Goal: Task Accomplishment & Management: Manage account settings

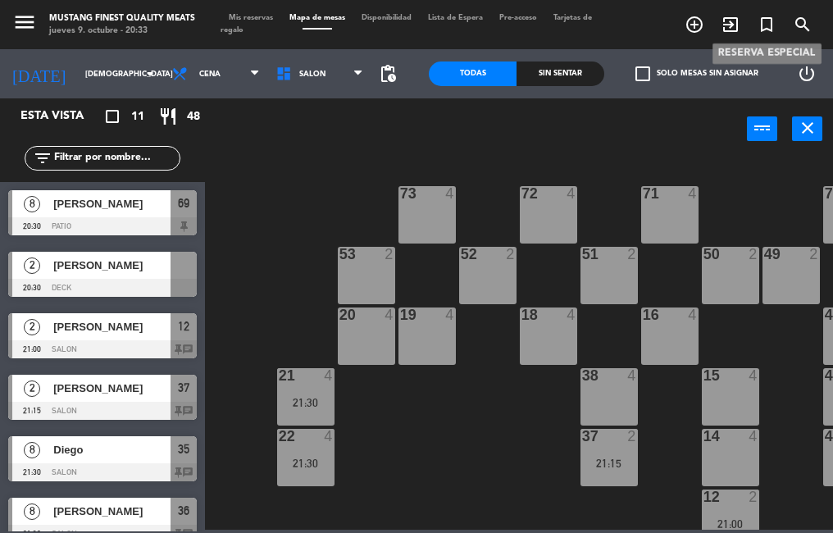
click at [445, 317] on div "73 4 72 4 71 4 69 8 20:30 70 4 80 8 50 2 53 2 52 2 51 2 49 2 68 6 81 8 18 4 16 …" at bounding box center [522, 343] width 619 height 373
click at [365, 420] on div "73 4 72 4 71 4 69 8 20:30 70 4 80 8 50 2 53 2 52 2 51 2 49 2 68 6 81 8 18 4 16 …" at bounding box center [522, 343] width 619 height 373
click at [367, 420] on div "73 4 72 4 71 4 69 8 20:30 70 4 80 8 50 2 53 2 52 2 51 2 49 2 68 6 81 8 18 4 16 …" at bounding box center [522, 343] width 619 height 373
click at [367, 419] on div "73 4 72 4 71 4 69 8 20:30 70 4 80 8 50 2 53 2 52 2 51 2 49 2 68 6 81 8 18 4 16 …" at bounding box center [522, 343] width 619 height 373
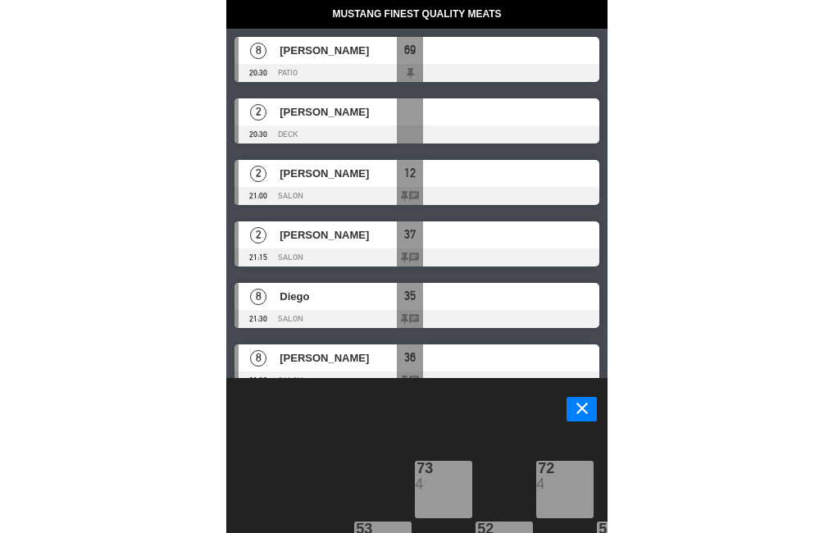
scroll to position [220, 98]
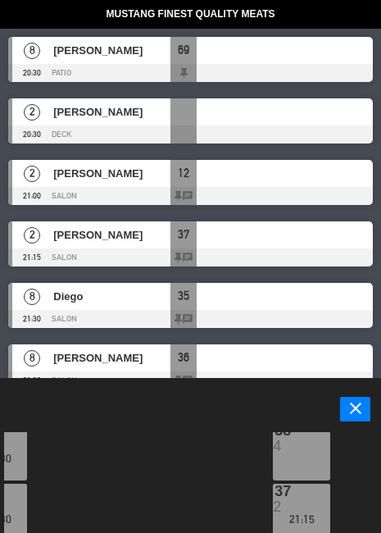
click at [299, 454] on div "38 4" at bounding box center [301, 451] width 57 height 57
click at [346, 409] on icon "close" at bounding box center [356, 408] width 20 height 20
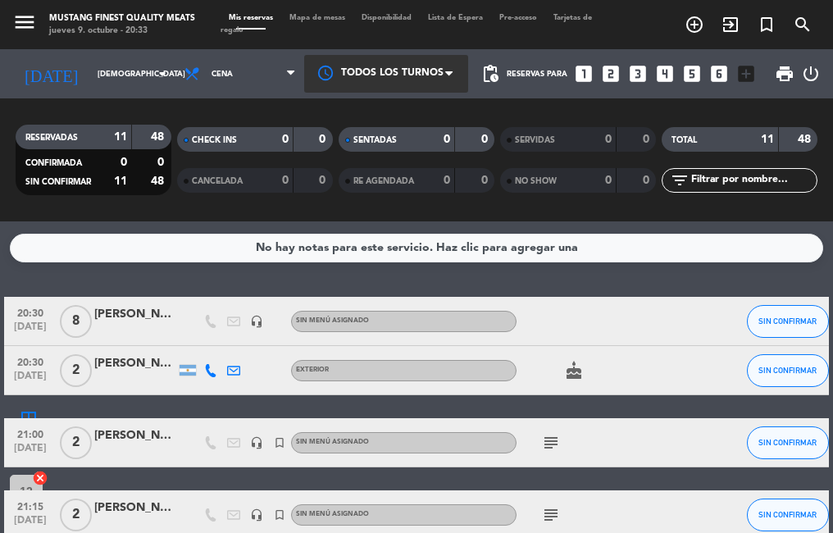
click at [398, 73] on div at bounding box center [386, 73] width 164 height 37
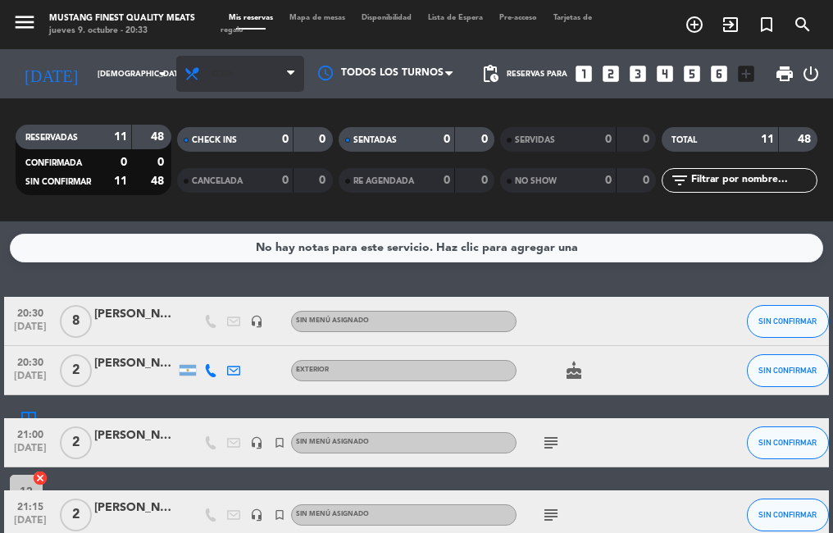
click at [184, 74] on icon at bounding box center [196, 74] width 24 height 16
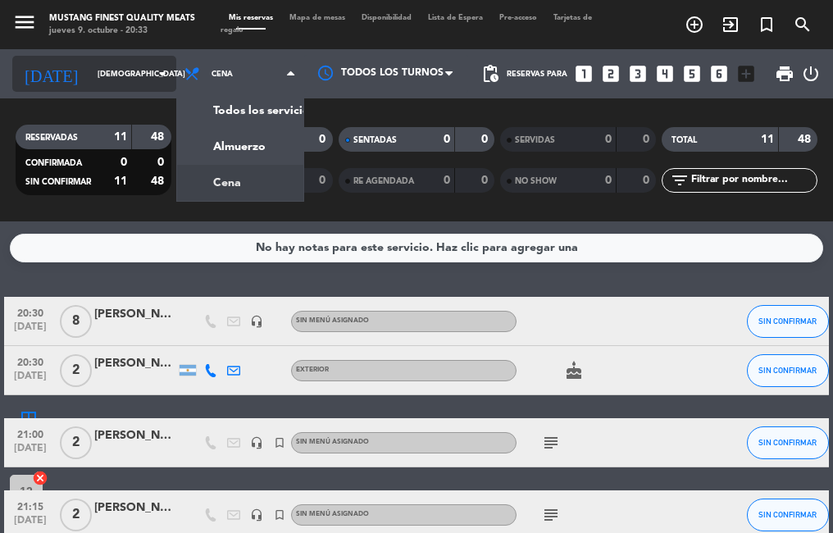
click at [89, 75] on input "[DEMOGRAPHIC_DATA] [DATE]" at bounding box center [142, 73] width 107 height 25
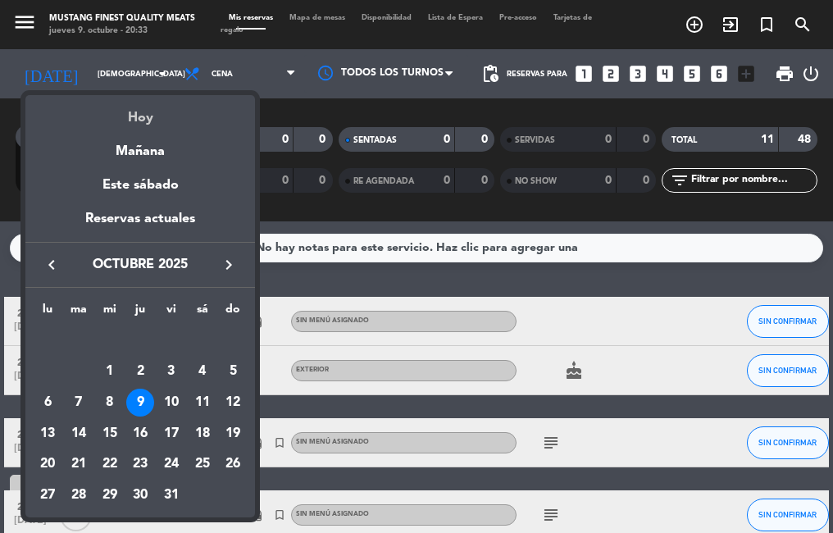
click at [137, 116] on div "Hoy" at bounding box center [139, 112] width 229 height 34
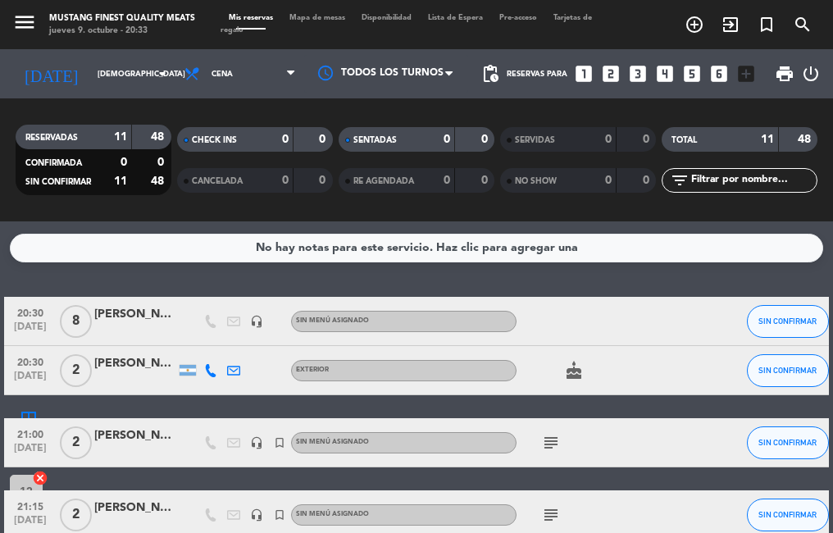
click at [311, 20] on span "Mapa de mesas" at bounding box center [317, 17] width 72 height 7
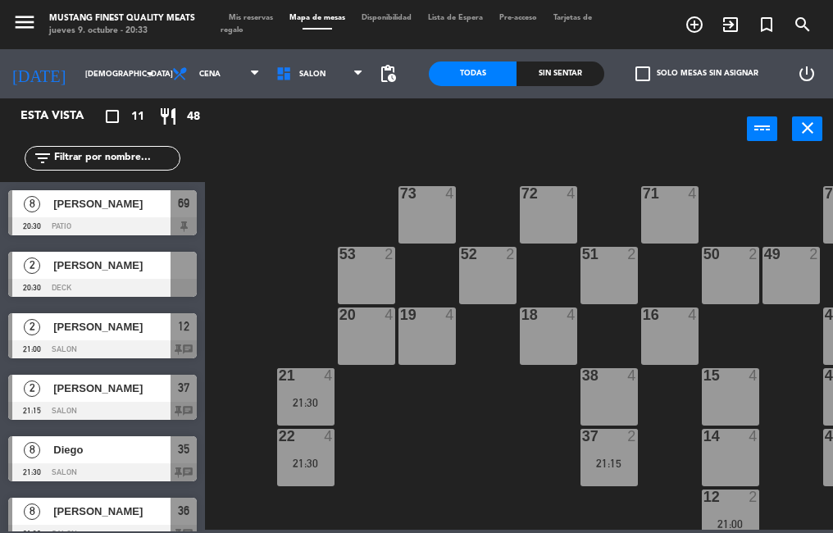
click at [451, 388] on div "73 4 72 4 71 4 69 8 20:30 70 4 80 8 50 2 53 2 52 2 51 2 49 2 68 6 81 8 18 4 16 …" at bounding box center [522, 343] width 619 height 373
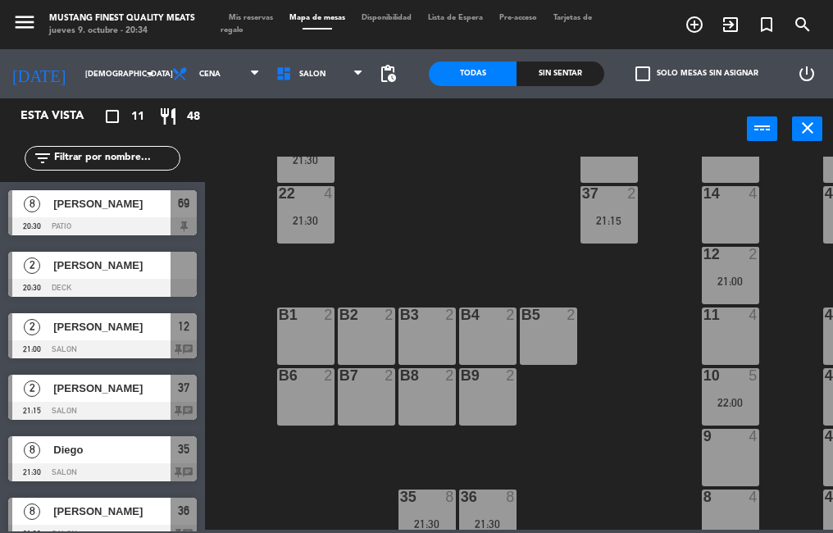
scroll to position [256, 0]
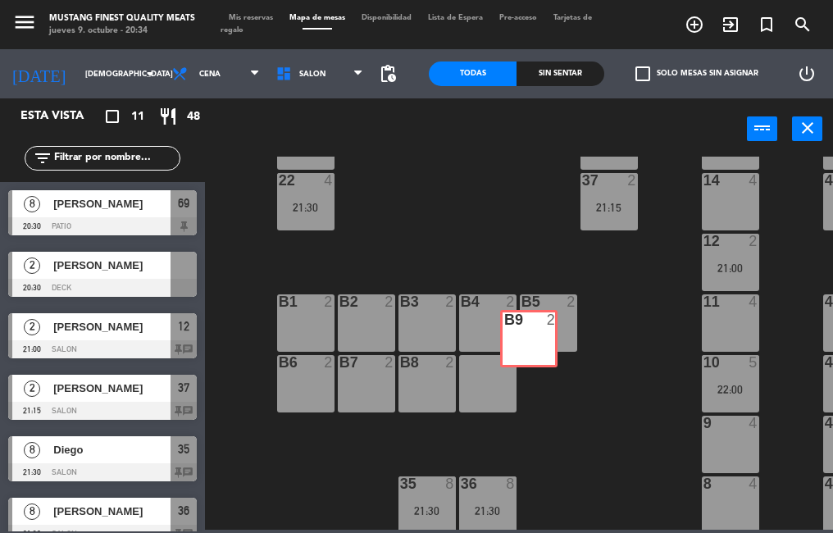
click at [559, 367] on div "73 4 72 4 71 4 69 8 20:30 70 4 80 8 50 2 53 2 52 2 51 2 49 2 68 6 81 8 18 4 16 …" at bounding box center [522, 343] width 619 height 373
click at [557, 370] on div "73 4 72 4 71 4 69 8 20:30 70 4 80 8 50 2 53 2 52 2 51 2 49 2 68 6 81 8 18 4 16 …" at bounding box center [522, 343] width 619 height 373
click at [556, 374] on div "73 4 72 4 71 4 69 8 20:30 70 4 80 8 50 2 53 2 52 2 51 2 49 2 68 6 81 8 18 4 16 …" at bounding box center [522, 343] width 619 height 373
click at [554, 377] on div "73 4 72 4 71 4 69 8 20:30 70 4 80 8 50 2 53 2 52 2 51 2 49 2 68 6 81 8 18 4 16 …" at bounding box center [522, 343] width 619 height 373
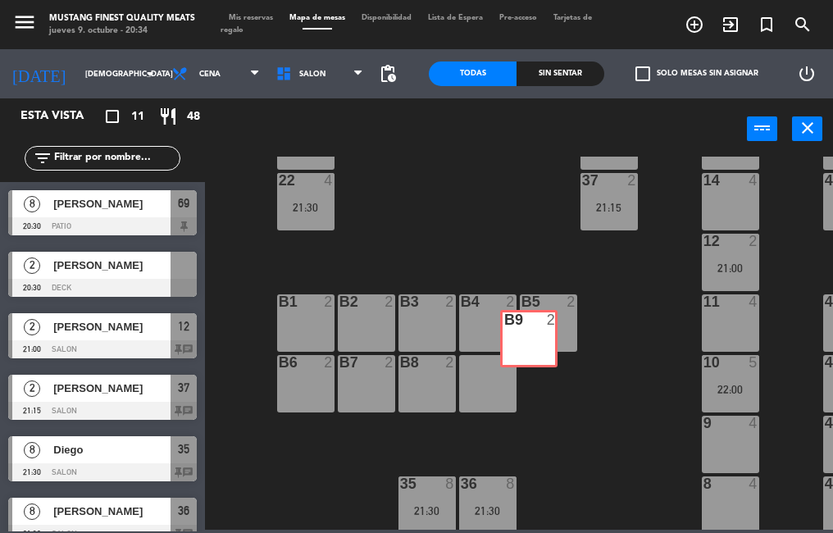
click at [552, 380] on div "73 4 72 4 71 4 69 8 20:30 70 4 80 8 50 2 53 2 52 2 51 2 49 2 68 6 81 8 18 4 16 …" at bounding box center [522, 343] width 619 height 373
click at [551, 383] on div "73 4 72 4 71 4 69 8 20:30 70 4 80 8 50 2 53 2 52 2 51 2 49 2 68 6 81 8 18 4 16 …" at bounding box center [522, 343] width 619 height 373
click at [551, 385] on div "73 4 72 4 71 4 69 8 20:30 70 4 80 8 50 2 53 2 52 2 51 2 49 2 68 6 81 8 18 4 16 …" at bounding box center [522, 343] width 619 height 373
click at [551, 386] on div "73 4 72 4 71 4 69 8 20:30 70 4 80 8 50 2 53 2 52 2 51 2 49 2 68 6 81 8 18 4 16 …" at bounding box center [522, 343] width 619 height 373
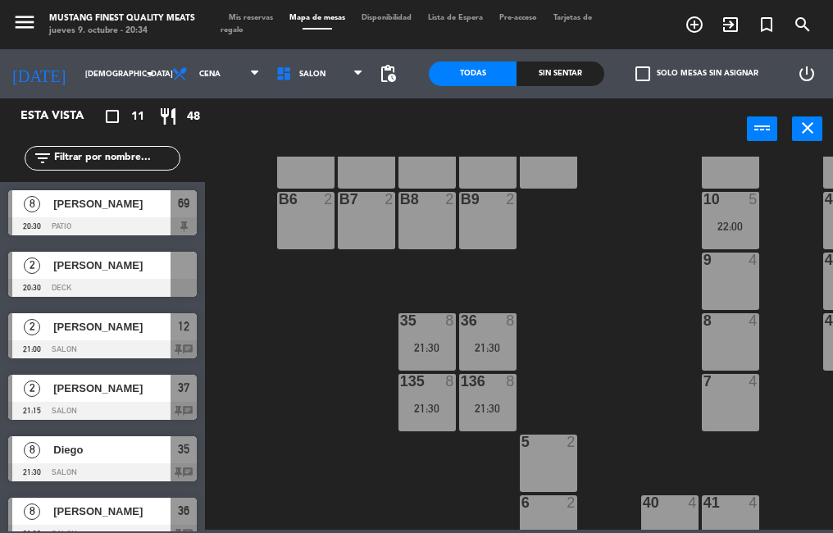
scroll to position [418, 0]
click at [716, 279] on div "9 4" at bounding box center [729, 281] width 57 height 57
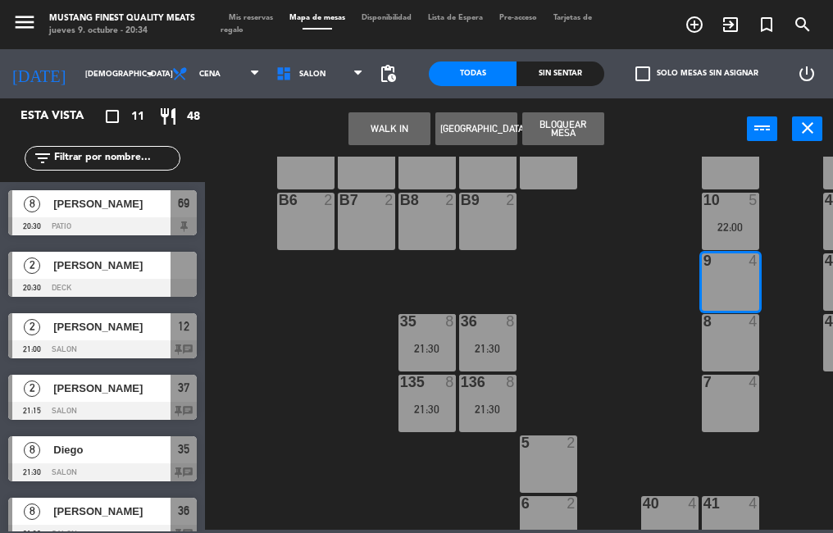
click at [483, 129] on button "[GEOGRAPHIC_DATA]" at bounding box center [476, 128] width 82 height 33
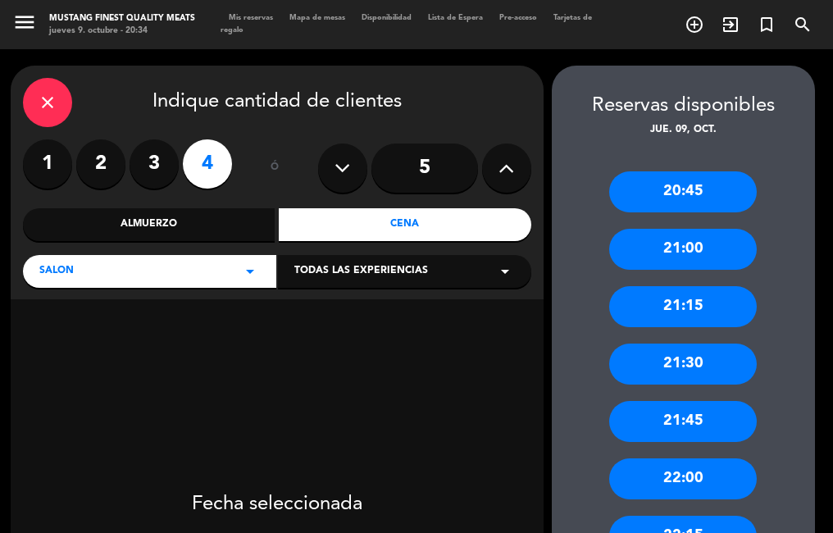
click at [669, 253] on div "21:00" at bounding box center [682, 249] width 147 height 41
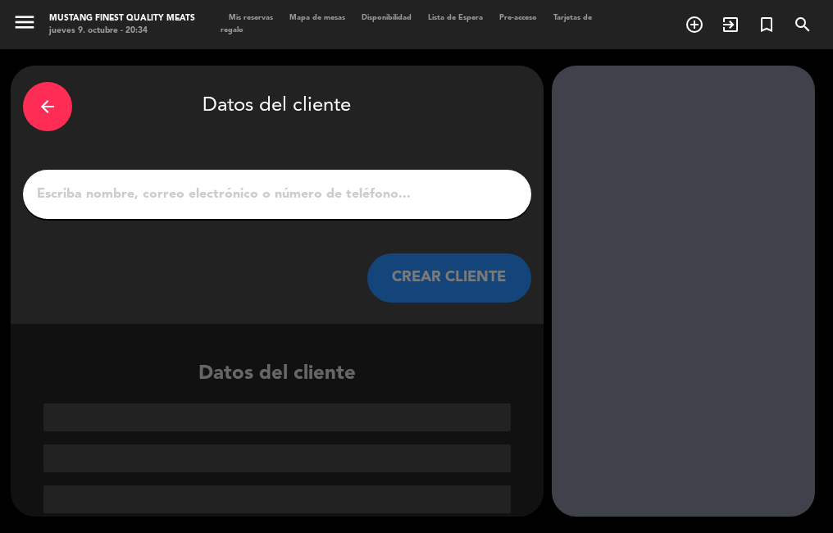
click at [274, 195] on input "1" at bounding box center [276, 194] width 483 height 23
click at [278, 197] on input "1" at bounding box center [276, 194] width 483 height 23
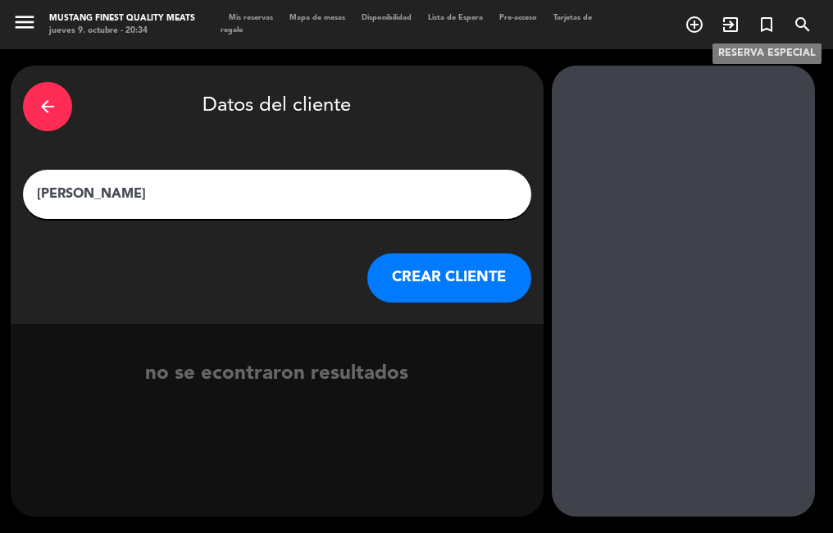
type input "[PERSON_NAME]"
click at [451, 274] on button "CREAR CLIENTE" at bounding box center [449, 277] width 164 height 49
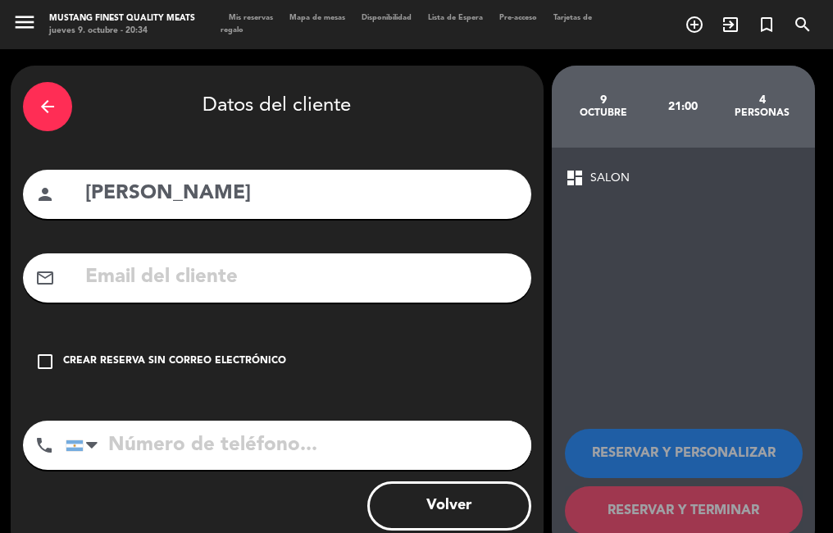
click at [44, 357] on icon "check_box_outline_blank" at bounding box center [45, 362] width 20 height 20
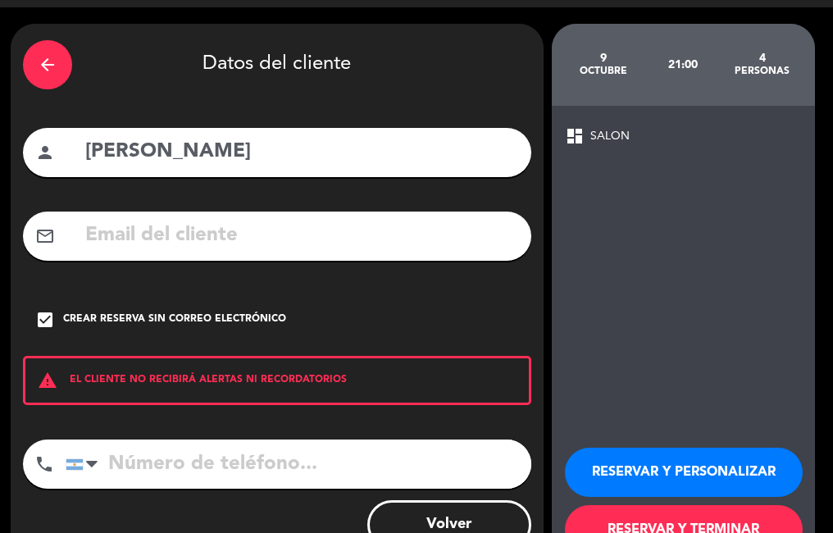
scroll to position [99, 0]
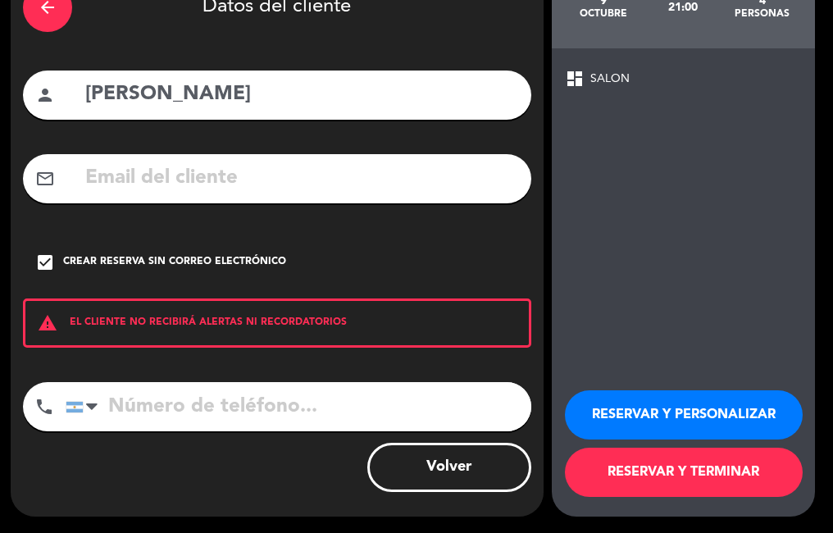
click at [724, 408] on button "RESERVAR Y PERSONALIZAR" at bounding box center [684, 414] width 238 height 49
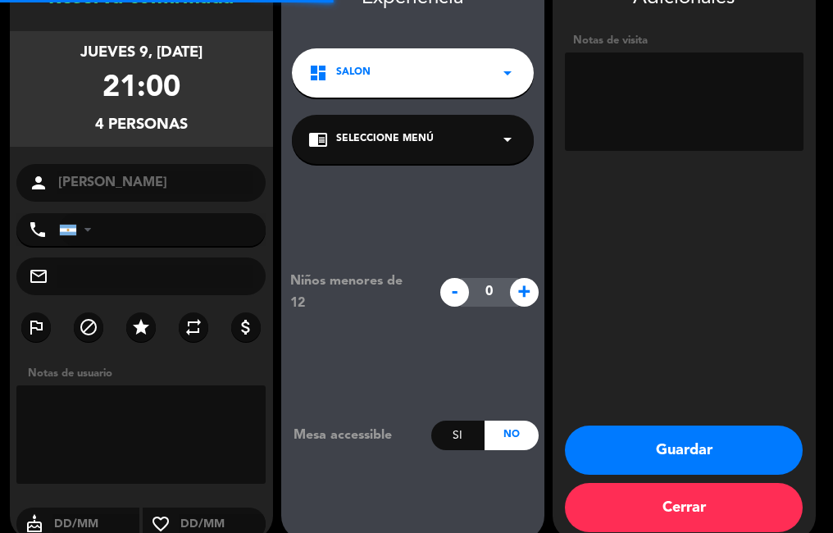
scroll to position [66, 0]
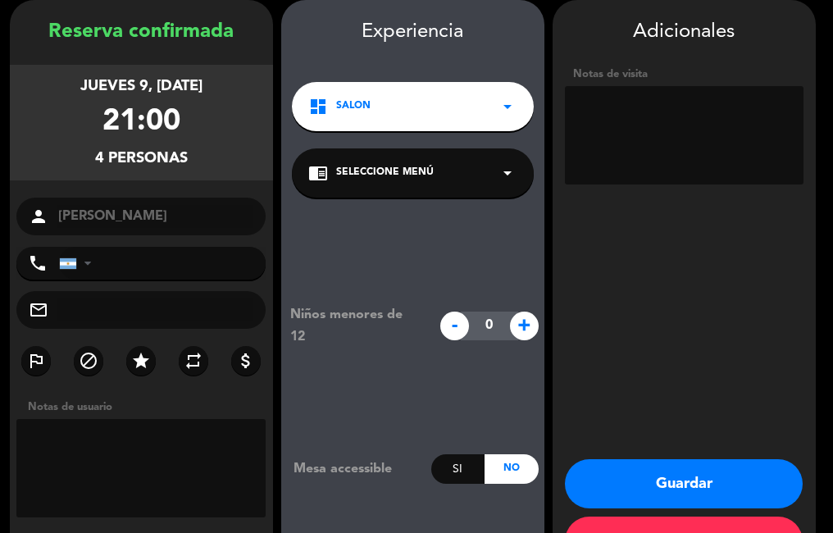
click at [510, 331] on span "+" at bounding box center [524, 325] width 29 height 29
click at [508, 333] on input "1" at bounding box center [489, 325] width 57 height 29
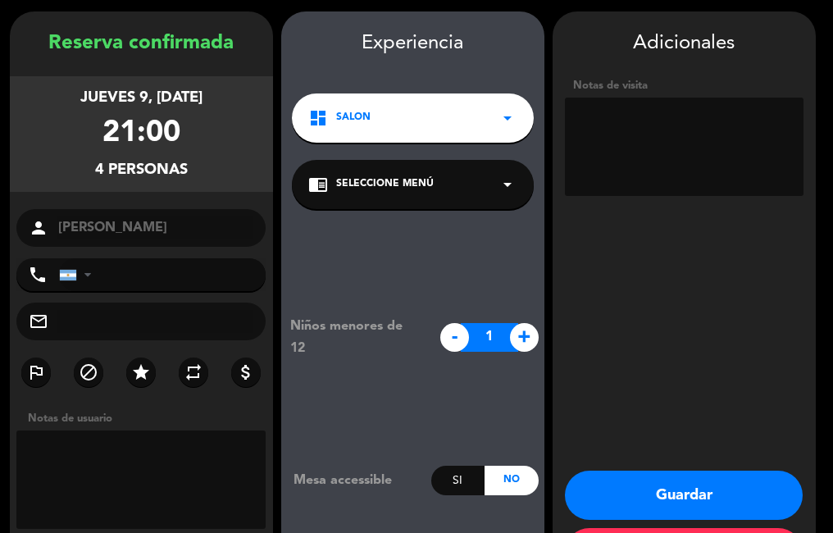
scroll to position [53, 0]
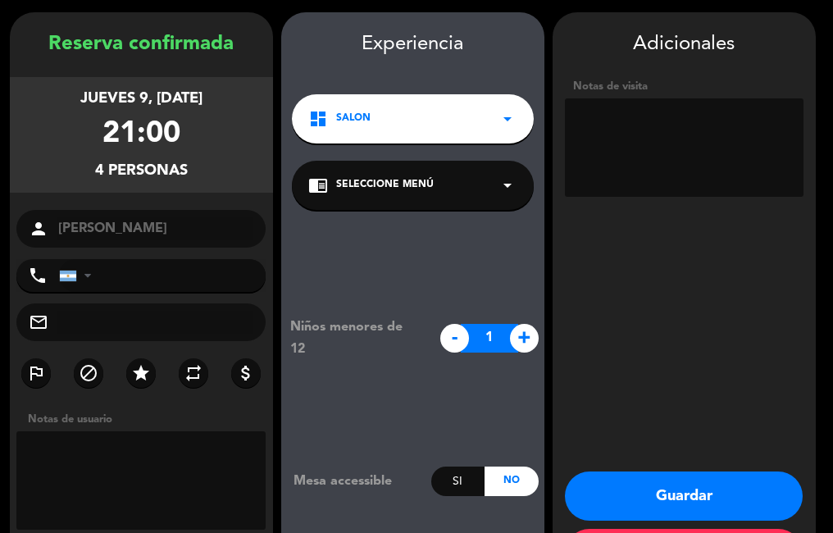
click at [522, 331] on span "+" at bounding box center [524, 338] width 29 height 29
type input "2"
click at [664, 490] on button "Guardar" at bounding box center [684, 495] width 238 height 49
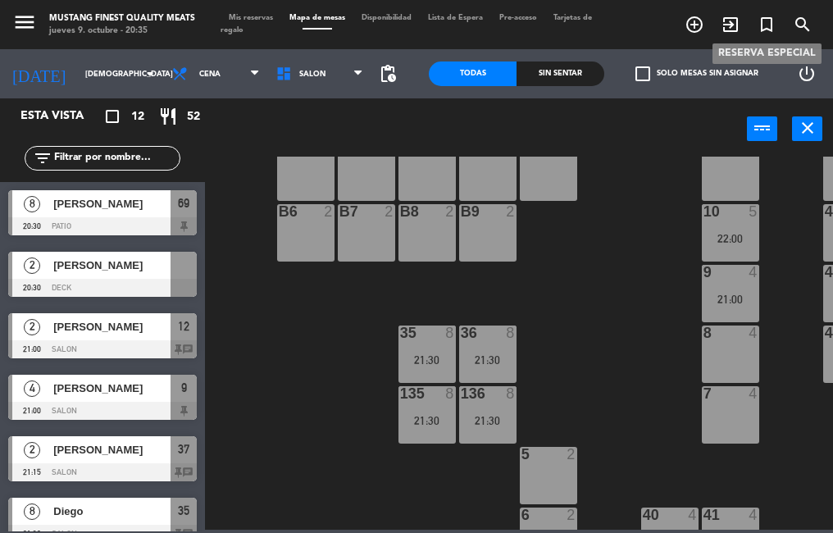
scroll to position [439, 0]
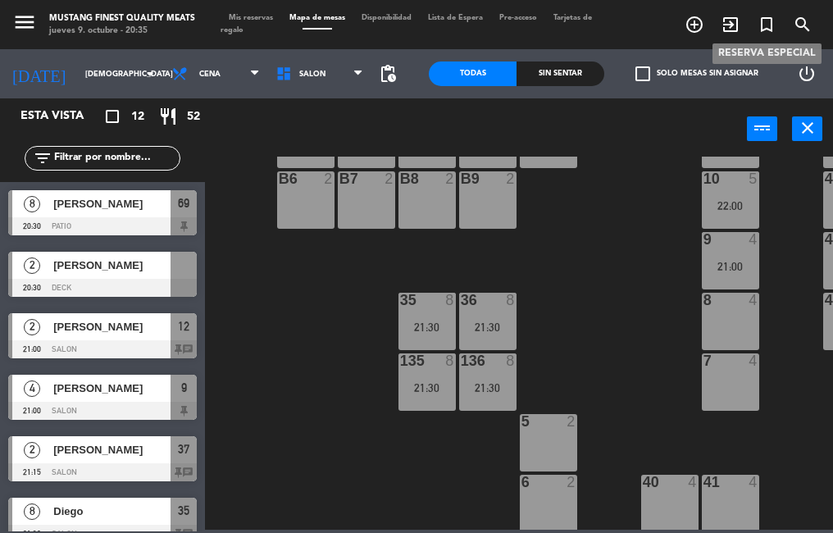
click at [728, 311] on div "8 4" at bounding box center [729, 321] width 57 height 57
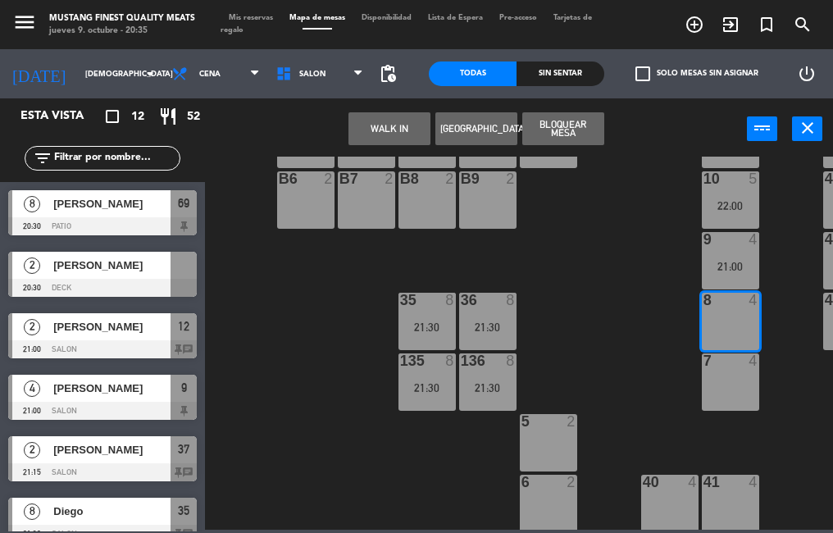
click at [475, 128] on button "[GEOGRAPHIC_DATA]" at bounding box center [476, 128] width 82 height 33
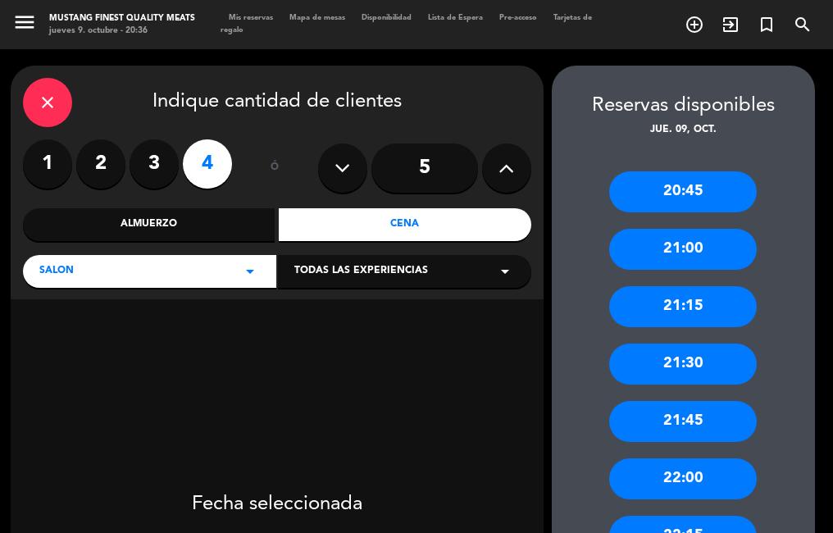
click at [102, 161] on label "2" at bounding box center [100, 163] width 49 height 49
click at [102, 163] on label "2" at bounding box center [100, 163] width 49 height 49
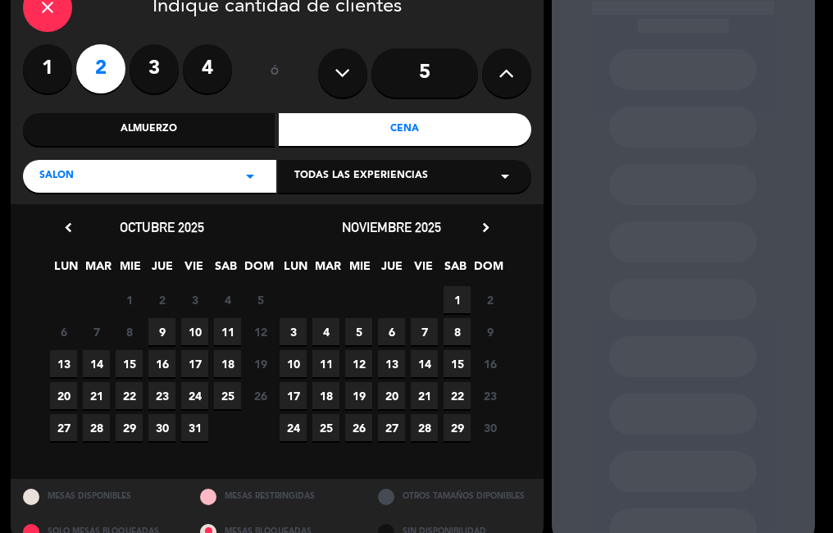
scroll to position [94, 0]
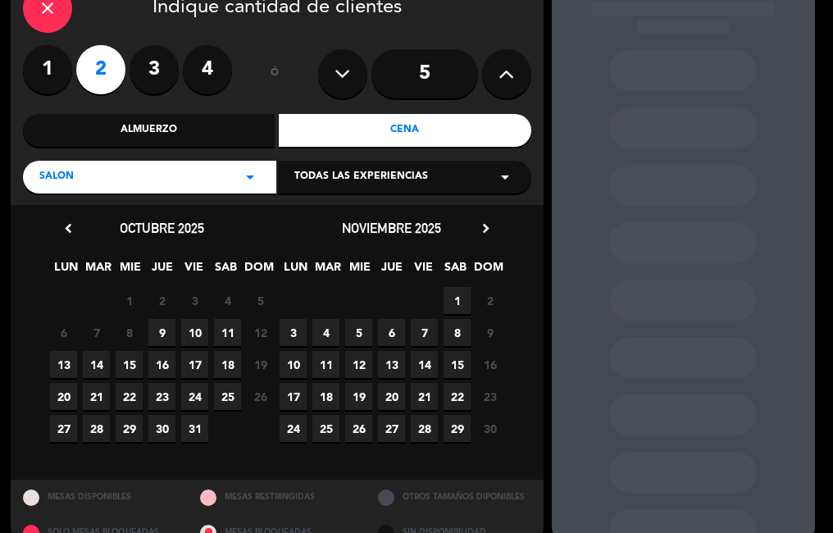
click at [161, 333] on span "9" at bounding box center [161, 332] width 27 height 27
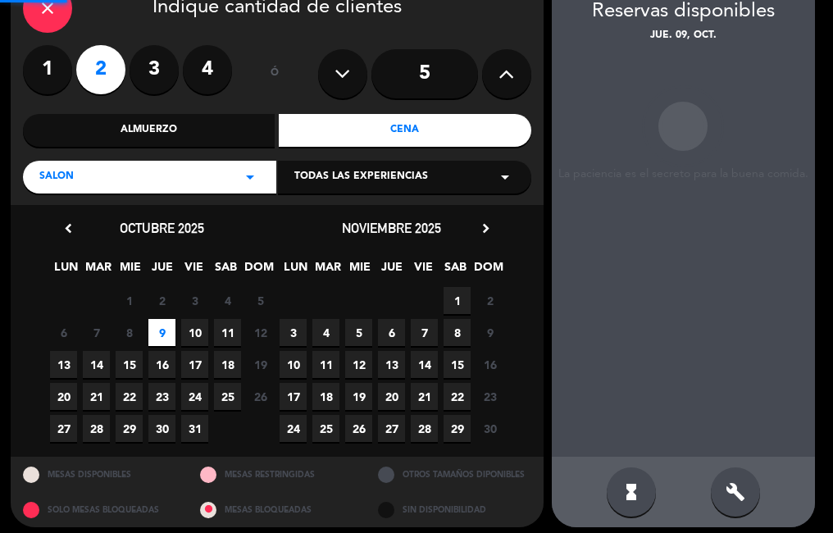
scroll to position [66, 0]
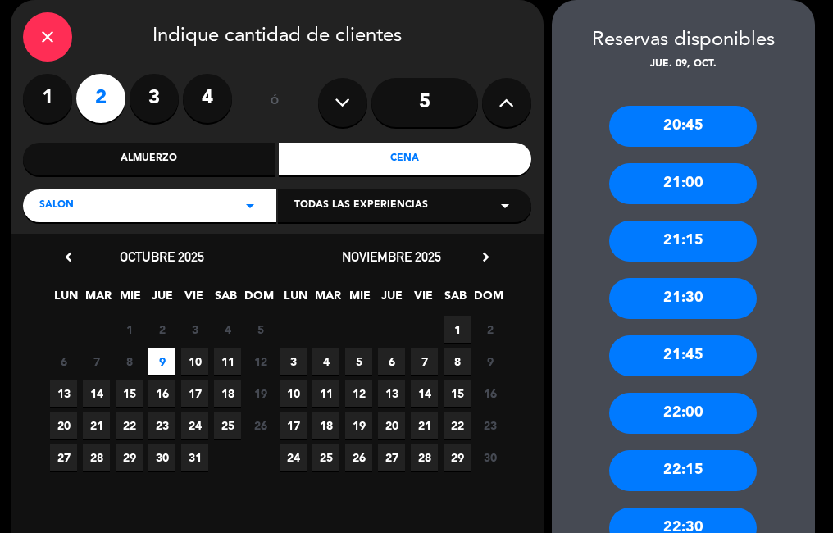
click at [685, 297] on div "21:30" at bounding box center [682, 298] width 147 height 41
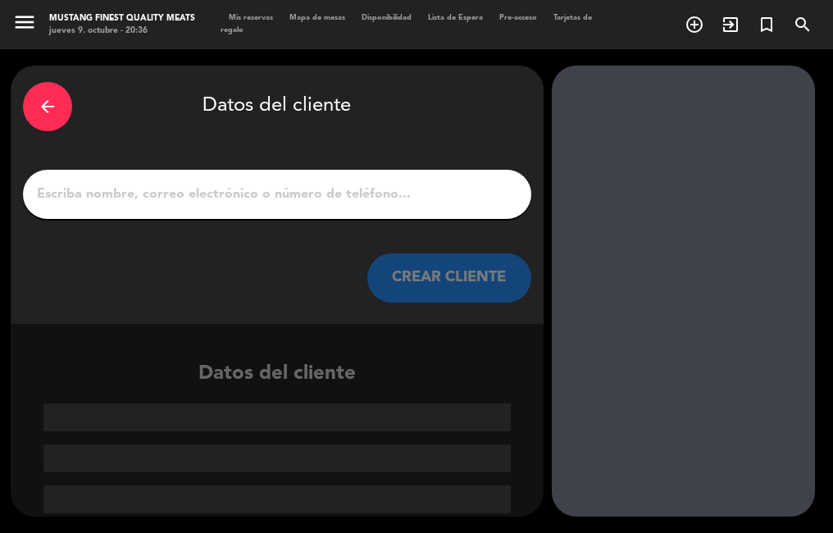
scroll to position [0, 0]
click at [218, 202] on input "1" at bounding box center [276, 194] width 483 height 23
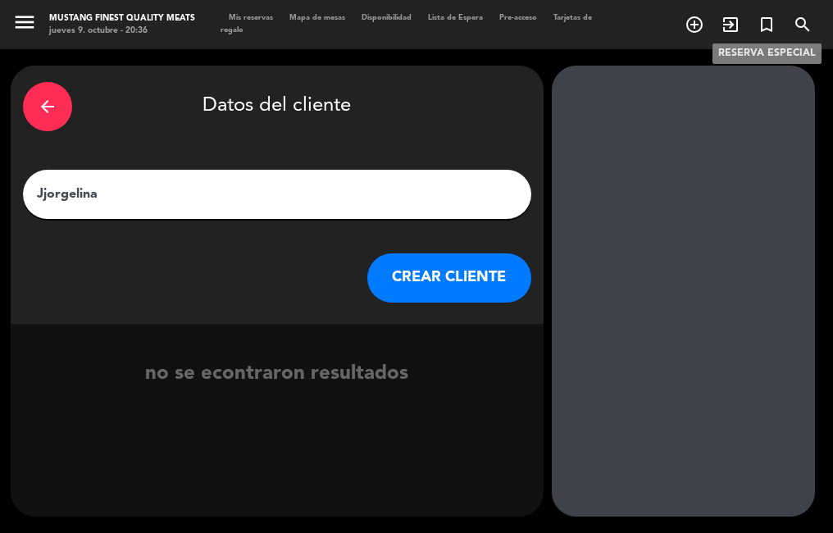
type input "Jjorgelina"
click at [447, 282] on button "CREAR CLIENTE" at bounding box center [449, 277] width 164 height 49
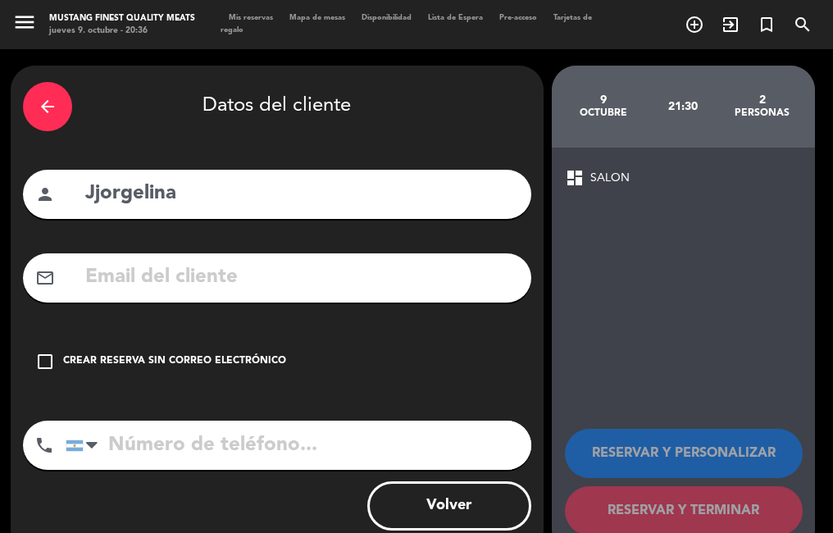
click at [49, 361] on icon "check_box_outline_blank" at bounding box center [45, 362] width 20 height 20
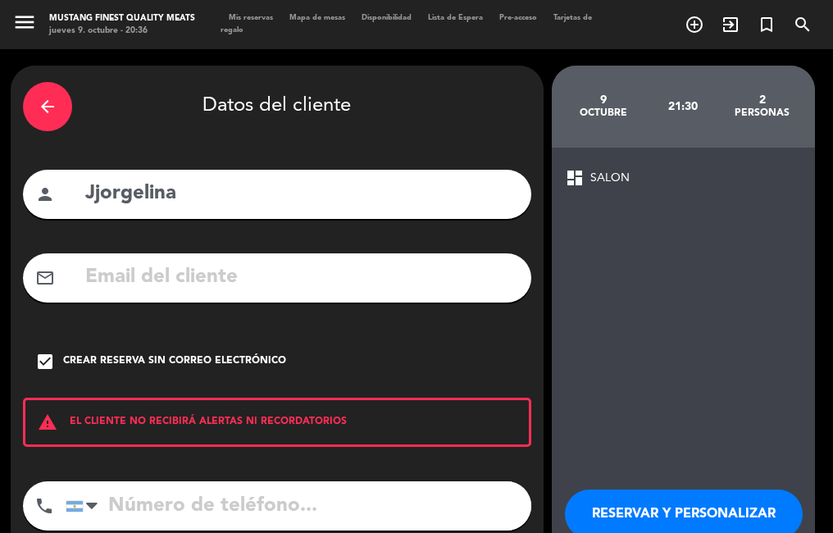
click at [691, 515] on button "RESERVAR Y PERSONALIZAR" at bounding box center [684, 513] width 238 height 49
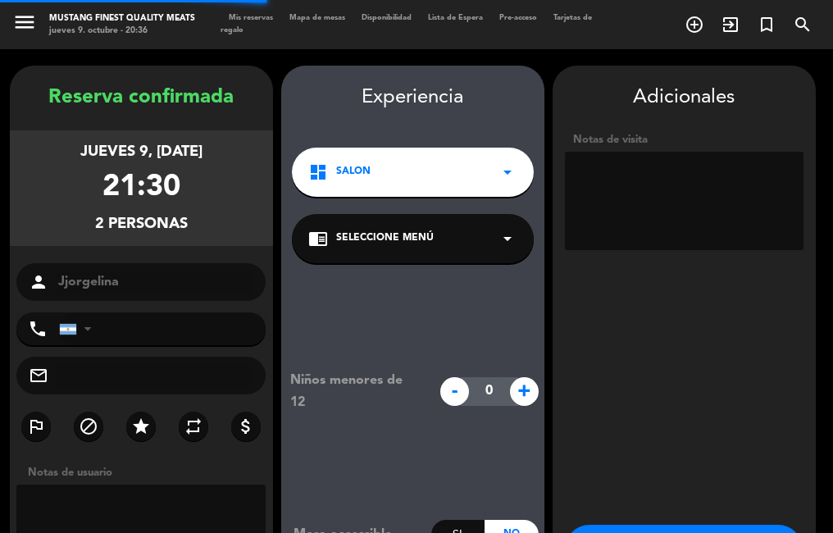
scroll to position [66, 0]
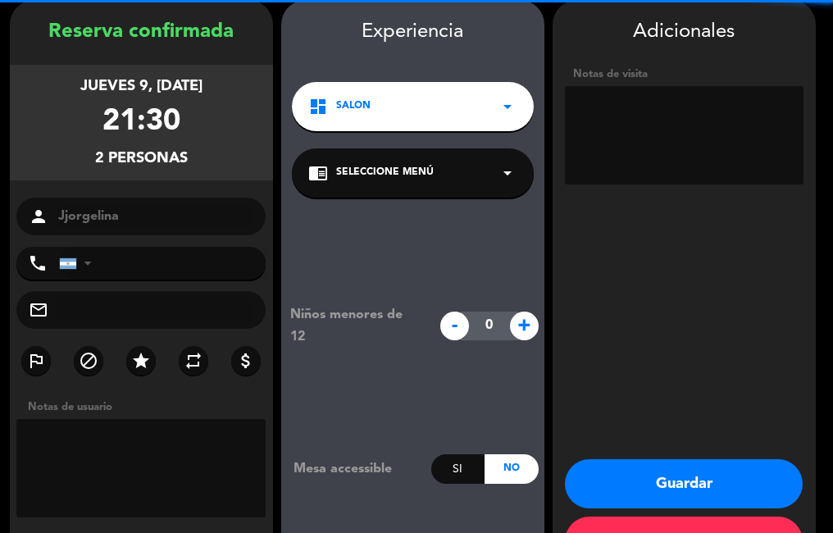
click at [685, 479] on button "Guardar" at bounding box center [684, 483] width 238 height 49
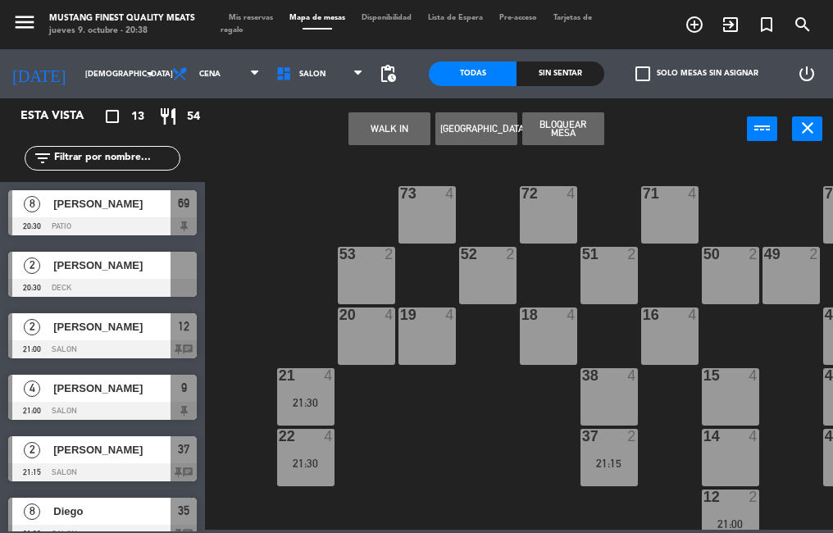
click at [93, 265] on span "[PERSON_NAME]" at bounding box center [111, 264] width 117 height 17
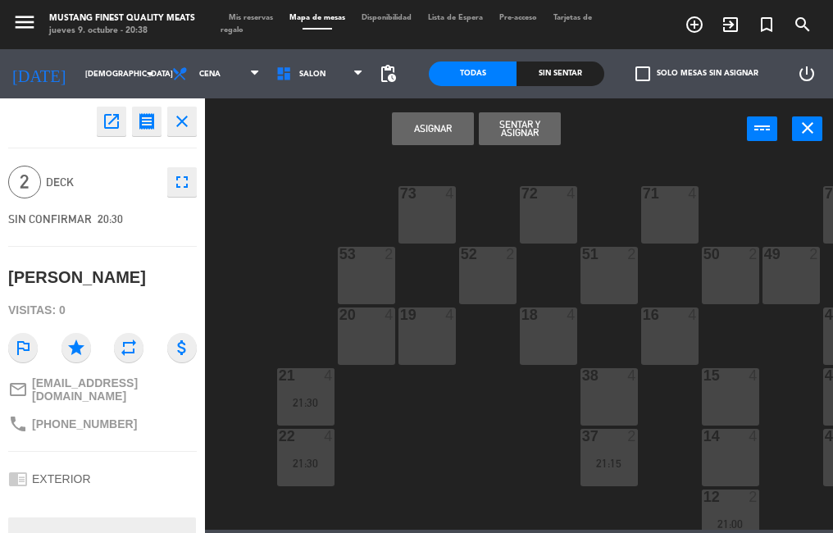
click at [514, 134] on button "Sentar y Asignar" at bounding box center [520, 128] width 82 height 33
click at [513, 134] on div "Asignar Sentar y Asignar power_input close" at bounding box center [476, 129] width 542 height 62
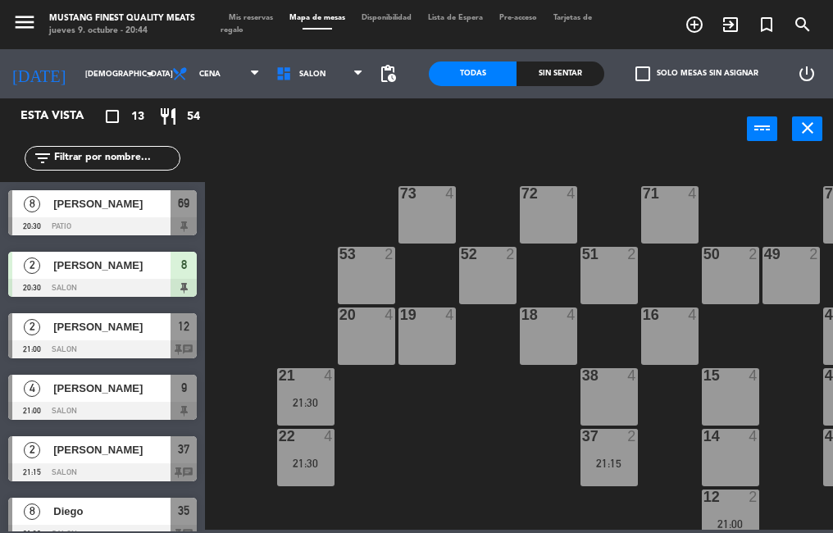
click at [125, 215] on div "[PERSON_NAME]" at bounding box center [111, 203] width 119 height 27
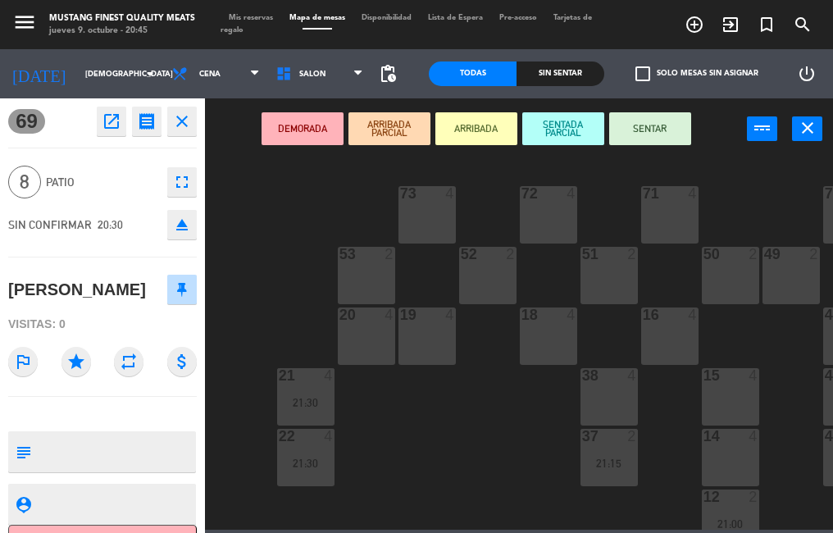
click at [180, 110] on button "close" at bounding box center [181, 121] width 29 height 29
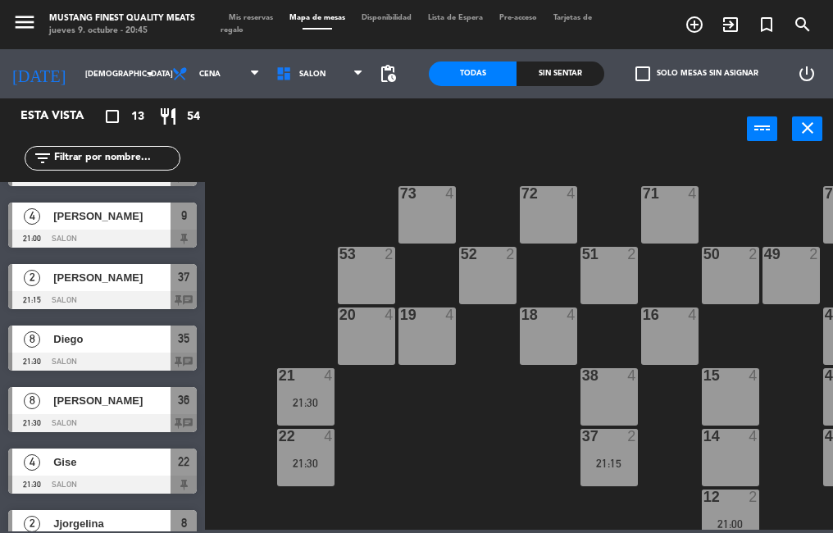
scroll to position [198, 0]
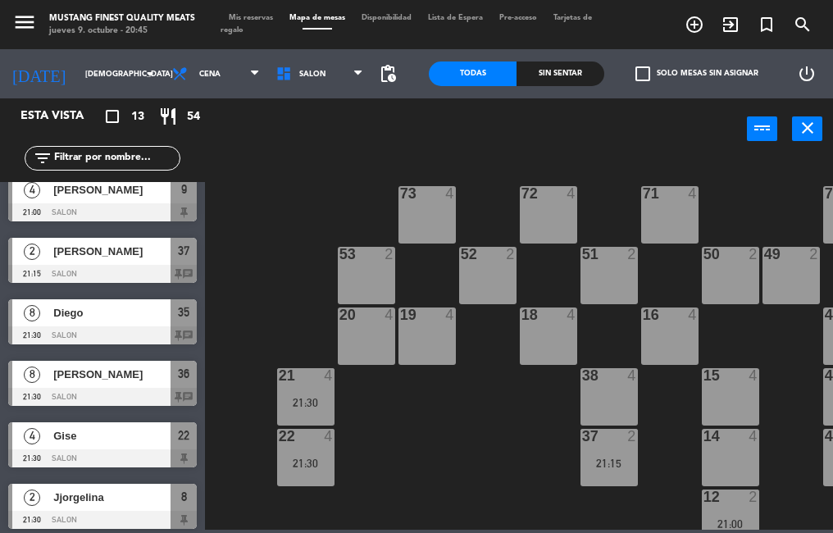
click at [146, 213] on div at bounding box center [102, 212] width 188 height 18
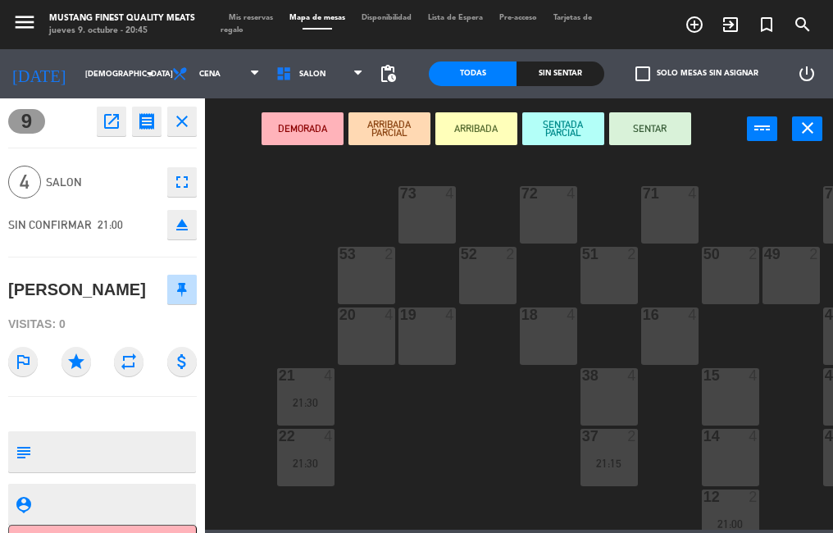
click at [190, 111] on icon "close" at bounding box center [182, 121] width 20 height 20
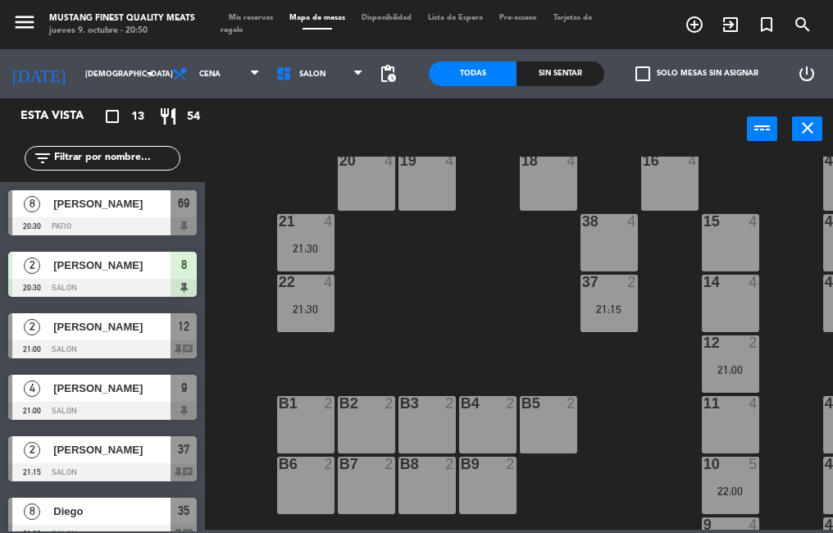
scroll to position [155, 0]
click at [499, 297] on div "73 4 72 4 71 4 69 8 20:30 70 4 80 8 50 2 53 2 52 2 51 2 49 2 68 6 81 8 18 4 16 …" at bounding box center [522, 343] width 619 height 373
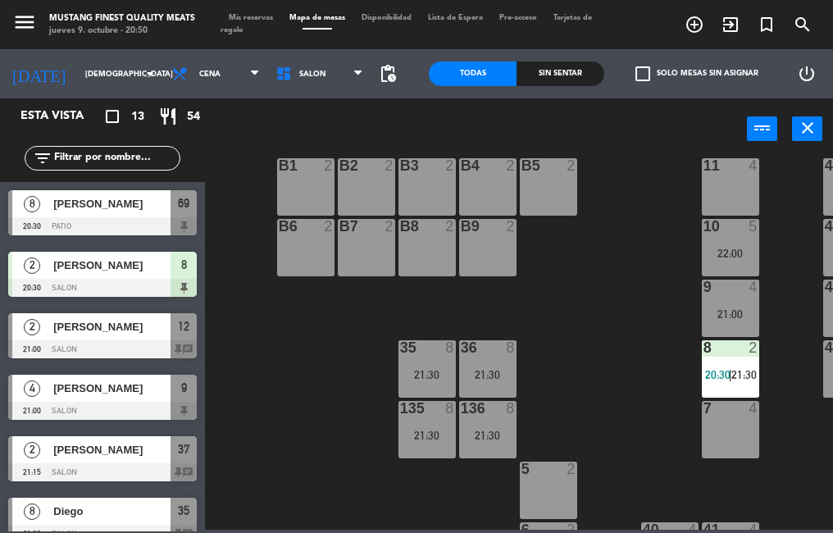
scroll to position [394, 0]
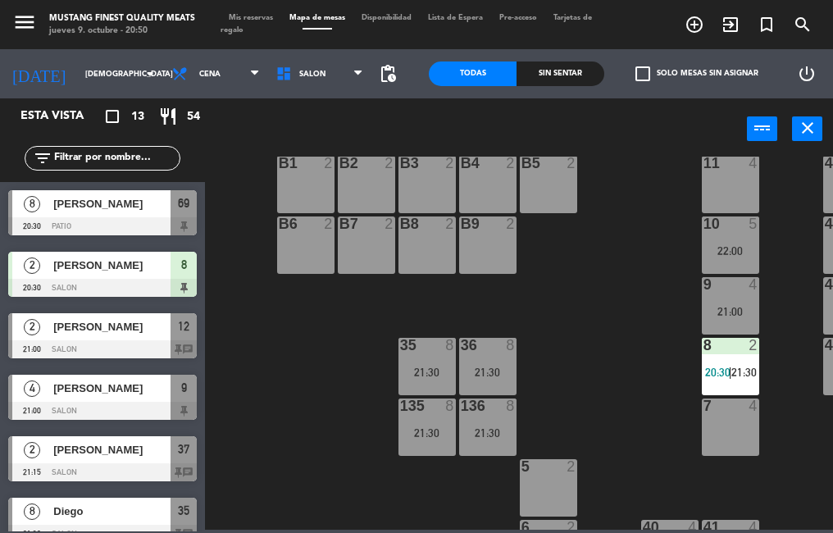
click at [731, 359] on div "8 2 20:30 | 21:30" at bounding box center [729, 366] width 57 height 57
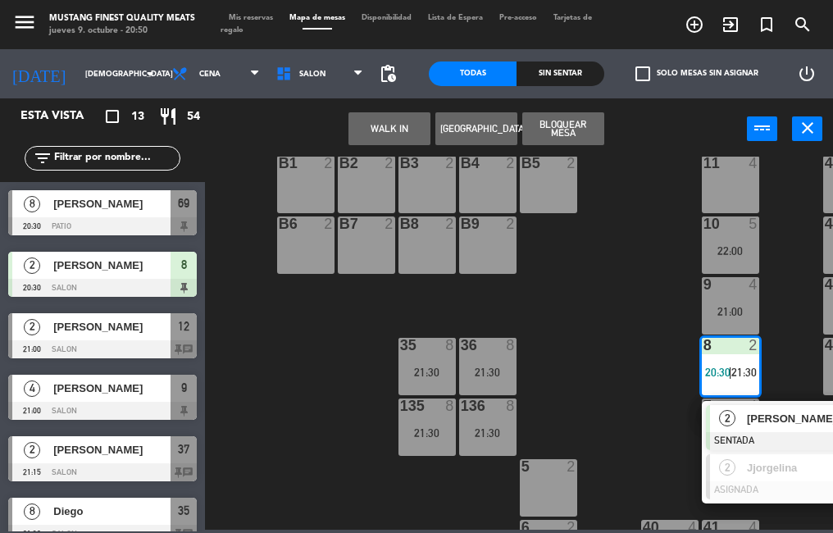
click at [714, 365] on div "8 2 20:30 | 21:30" at bounding box center [729, 366] width 57 height 57
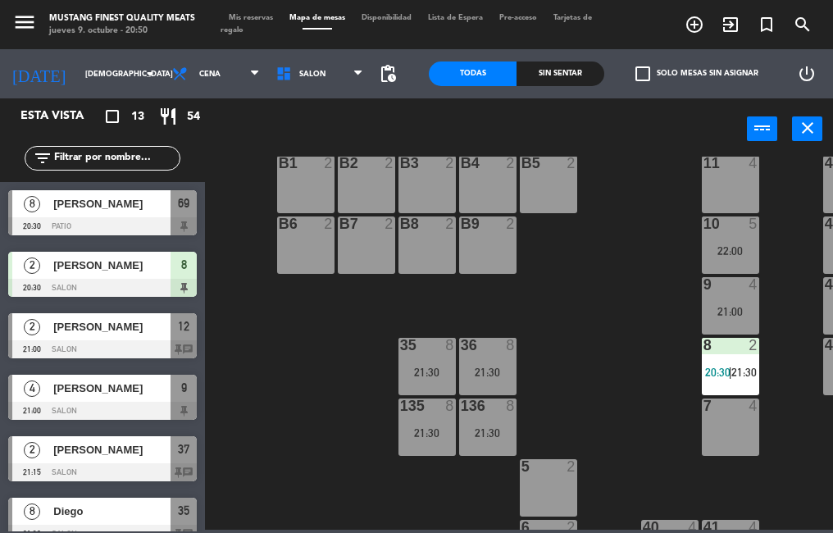
click at [724, 365] on div "8 2 20:30 | 21:30" at bounding box center [729, 366] width 57 height 57
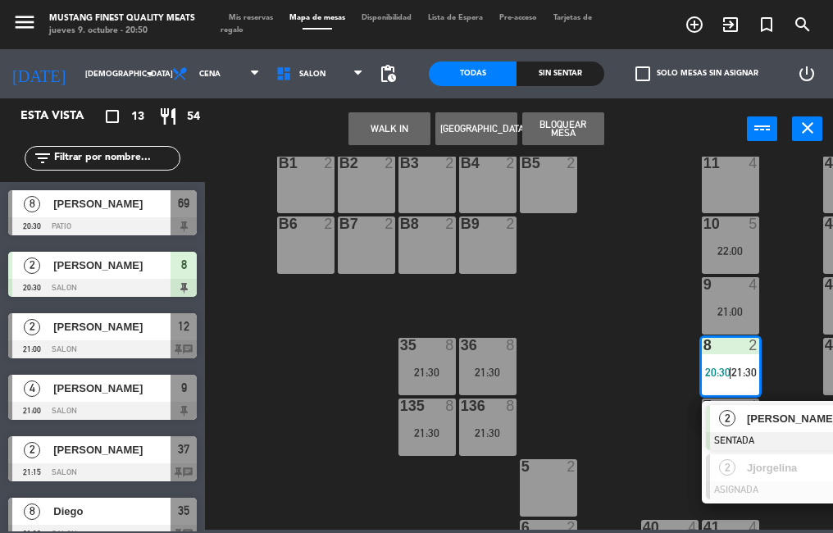
click at [729, 363] on div "8 2 20:30 | 21:30" at bounding box center [729, 366] width 57 height 57
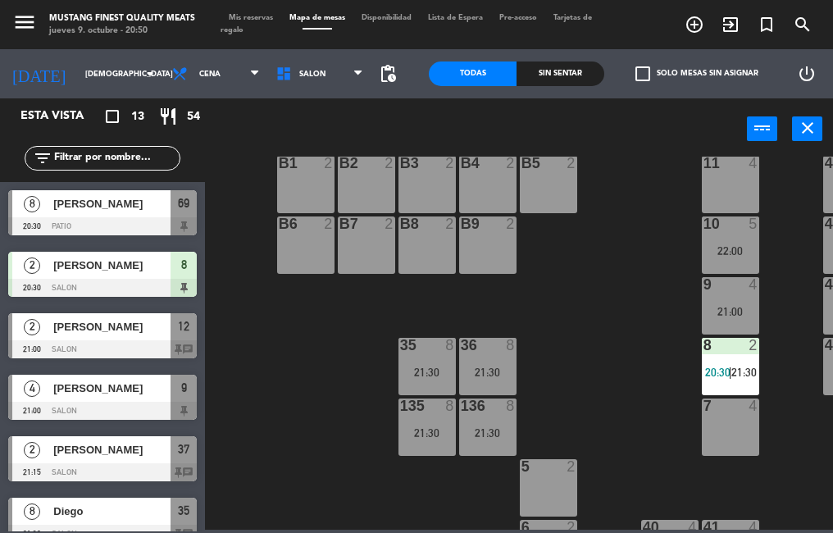
click at [728, 365] on div "8 2 20:30 | 21:30" at bounding box center [729, 366] width 57 height 57
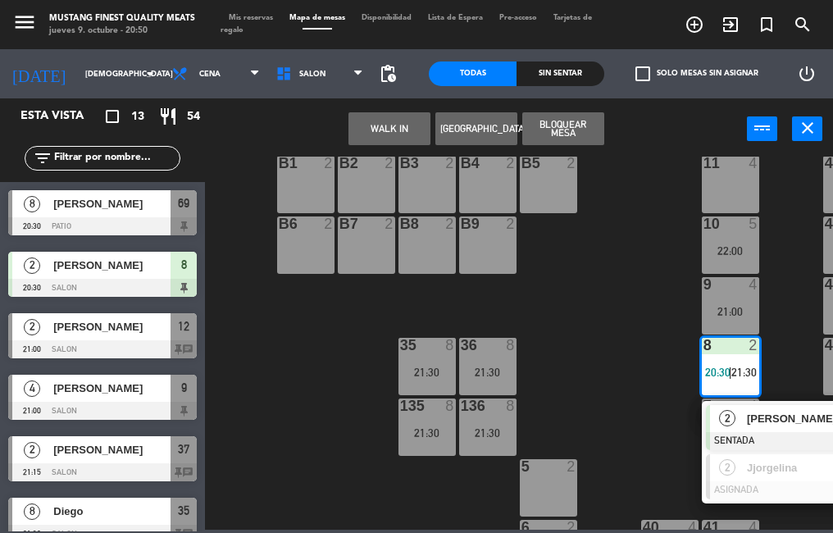
click at [385, 131] on button "WALK IN" at bounding box center [389, 128] width 82 height 33
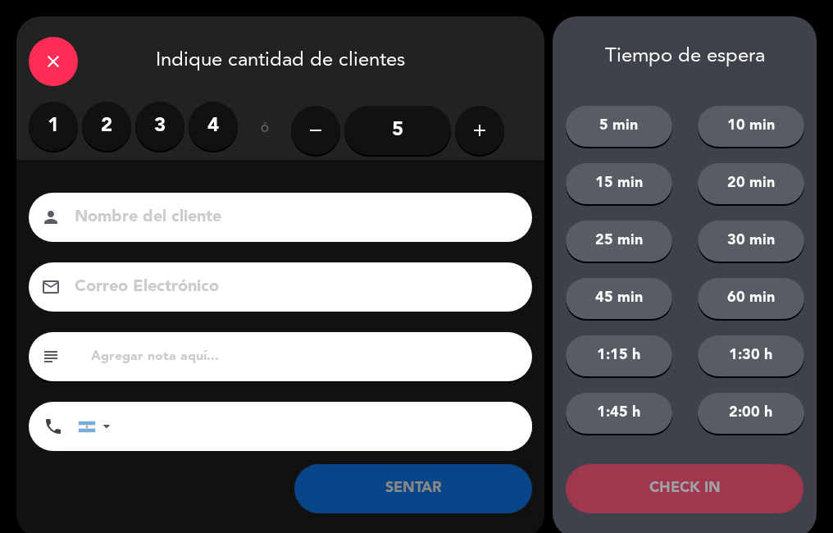
click at [57, 61] on icon "close" at bounding box center [53, 62] width 20 height 20
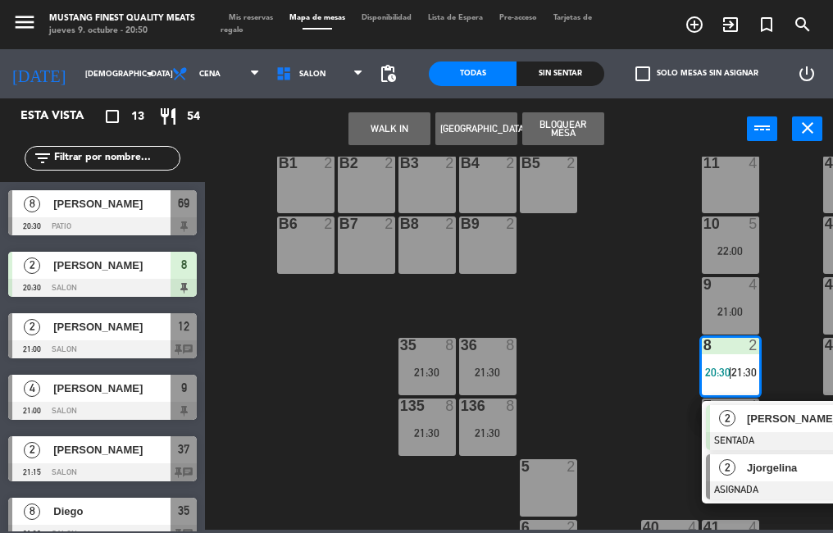
click at [774, 463] on span "Jjorgelina" at bounding box center [798, 467] width 105 height 17
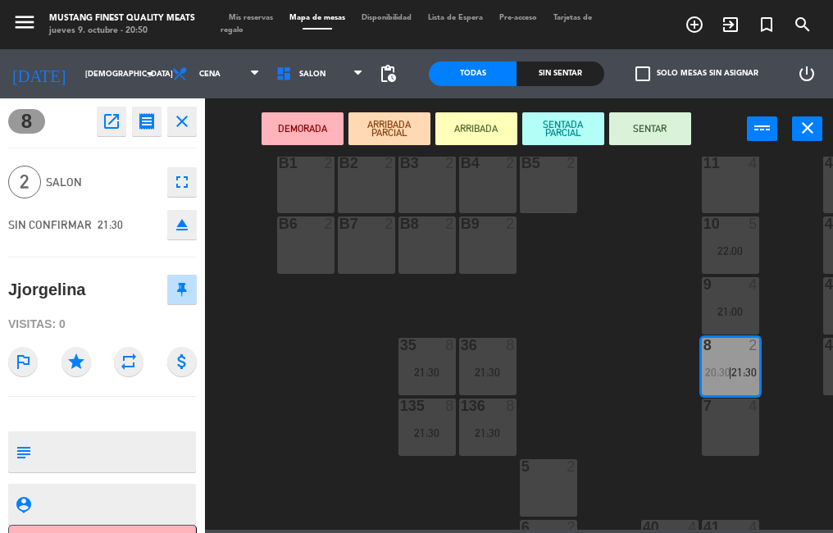
click at [180, 184] on icon "fullscreen" at bounding box center [182, 182] width 20 height 20
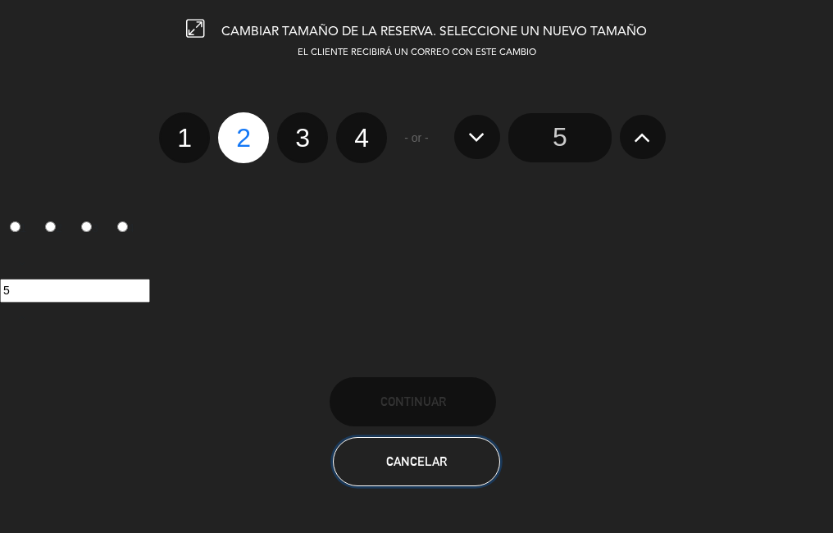
click at [419, 463] on span "Cancelar" at bounding box center [416, 461] width 61 height 14
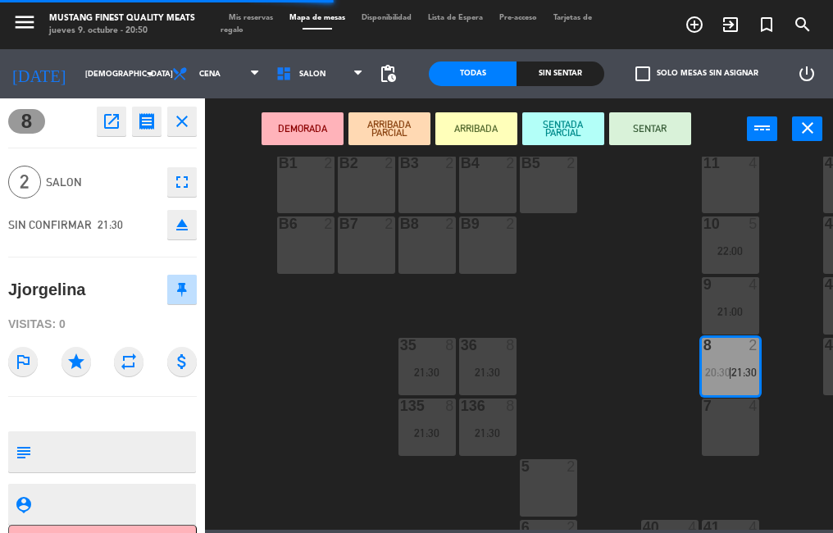
scroll to position [37, 0]
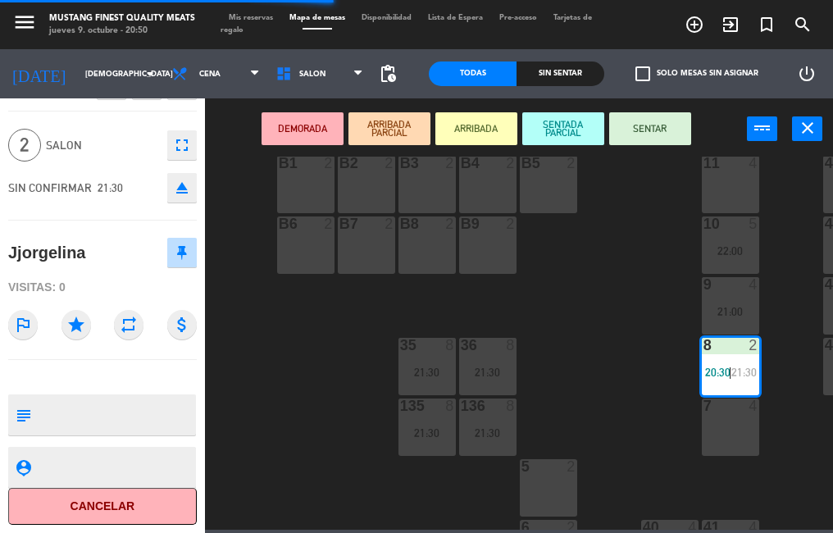
click at [174, 315] on icon "attach_money" at bounding box center [181, 324] width 29 height 29
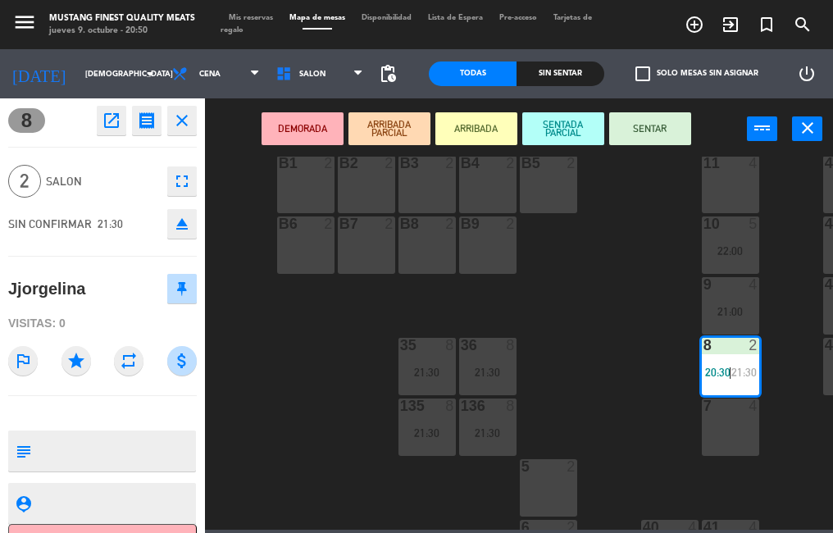
scroll to position [0, 0]
click at [142, 125] on icon "receipt" at bounding box center [147, 121] width 20 height 20
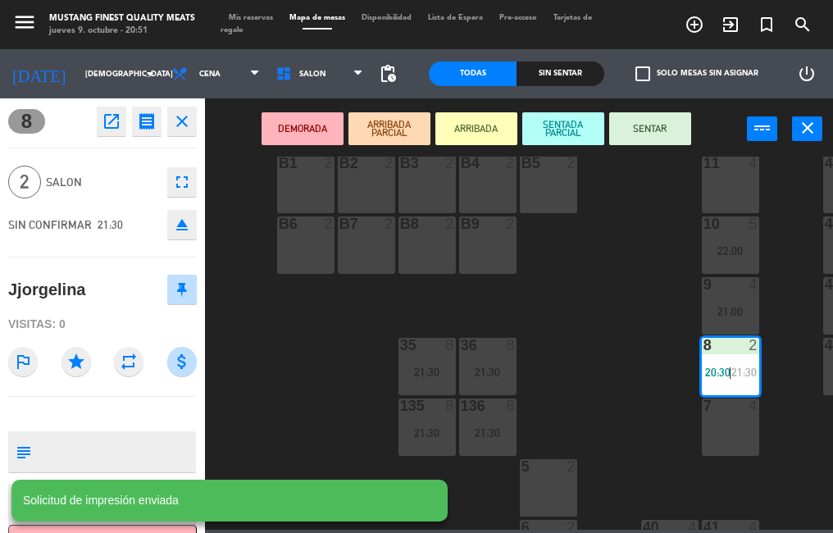
click at [137, 130] on icon "receipt" at bounding box center [147, 121] width 20 height 20
click at [170, 124] on button "close" at bounding box center [181, 121] width 29 height 29
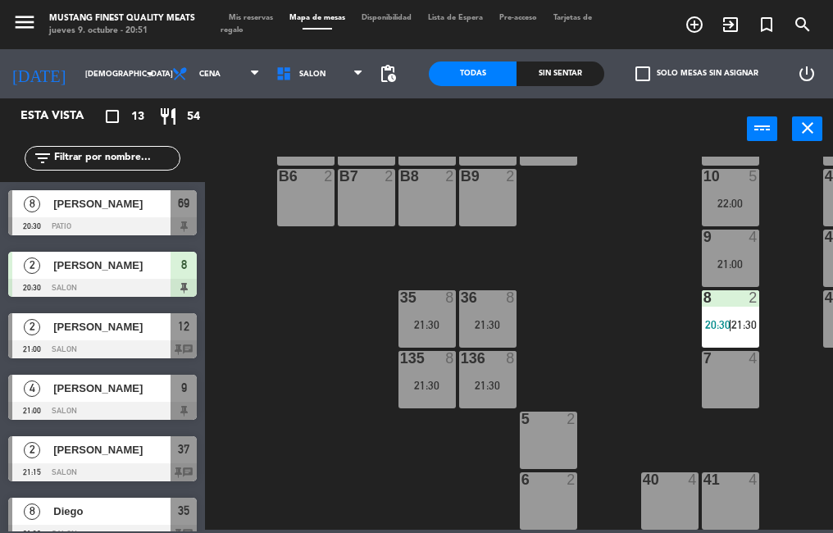
click at [617, 335] on div "73 4 72 4 71 4 69 8 20:30 70 4 80 8 50 2 53 2 52 2 51 2 49 2 68 6 81 8 18 4 16 …" at bounding box center [522, 343] width 619 height 373
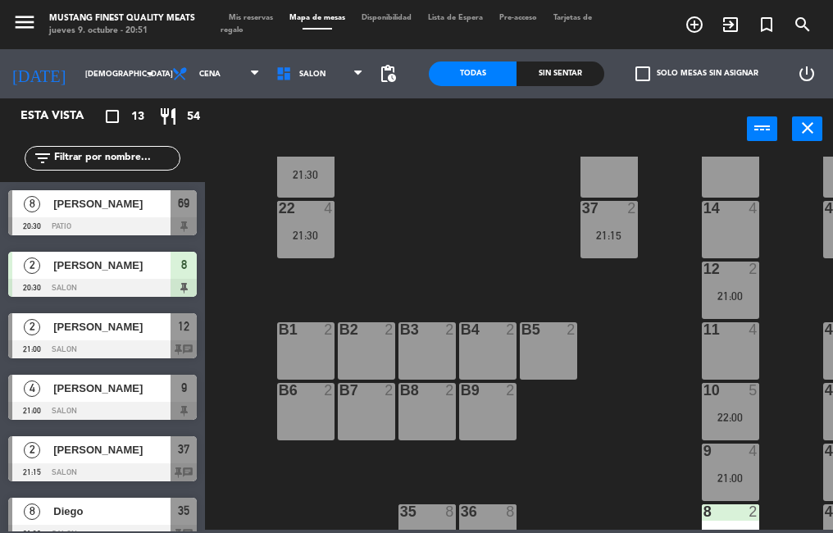
scroll to position [230, 0]
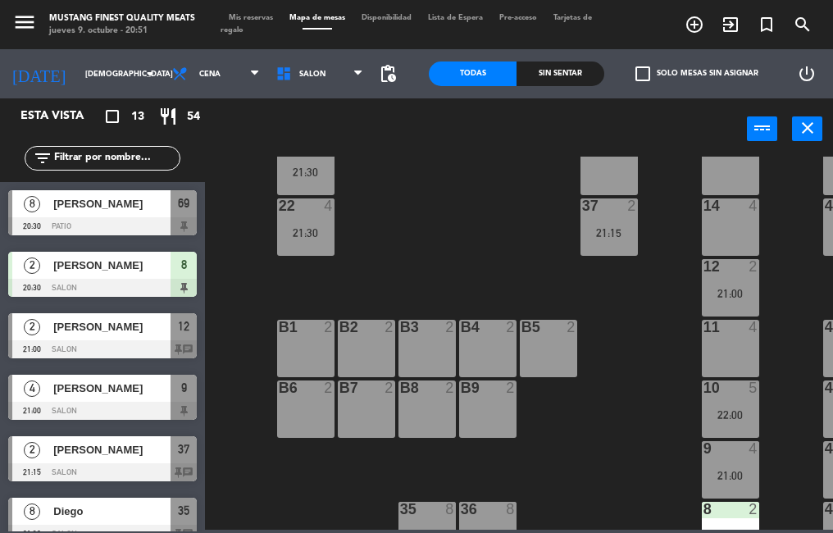
click at [731, 231] on div "14 4" at bounding box center [729, 226] width 57 height 57
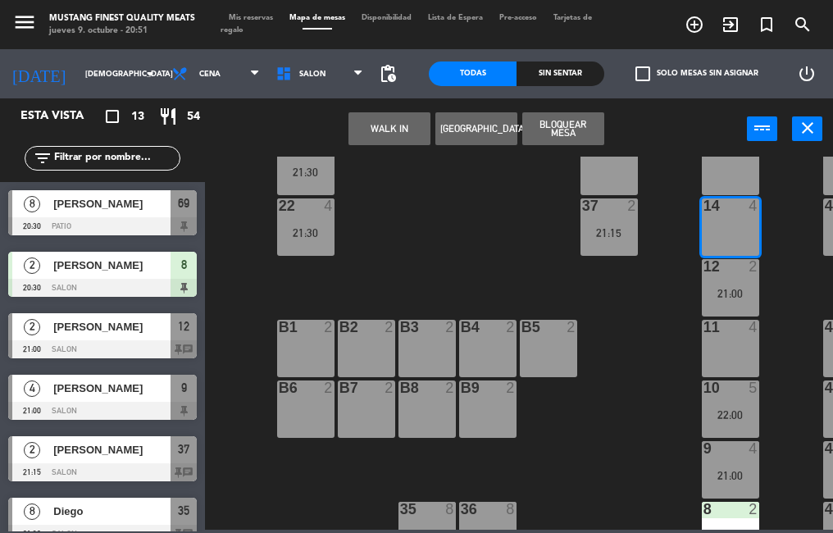
click at [477, 129] on button "[GEOGRAPHIC_DATA]" at bounding box center [476, 128] width 82 height 33
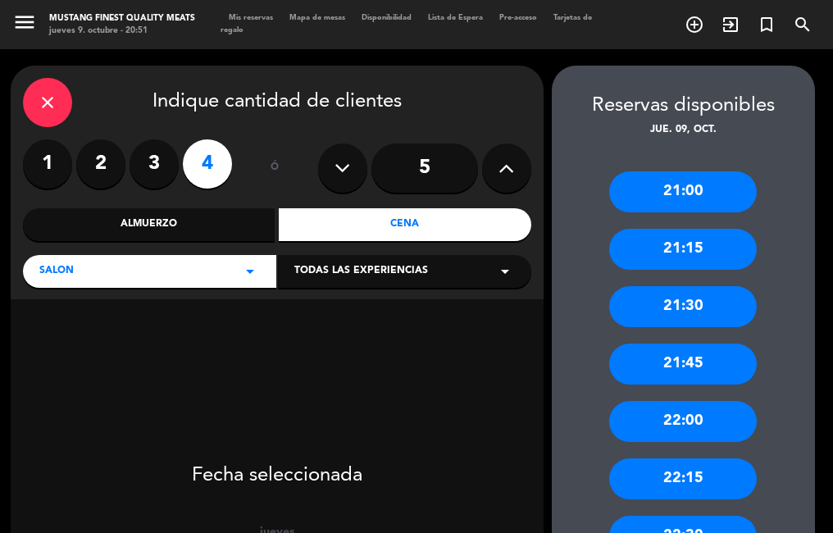
click at [686, 311] on div "21:30" at bounding box center [682, 306] width 147 height 41
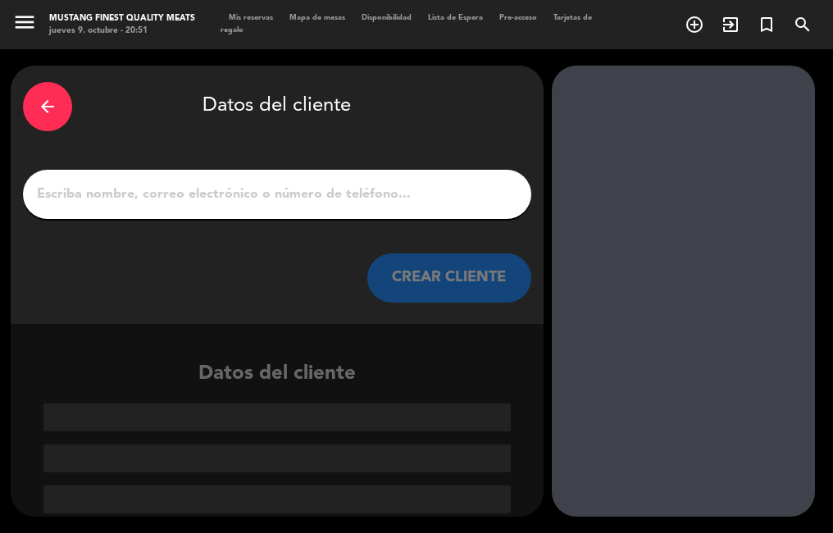
click at [273, 199] on input "1" at bounding box center [276, 194] width 483 height 23
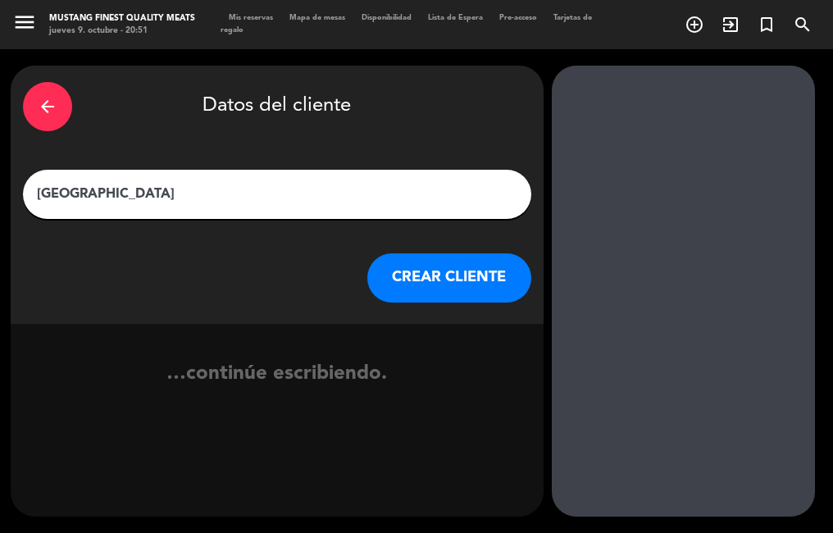
type input "[GEOGRAPHIC_DATA]"
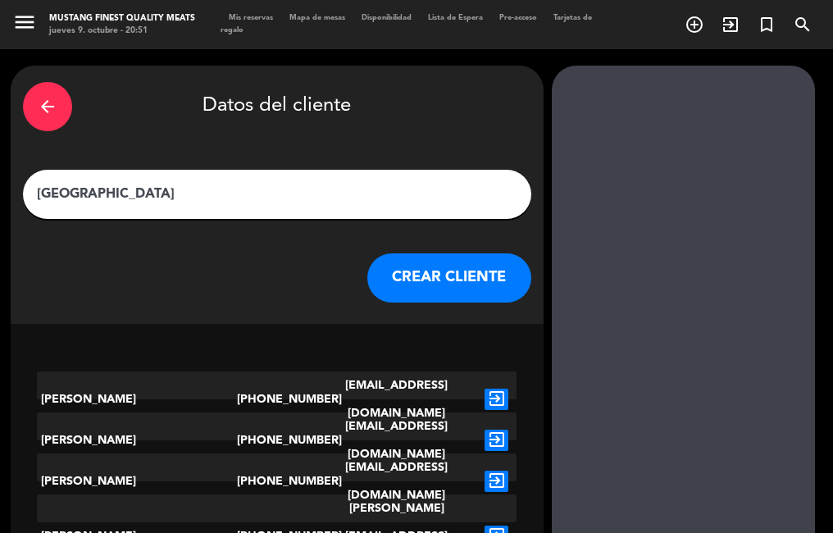
click at [452, 278] on button "CREAR CLIENTE" at bounding box center [449, 277] width 164 height 49
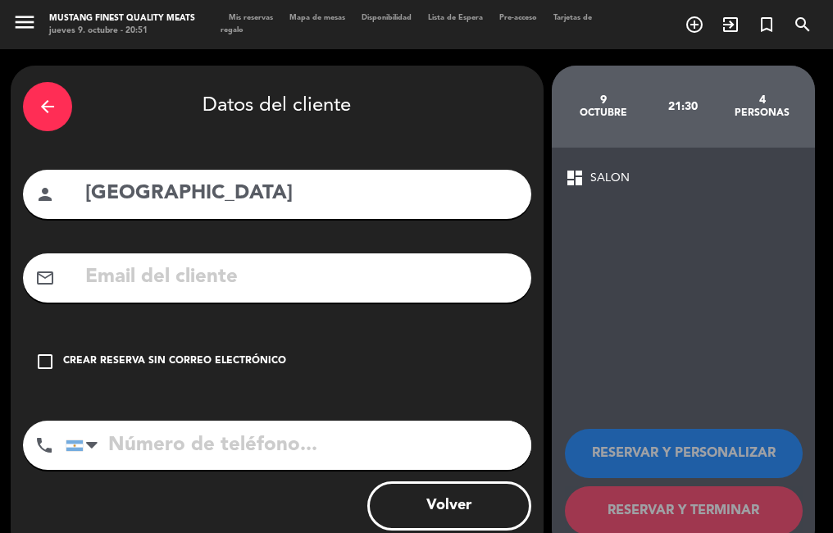
click at [48, 355] on icon "check_box_outline_blank" at bounding box center [45, 362] width 20 height 20
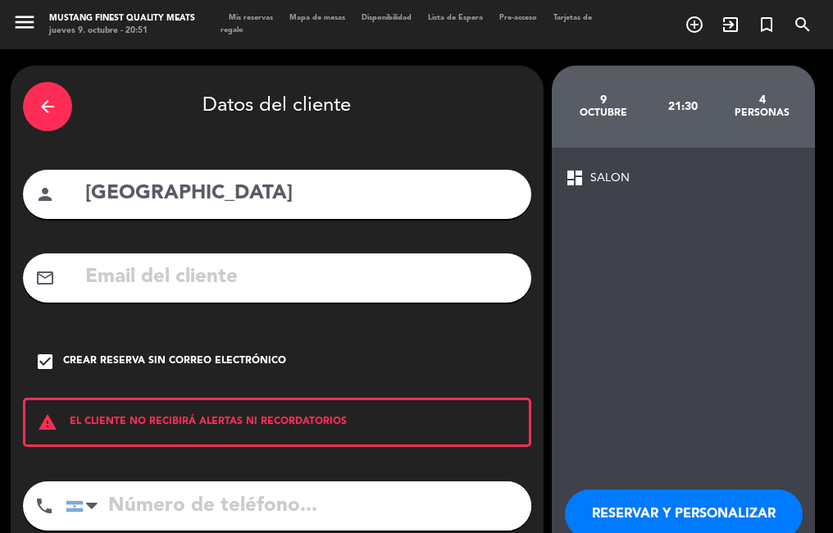
click at [697, 498] on button "RESERVAR Y PERSONALIZAR" at bounding box center [684, 513] width 238 height 49
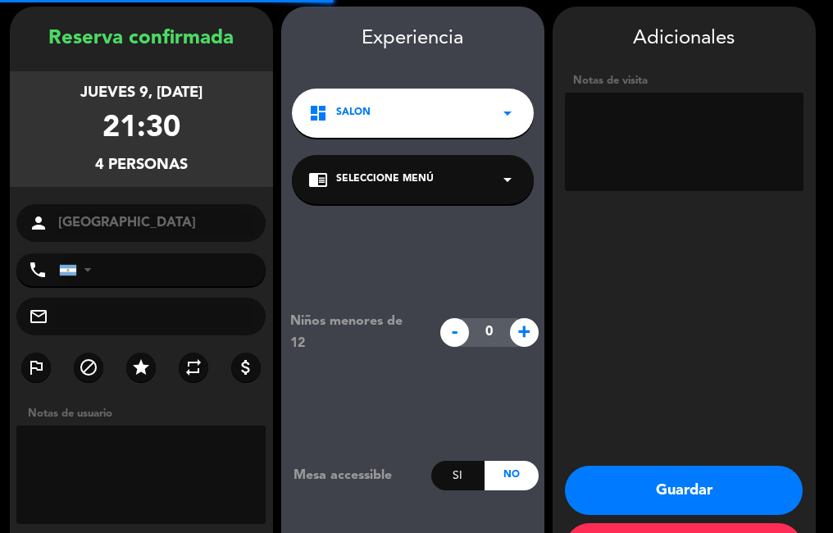
scroll to position [66, 0]
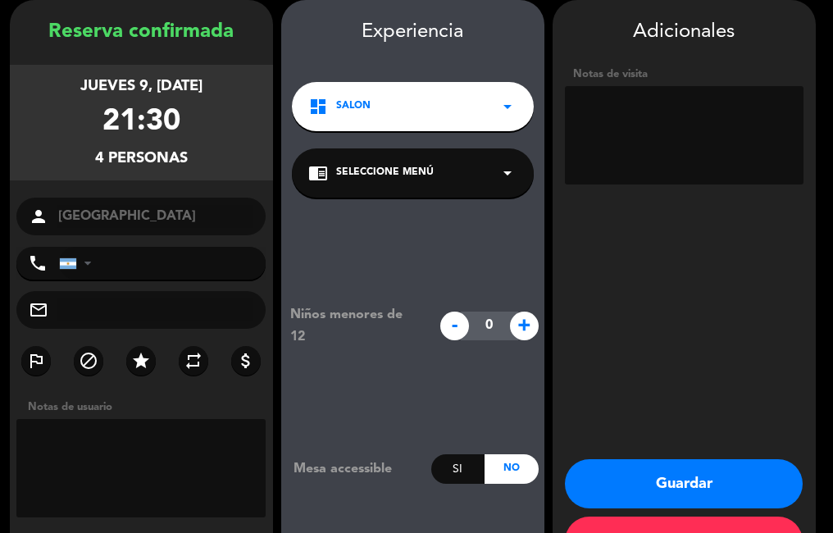
click at [667, 467] on button "Guardar" at bounding box center [684, 483] width 238 height 49
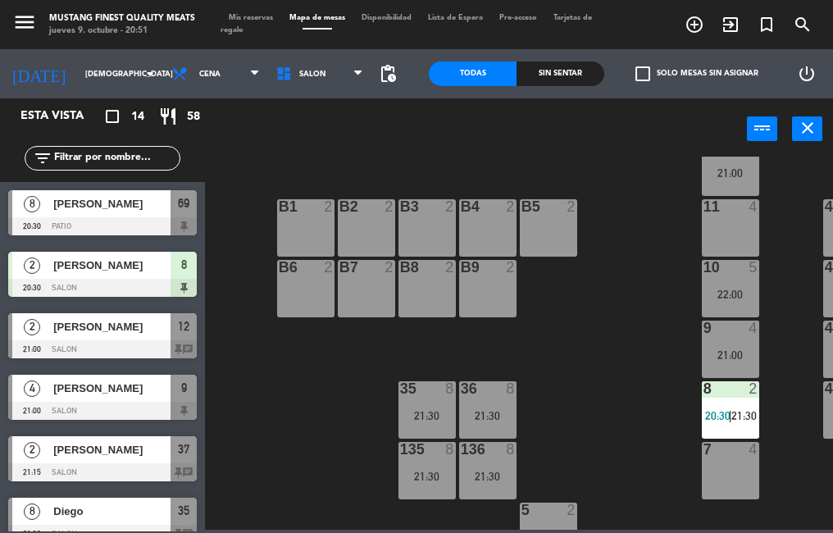
scroll to position [352, 0]
click at [733, 279] on div "10 5 22:00" at bounding box center [729, 287] width 57 height 57
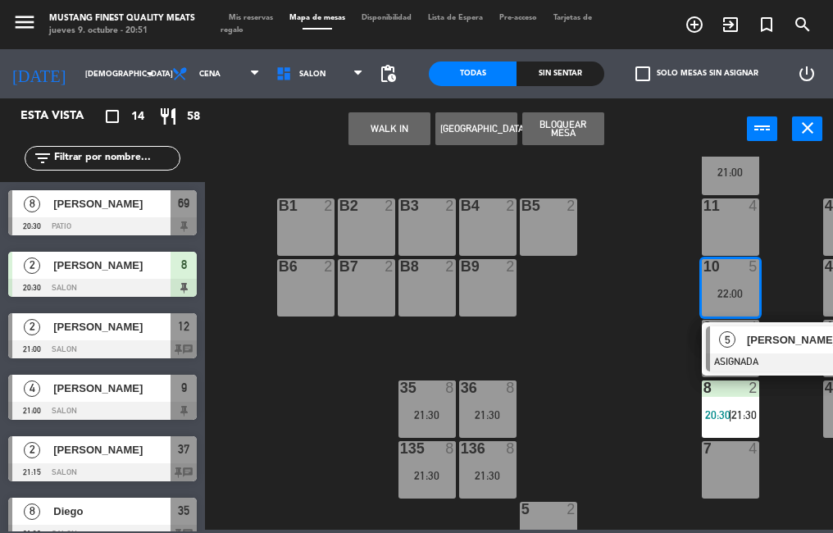
click at [610, 393] on div "73 4 72 4 71 4 69 8 20:30 70 4 80 8 50 2 53 2 52 2 51 2 49 2 68 6 81 8 18 4 16 …" at bounding box center [522, 343] width 619 height 373
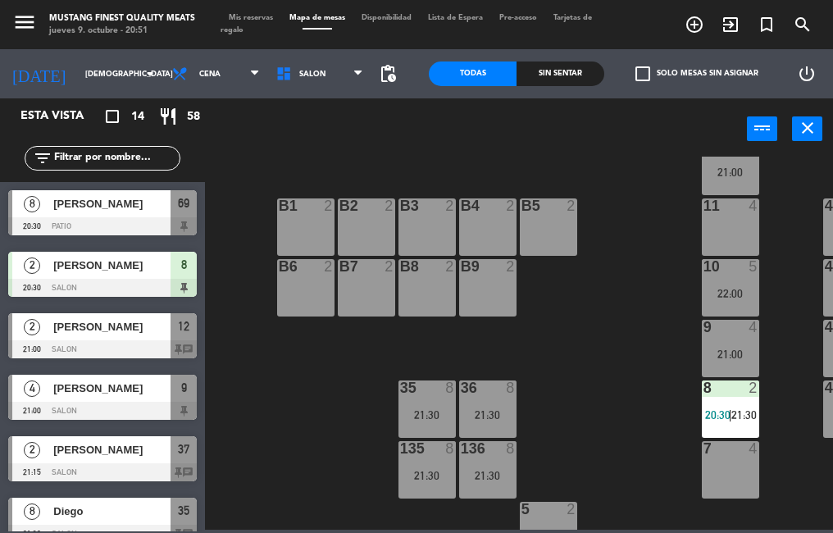
click at [723, 343] on div "9 4 21:00" at bounding box center [729, 348] width 57 height 57
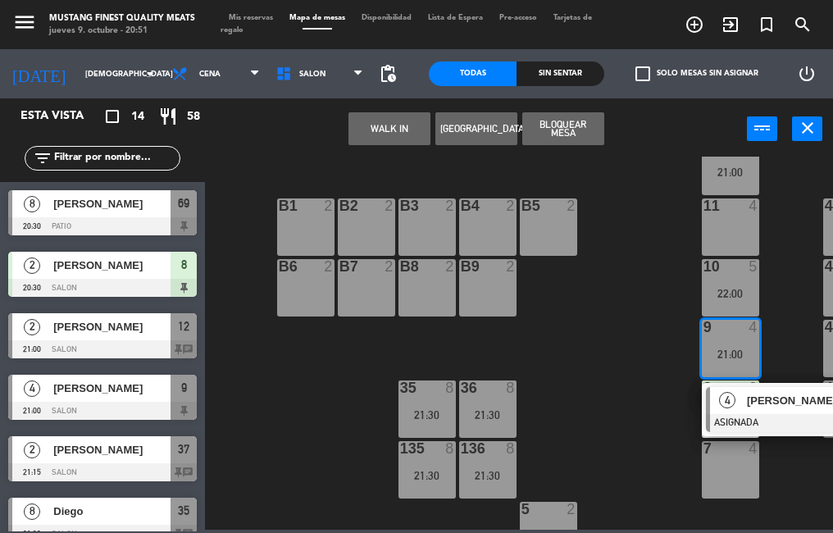
click at [582, 406] on div "73 4 72 4 71 4 69 8 20:30 70 4 80 8 50 2 53 2 52 2 51 2 49 2 68 6 81 8 18 4 16 …" at bounding box center [522, 343] width 619 height 373
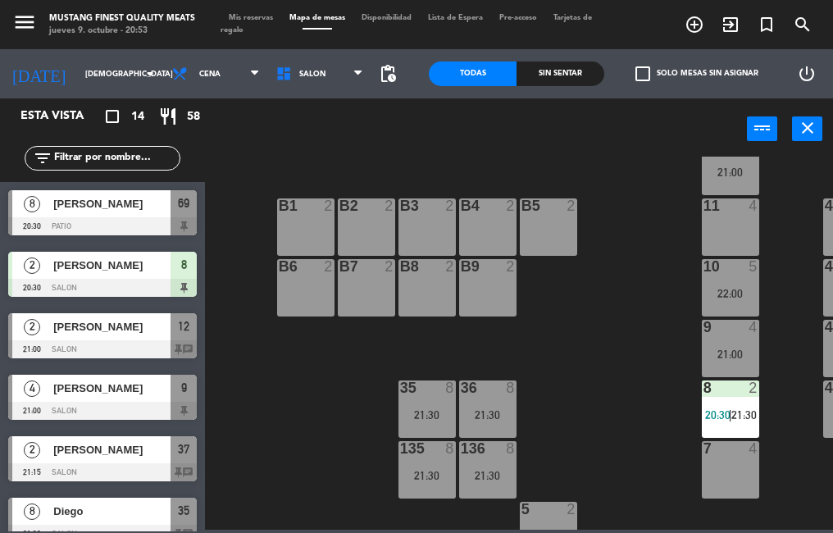
click at [110, 219] on div at bounding box center [102, 226] width 188 height 18
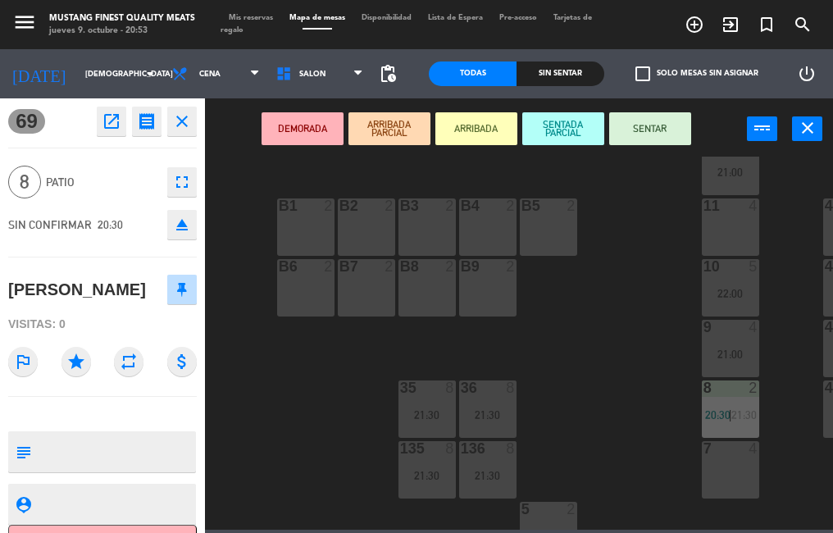
click at [648, 131] on button "SENTAR" at bounding box center [650, 128] width 82 height 33
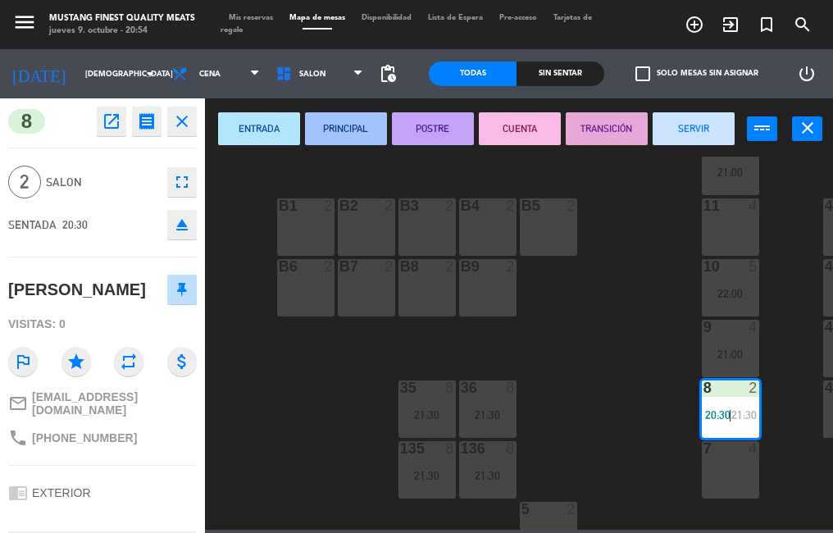
click at [175, 129] on icon "close" at bounding box center [182, 121] width 20 height 20
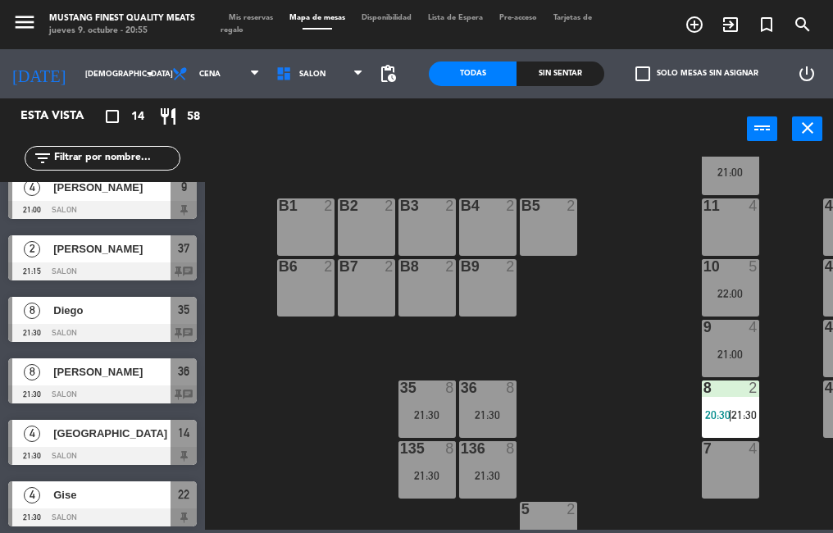
scroll to position [209, 0]
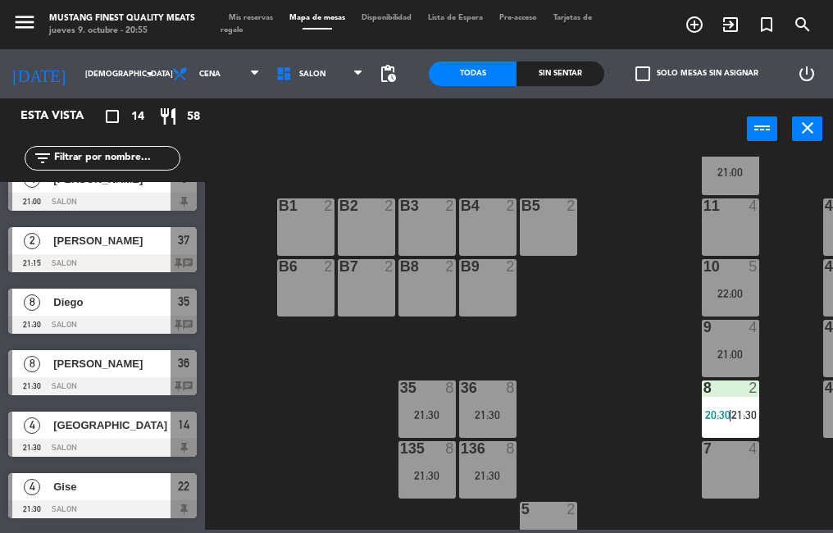
click at [90, 252] on div "[PERSON_NAME]" at bounding box center [111, 240] width 119 height 27
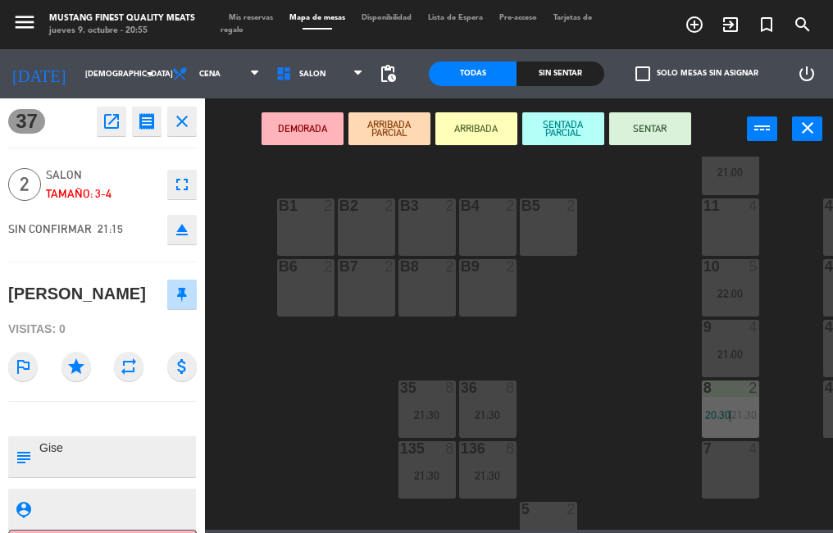
click at [182, 124] on icon "close" at bounding box center [182, 121] width 20 height 20
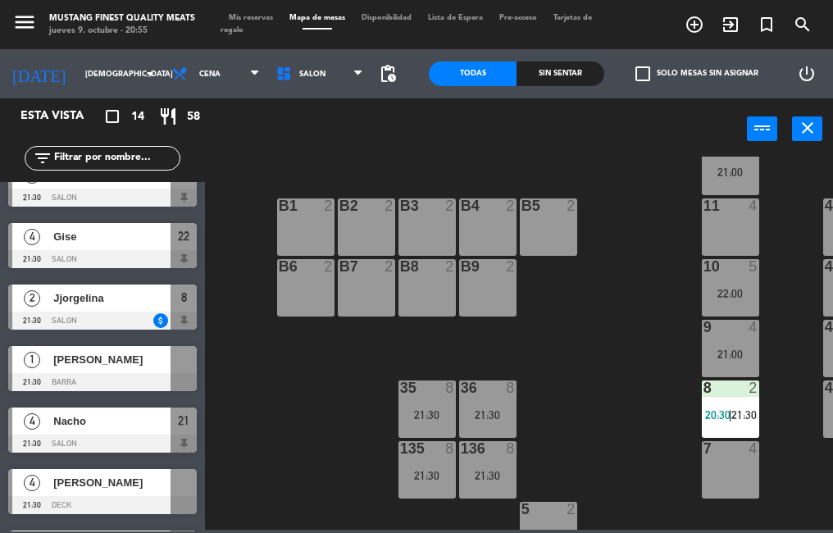
scroll to position [511, 0]
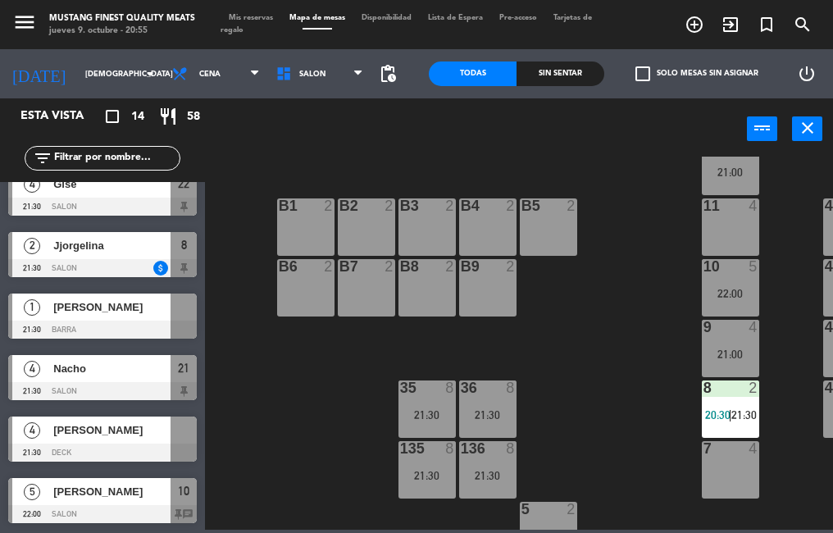
click at [75, 435] on span "[PERSON_NAME]" at bounding box center [111, 429] width 117 height 17
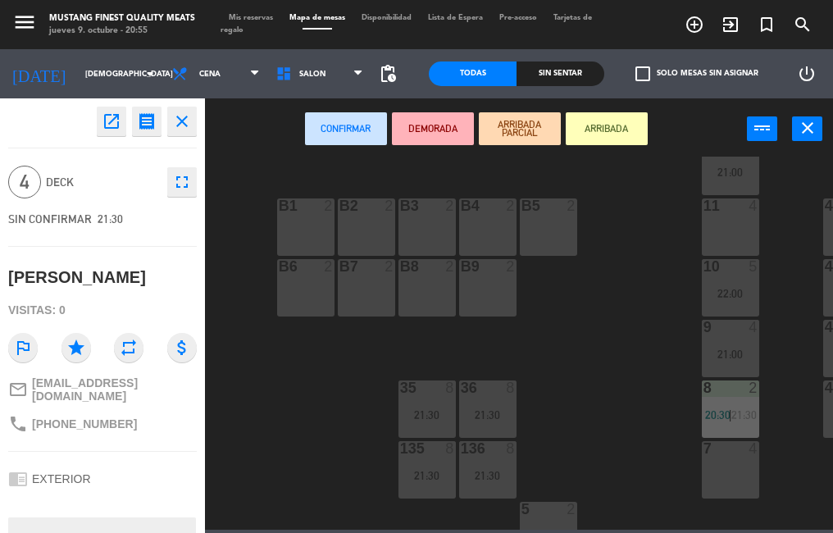
click at [185, 110] on button "close" at bounding box center [181, 121] width 29 height 29
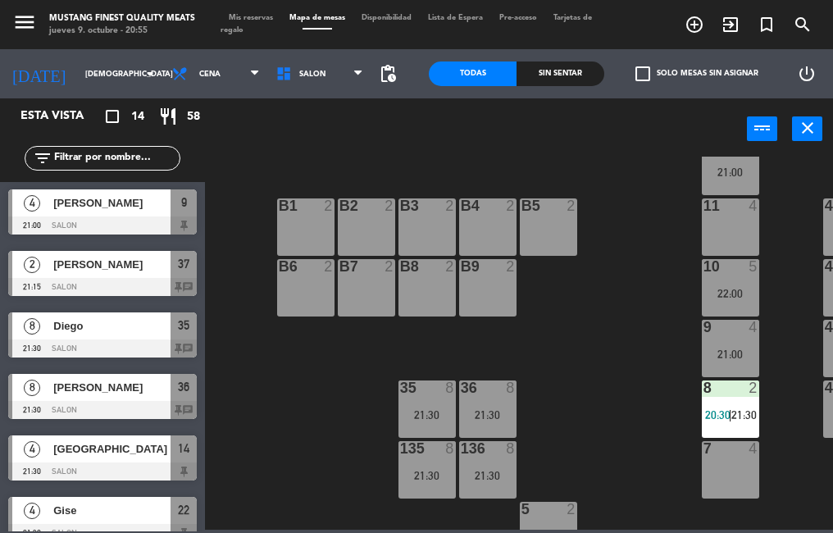
scroll to position [0, 0]
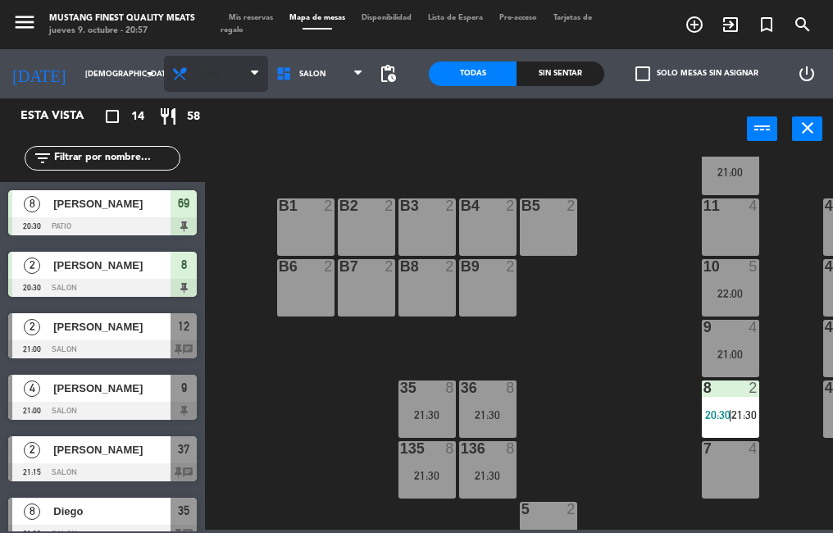
click at [175, 74] on icon at bounding box center [183, 74] width 24 height 16
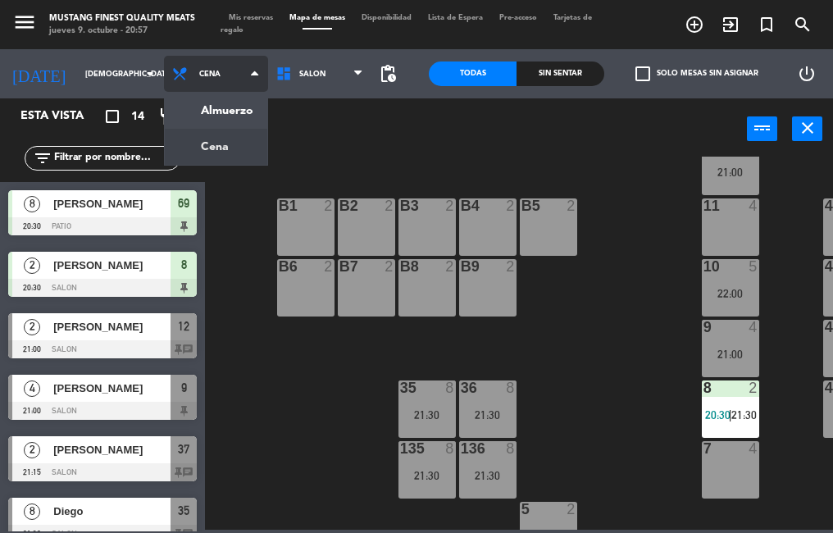
click at [202, 111] on ng-component "menu Mustang Finest Quality Meats jueves 9. octubre - 20:57 Mis reservas Mapa d…" at bounding box center [416, 264] width 833 height 529
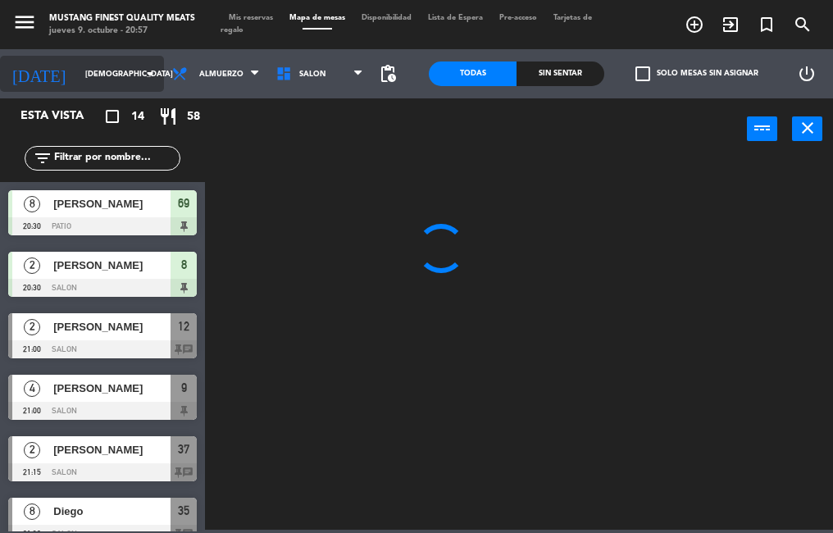
click at [83, 70] on input "[DEMOGRAPHIC_DATA] [DATE]" at bounding box center [130, 73] width 107 height 25
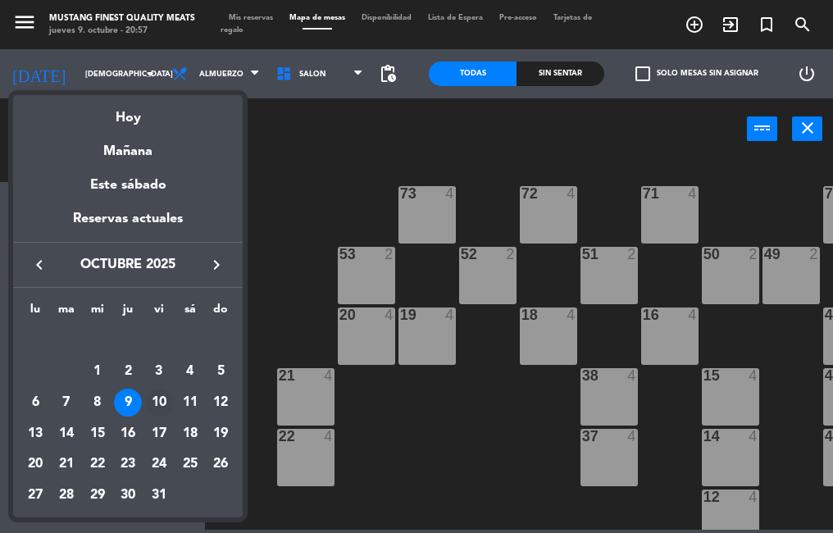
click at [155, 397] on div "10" at bounding box center [159, 402] width 28 height 28
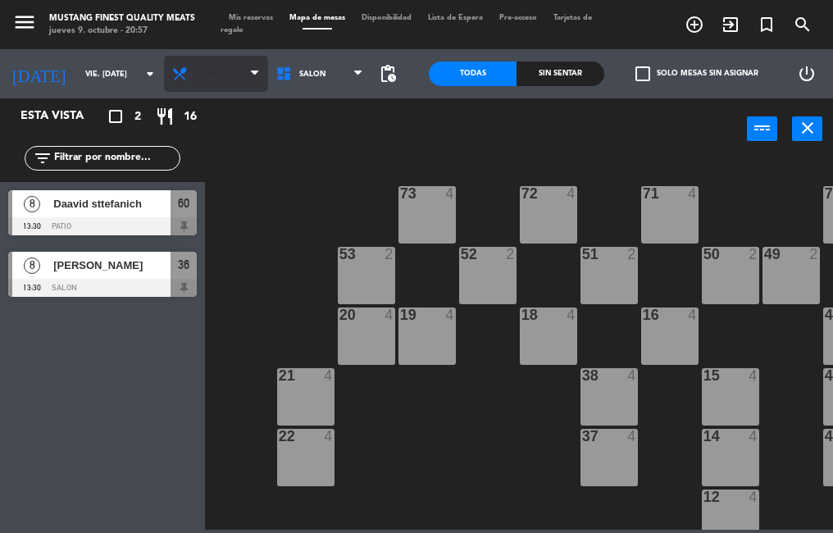
click at [202, 74] on span "Almuerzo" at bounding box center [221, 74] width 44 height 9
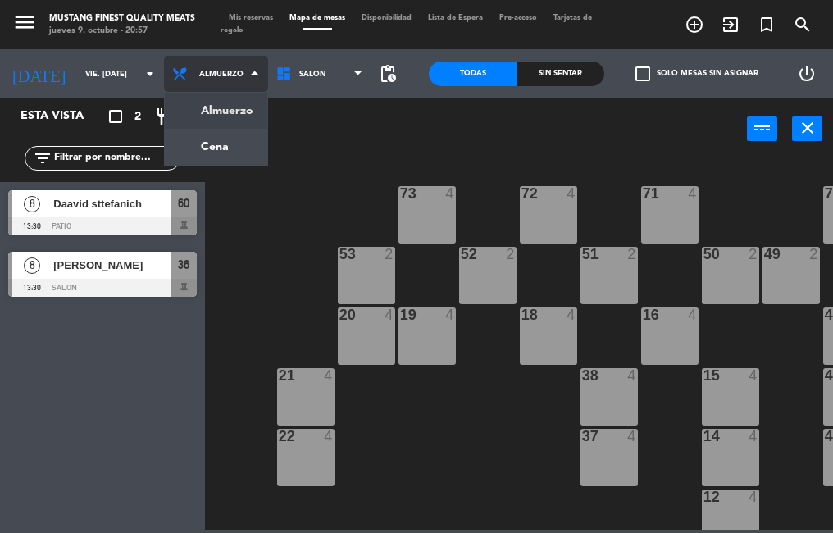
click at [205, 145] on ng-component "menu Mustang Finest Quality Meats jueves 9. octubre - 20:57 Mis reservas Mapa d…" at bounding box center [416, 264] width 833 height 529
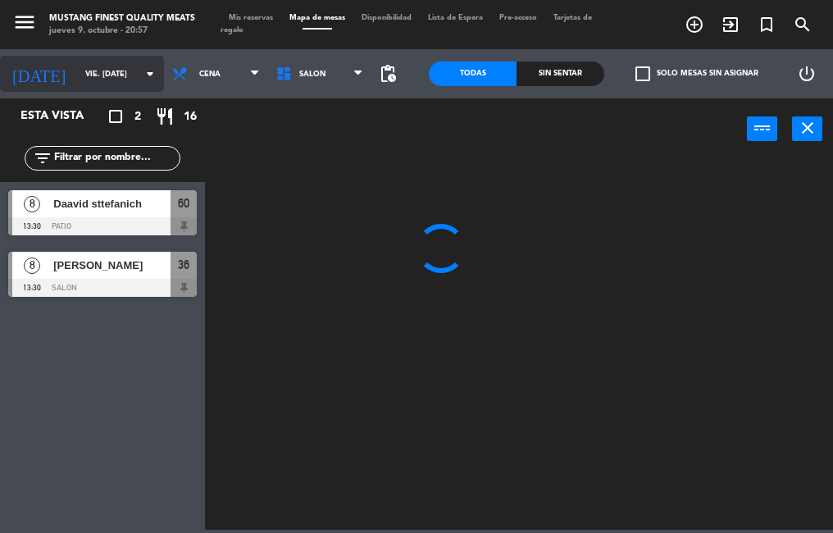
click at [86, 74] on input "vie. [DATE]" at bounding box center [130, 73] width 107 height 25
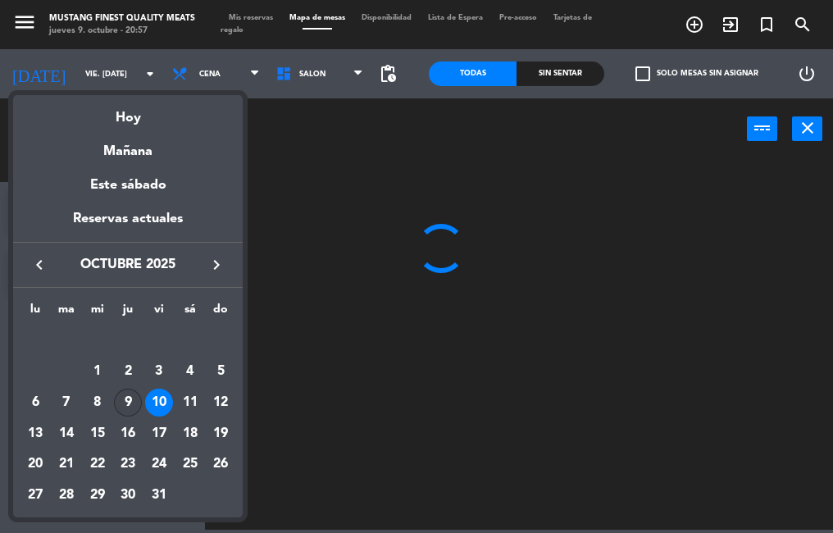
click at [128, 402] on div "9" at bounding box center [128, 402] width 28 height 28
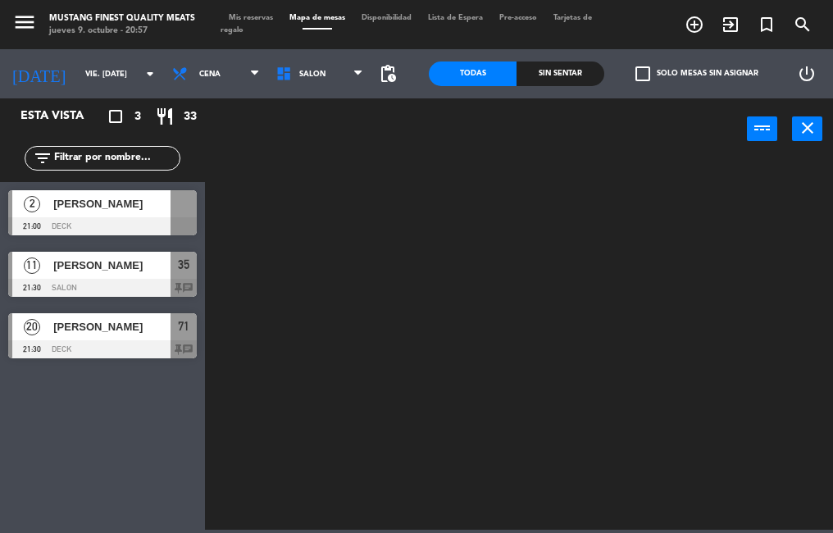
type input "[DEMOGRAPHIC_DATA] [DATE]"
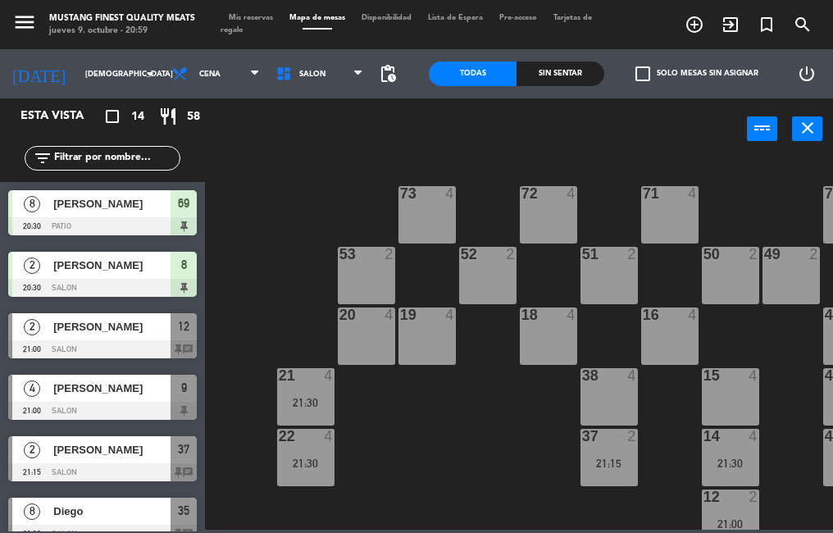
click at [108, 334] on span "[PERSON_NAME]" at bounding box center [111, 326] width 117 height 17
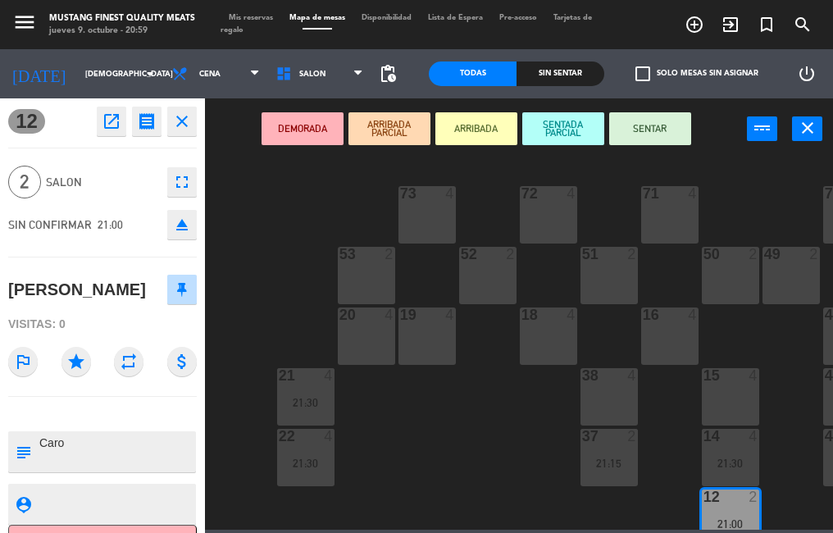
click at [638, 128] on button "SENTAR" at bounding box center [650, 128] width 82 height 33
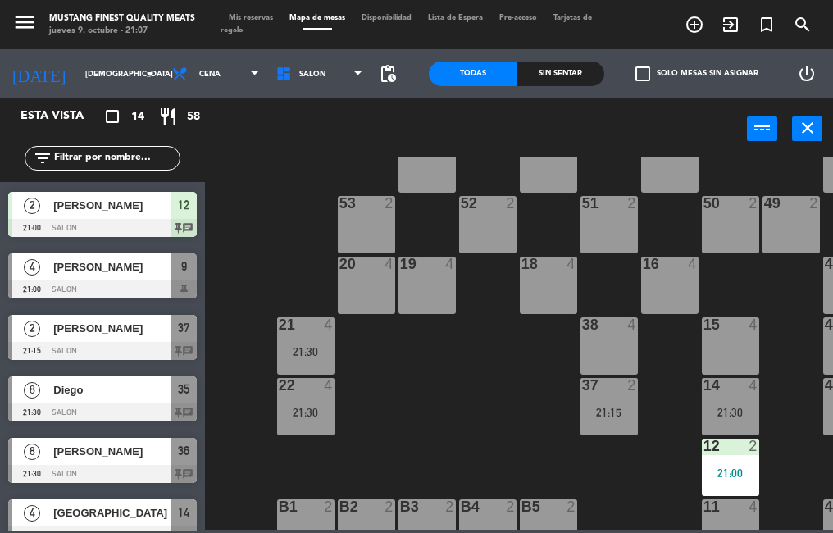
scroll to position [120, 0]
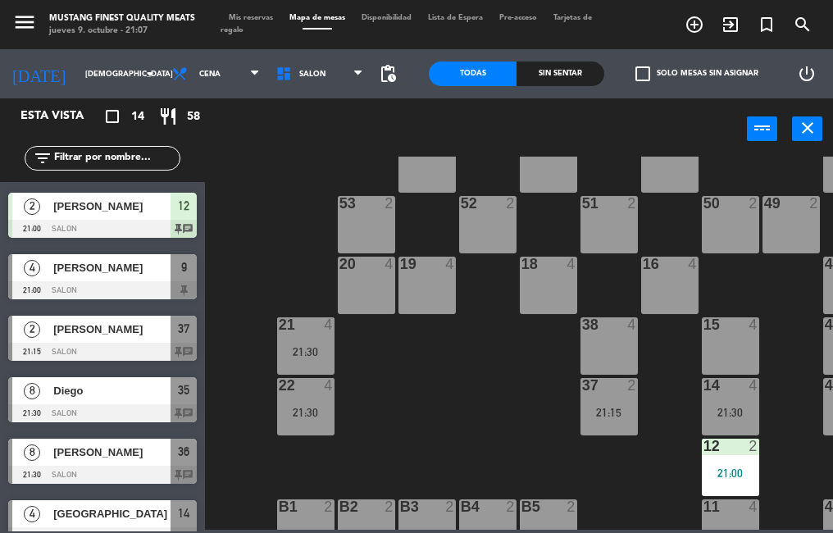
click at [110, 456] on span "[PERSON_NAME]" at bounding box center [111, 451] width 117 height 17
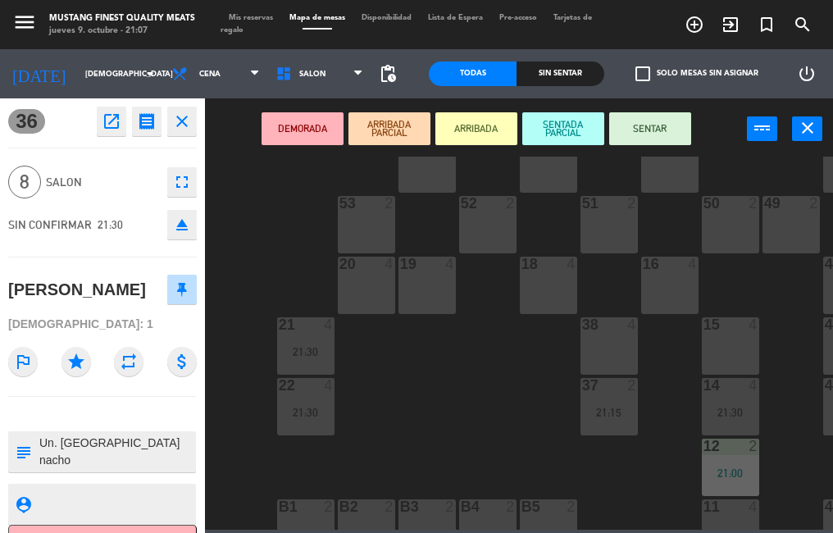
click at [174, 125] on icon "close" at bounding box center [182, 121] width 20 height 20
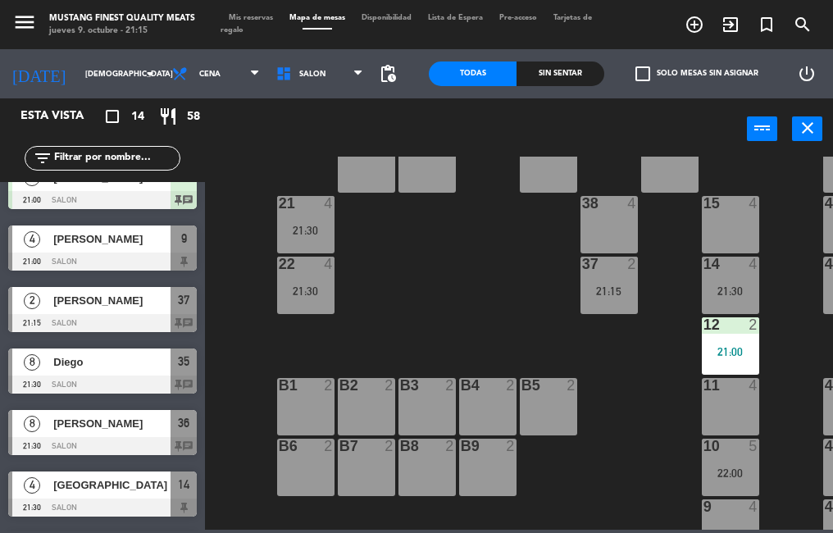
scroll to position [169, 0]
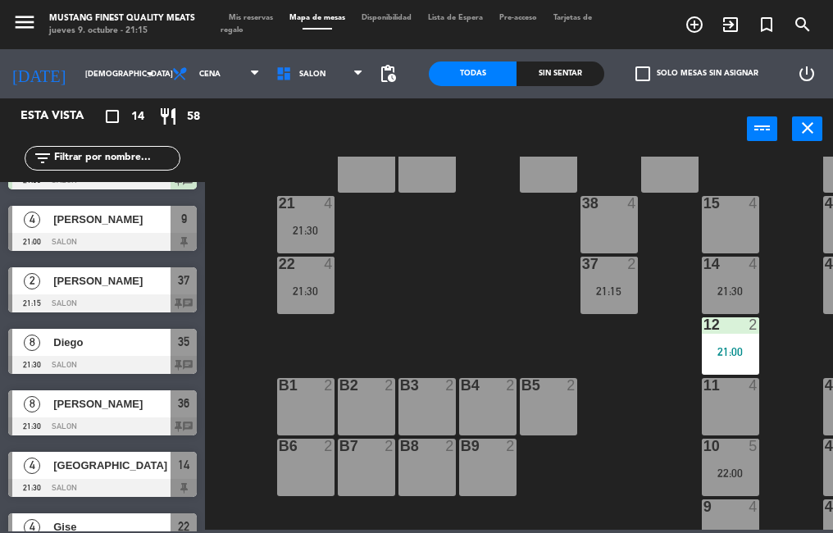
click at [169, 286] on span "[PERSON_NAME]" at bounding box center [111, 280] width 117 height 17
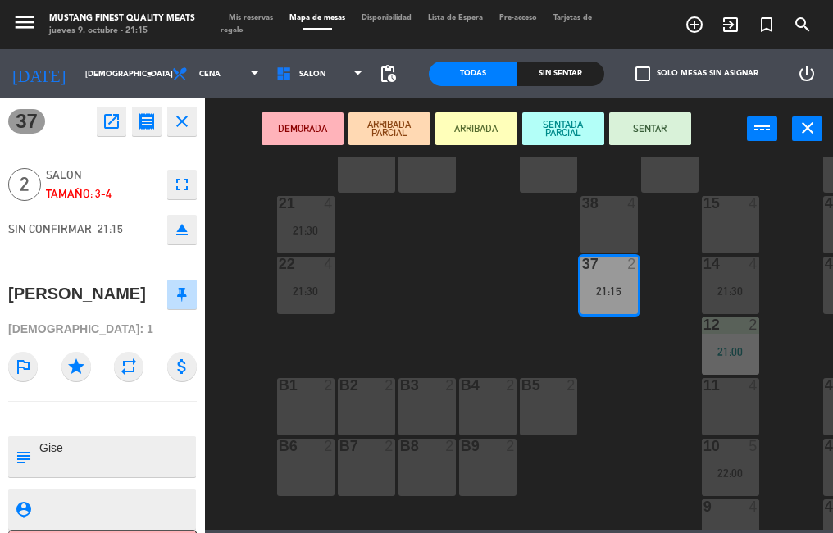
click at [184, 128] on icon "close" at bounding box center [182, 121] width 20 height 20
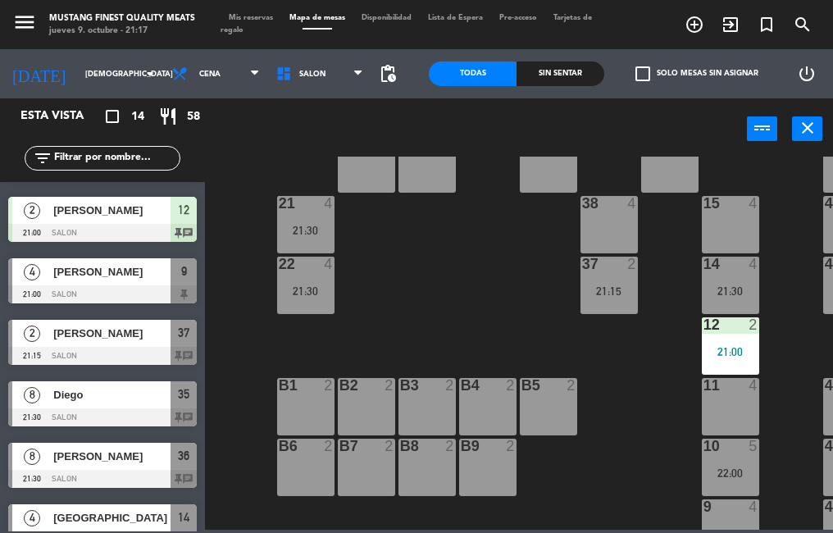
scroll to position [170, 0]
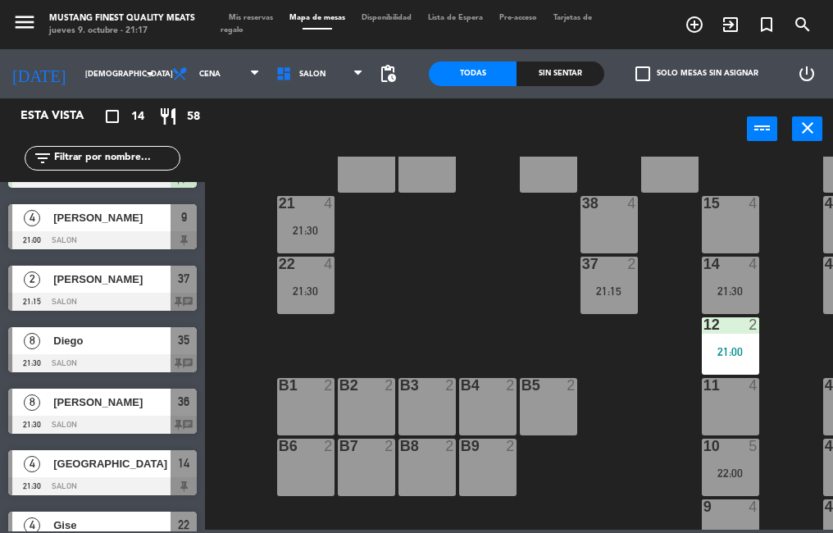
click at [129, 427] on div at bounding box center [102, 424] width 188 height 18
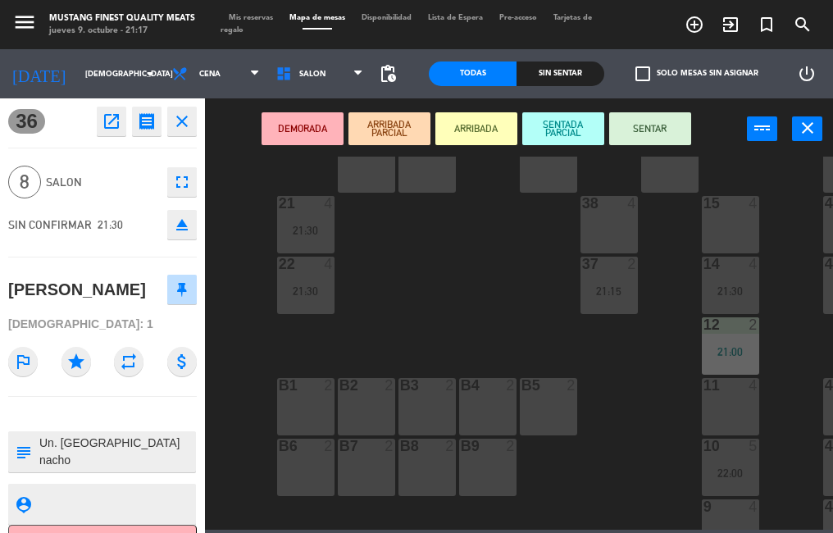
click at [189, 126] on icon "close" at bounding box center [182, 121] width 20 height 20
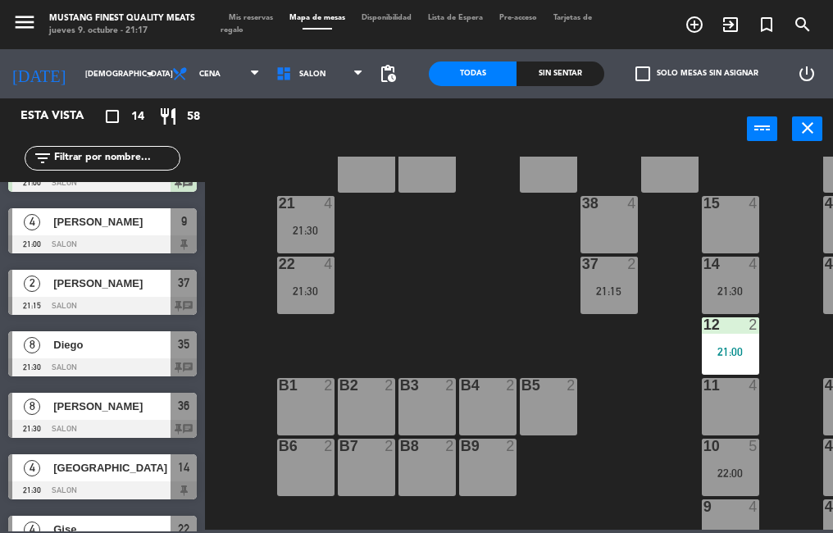
scroll to position [171, 0]
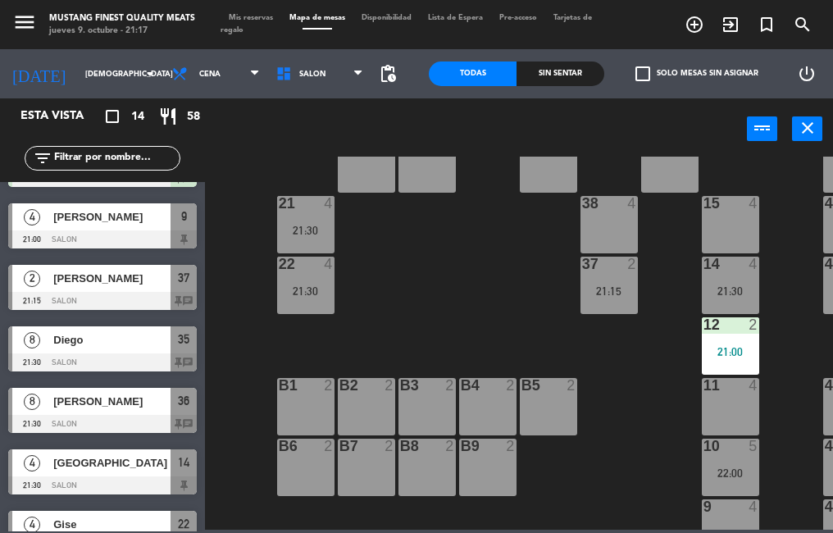
click at [151, 278] on span "[PERSON_NAME]" at bounding box center [111, 278] width 117 height 17
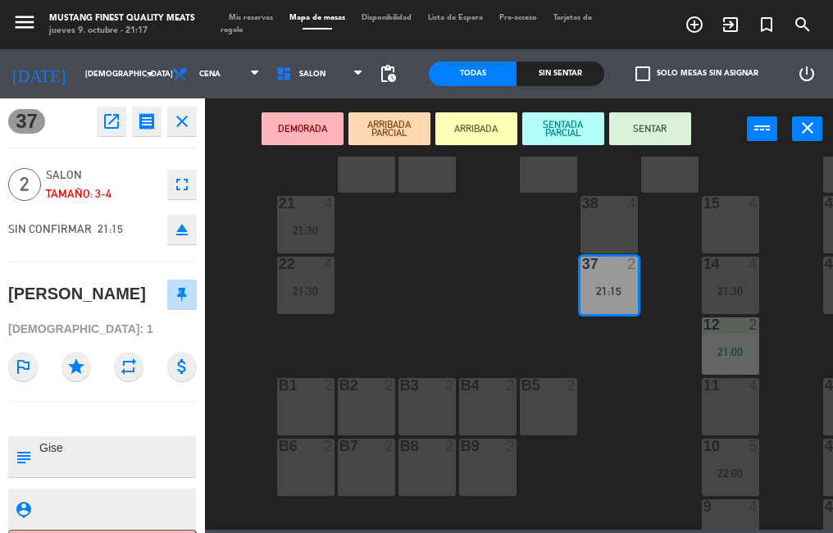
click at [186, 133] on button "close" at bounding box center [181, 121] width 29 height 29
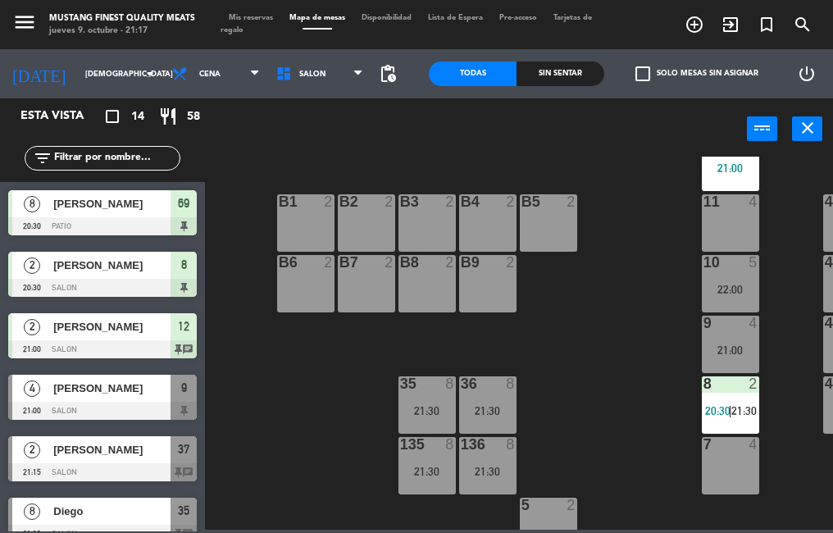
scroll to position [363, 0]
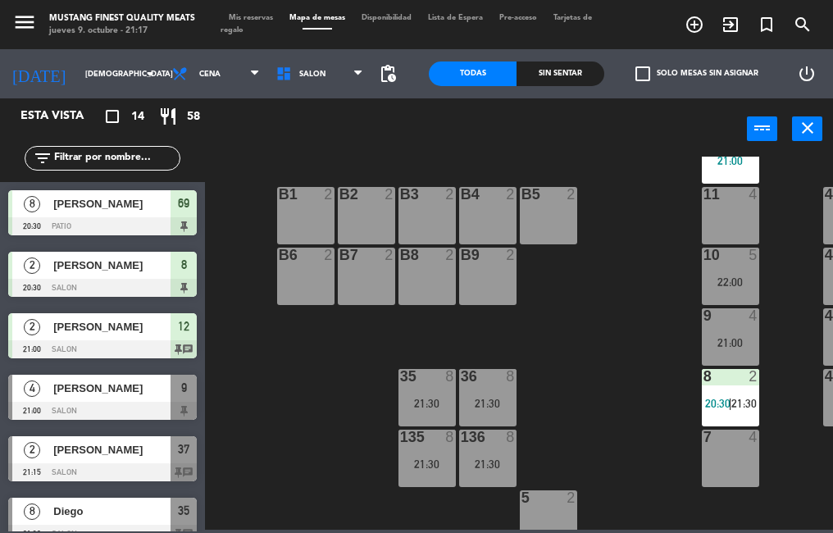
click at [726, 398] on span "20:30" at bounding box center [717, 403] width 25 height 13
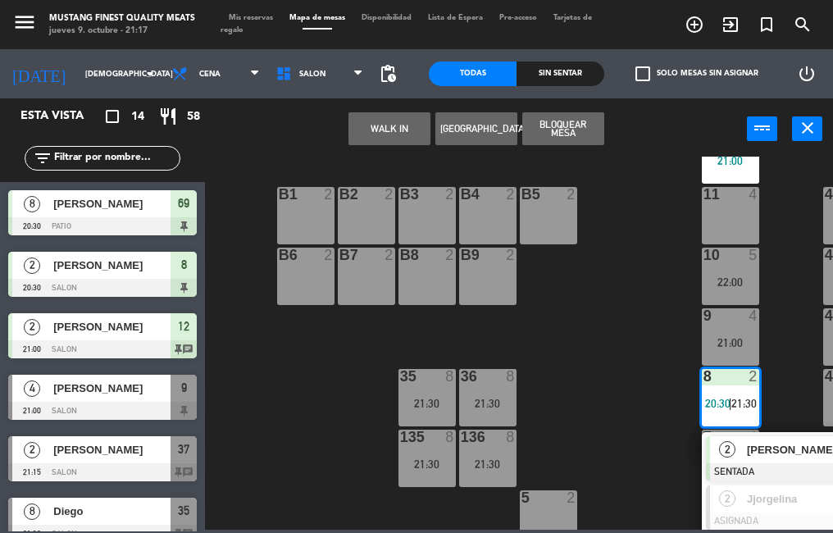
click at [239, 166] on div "73 4 72 4 71 4 69 8 20:30 70 4 80 8 50 2 53 2 52 2 51 2 49 2 68 6 81 8 18 4 16 …" at bounding box center [522, 343] width 619 height 373
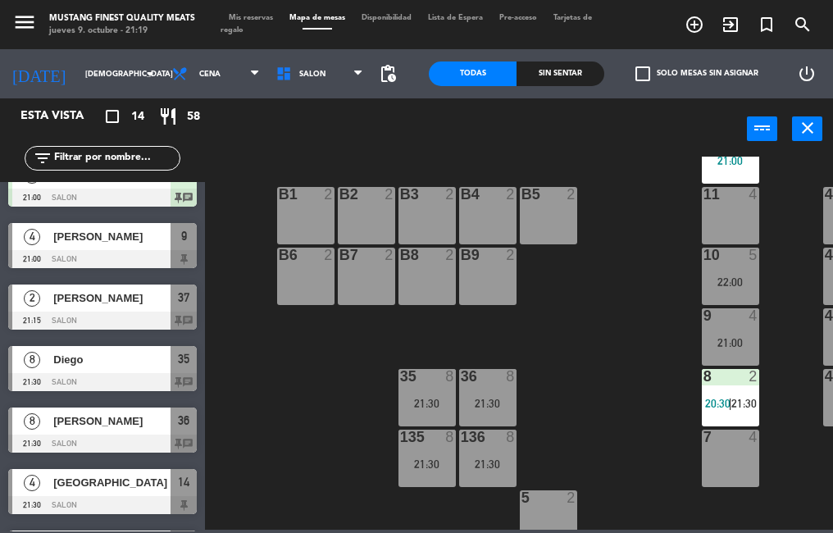
scroll to position [152, 0]
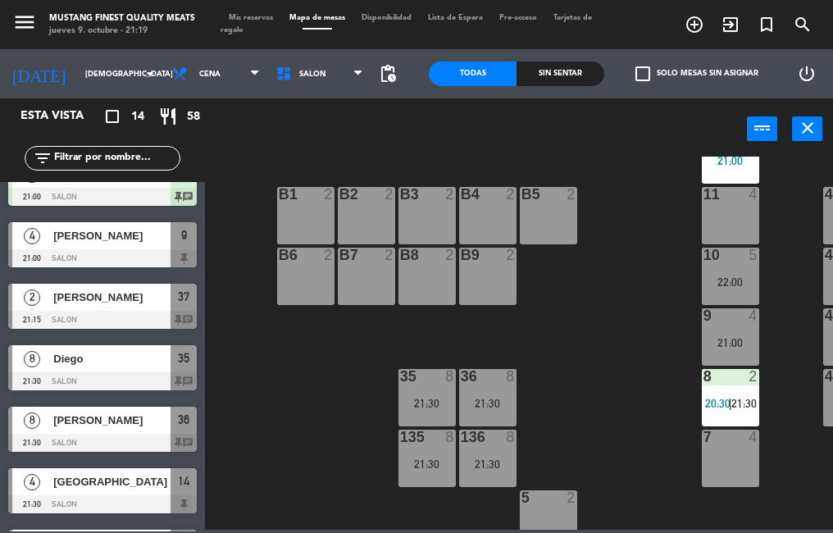
click at [157, 433] on div at bounding box center [102, 442] width 188 height 18
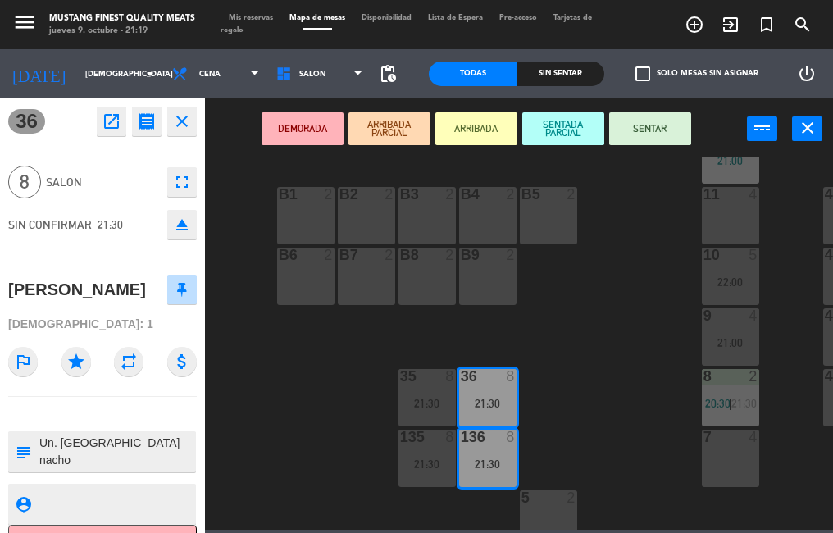
click at [183, 120] on icon "close" at bounding box center [182, 121] width 20 height 20
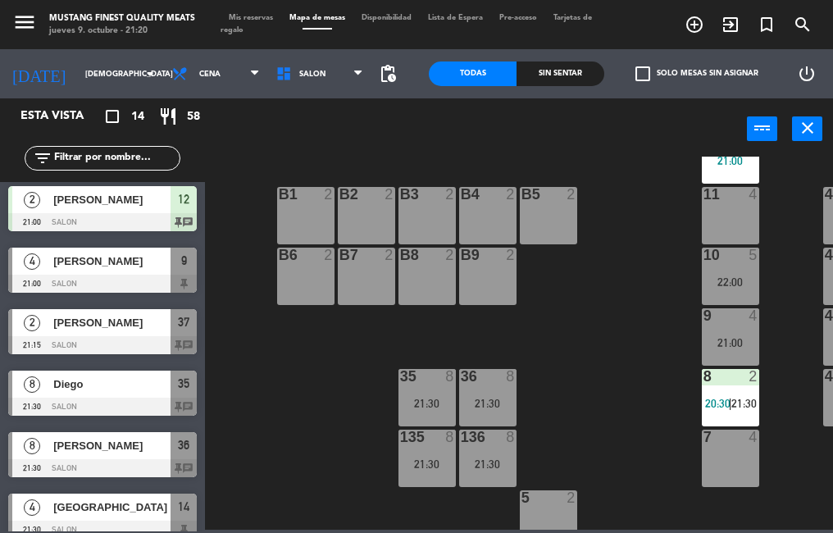
scroll to position [129, 0]
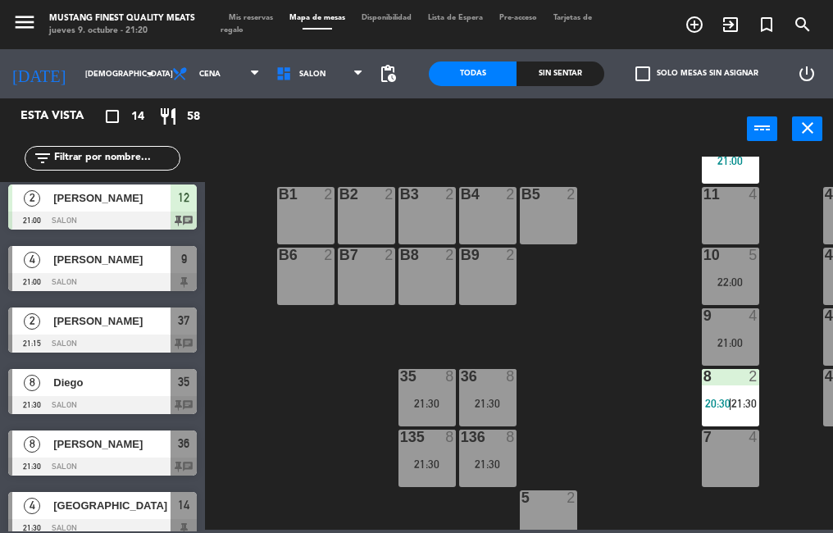
click at [143, 274] on div at bounding box center [102, 282] width 188 height 18
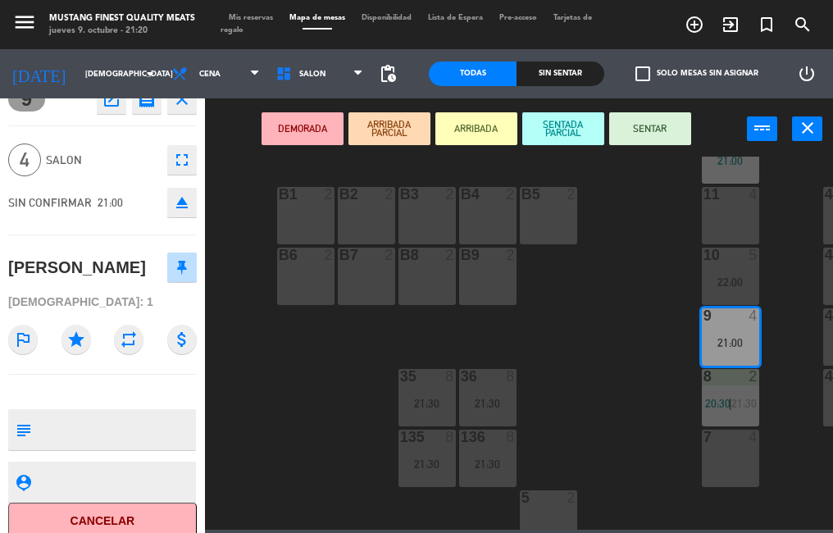
scroll to position [37, 0]
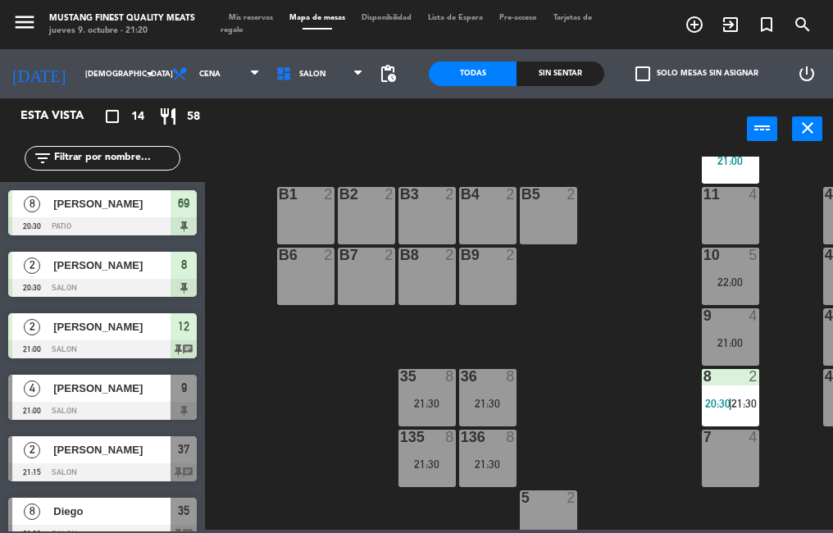
click at [226, 344] on div "73 4 72 4 71 4 69 8 20:30 70 4 80 8 50 2 53 2 52 2 51 2 49 2 68 6 81 8 18 4 16 …" at bounding box center [522, 343] width 619 height 373
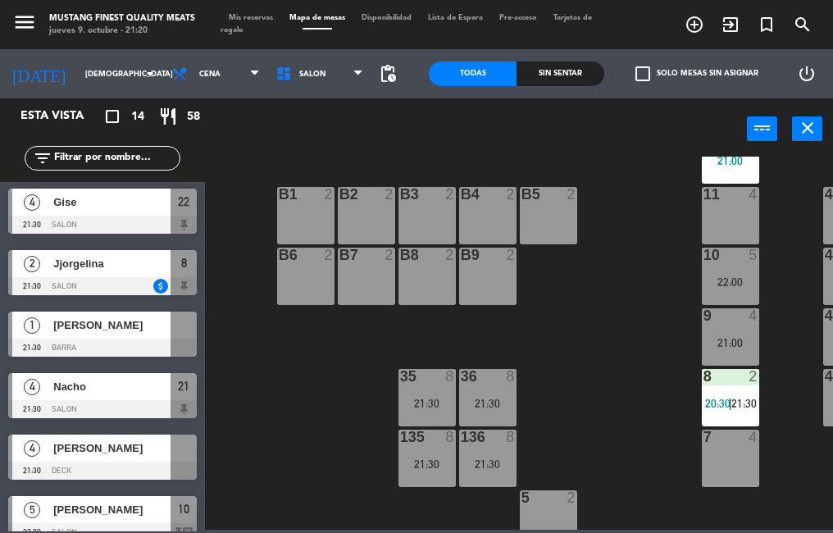
scroll to position [511, 0]
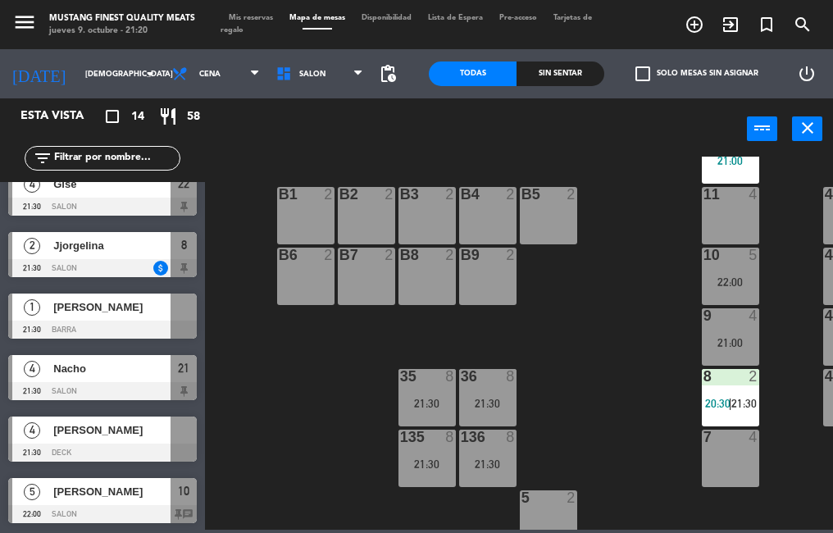
click at [117, 492] on span "[PERSON_NAME]" at bounding box center [111, 491] width 117 height 17
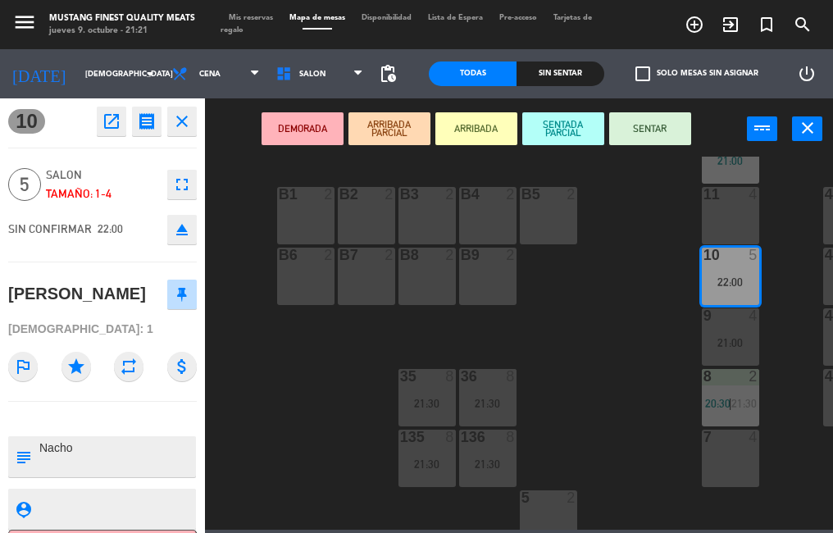
click at [189, 124] on icon "close" at bounding box center [182, 121] width 20 height 20
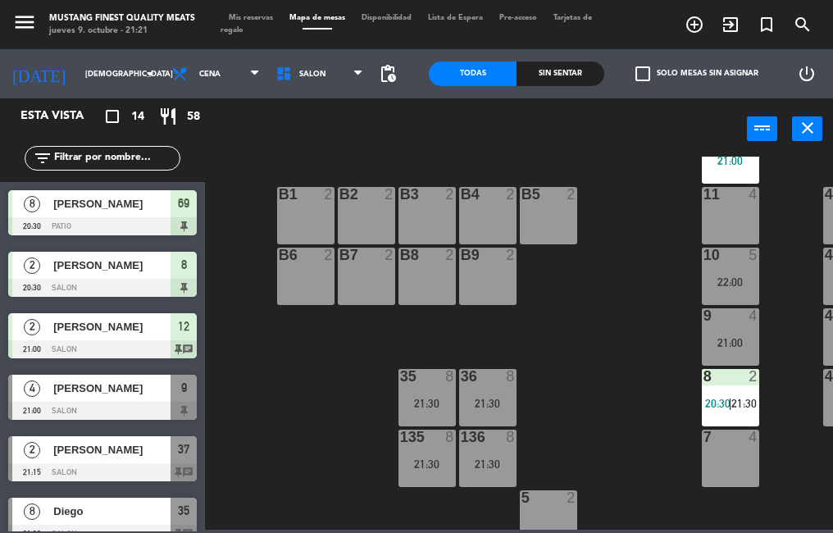
scroll to position [247, 0]
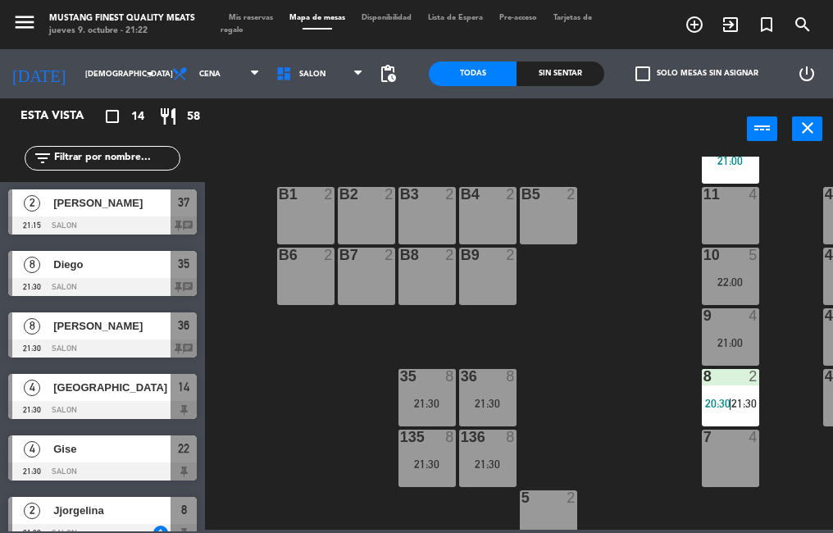
click at [487, 448] on div "136 8 21:30" at bounding box center [487, 457] width 57 height 57
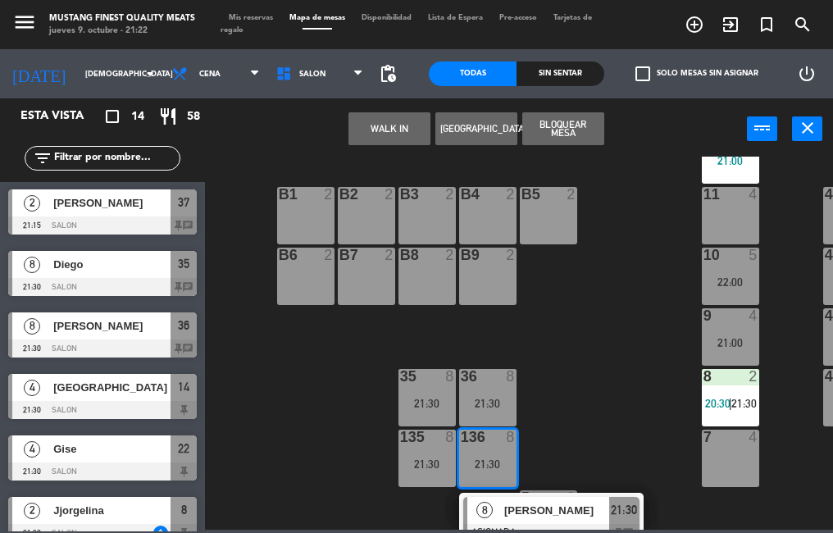
click at [545, 501] on span "[PERSON_NAME]" at bounding box center [556, 509] width 105 height 17
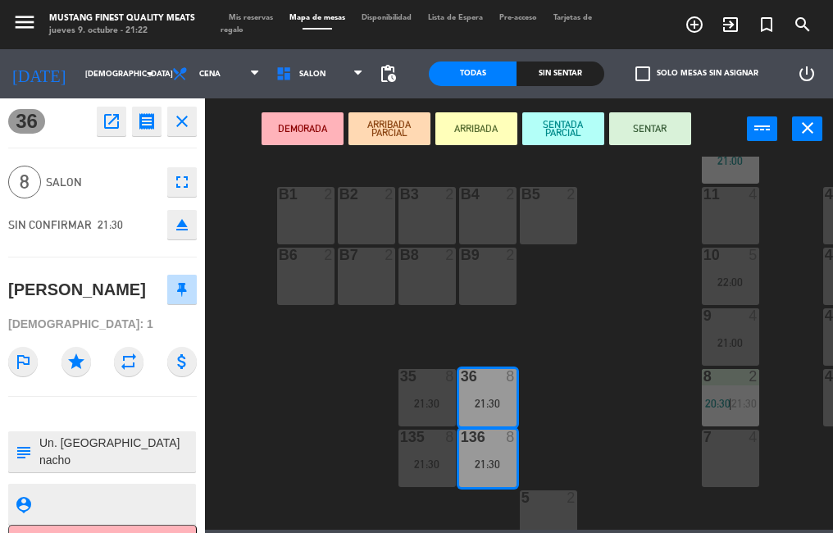
click at [420, 400] on div "21:30" at bounding box center [426, 402] width 57 height 11
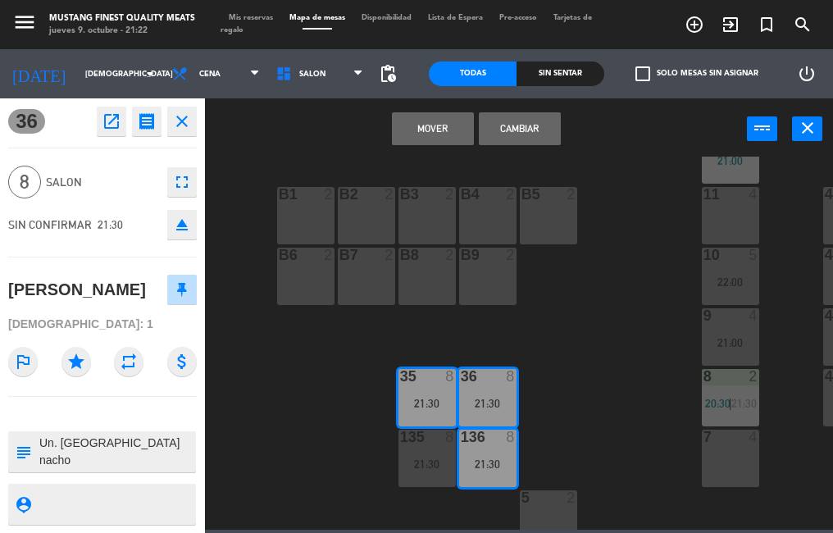
click at [486, 398] on div "21:30" at bounding box center [487, 402] width 57 height 11
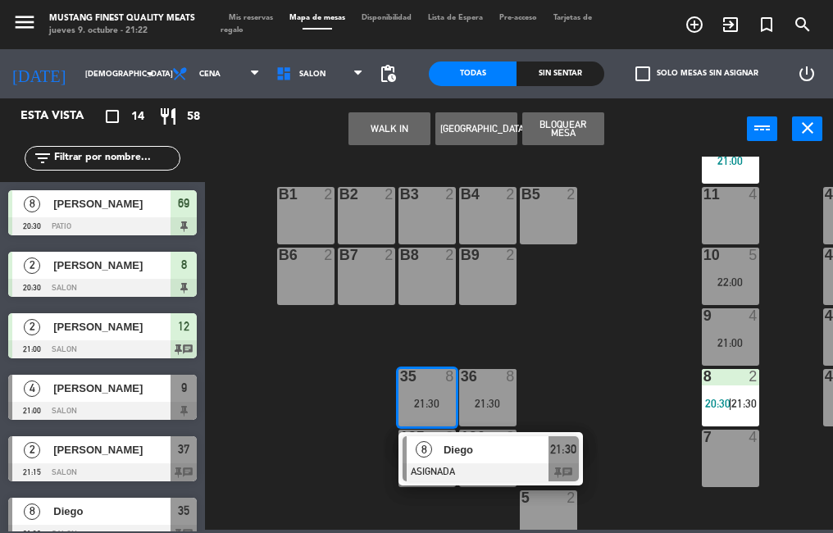
click at [511, 467] on div at bounding box center [490, 472] width 176 height 18
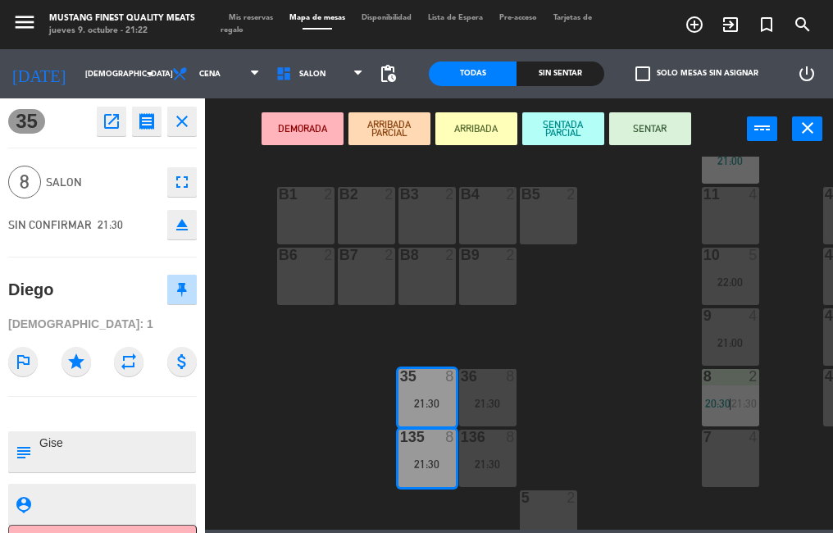
click at [491, 400] on div "21:30" at bounding box center [487, 402] width 57 height 11
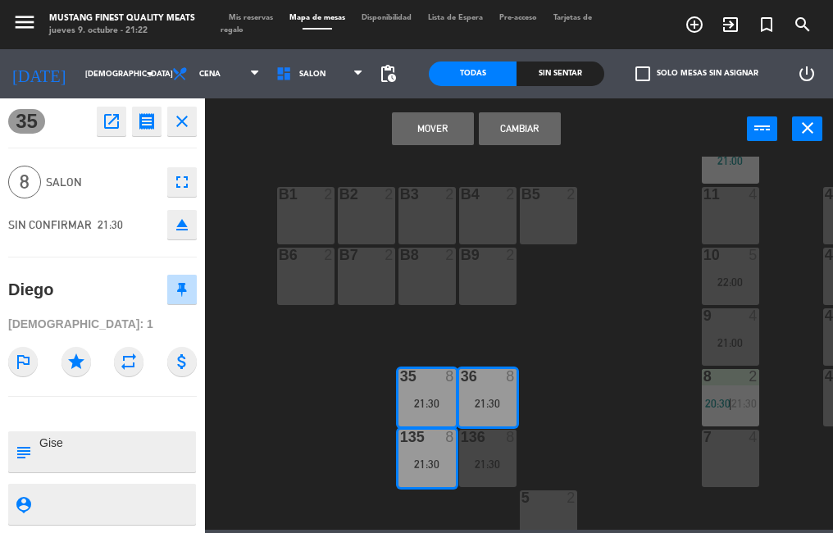
click at [485, 452] on div "136 8 21:30" at bounding box center [487, 457] width 57 height 57
click at [186, 131] on button "close" at bounding box center [181, 121] width 29 height 29
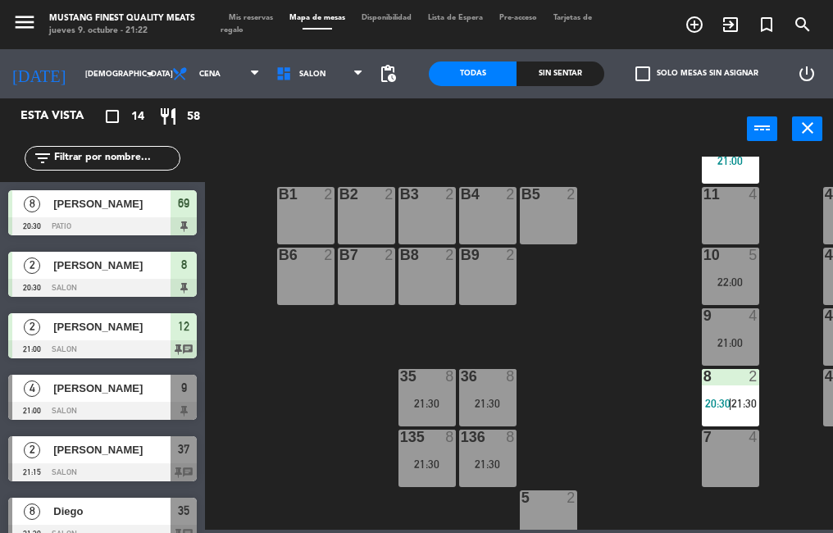
scroll to position [0, 0]
click at [495, 459] on div "21:30" at bounding box center [487, 463] width 57 height 11
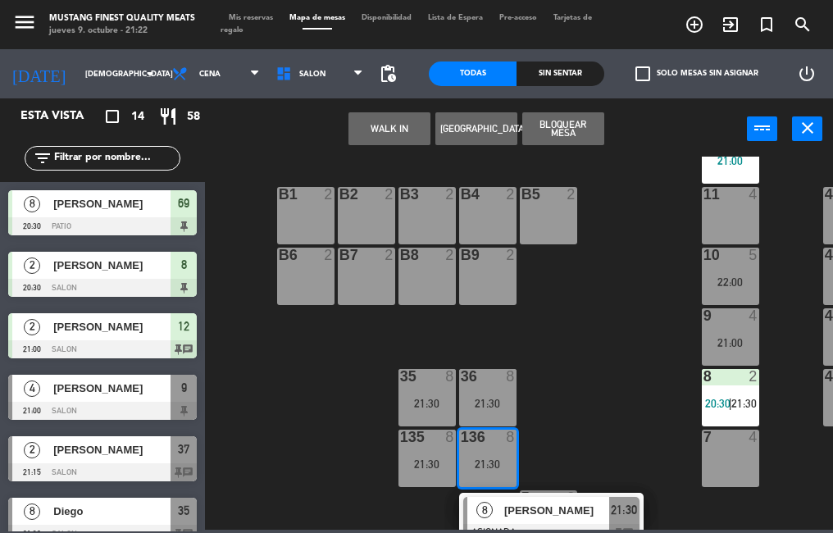
click at [542, 515] on span "[PERSON_NAME]" at bounding box center [556, 509] width 105 height 17
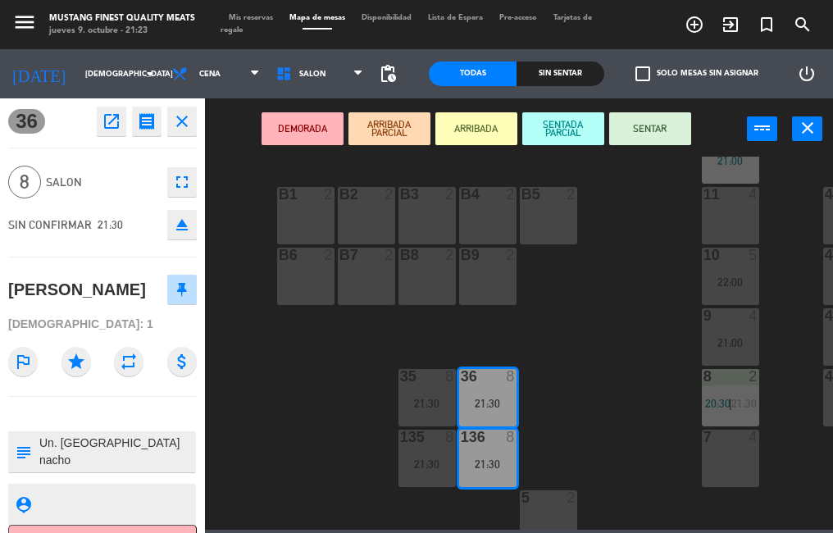
click at [115, 295] on div "[PERSON_NAME]" at bounding box center [77, 289] width 138 height 27
click at [181, 294] on icon at bounding box center [182, 289] width 10 height 15
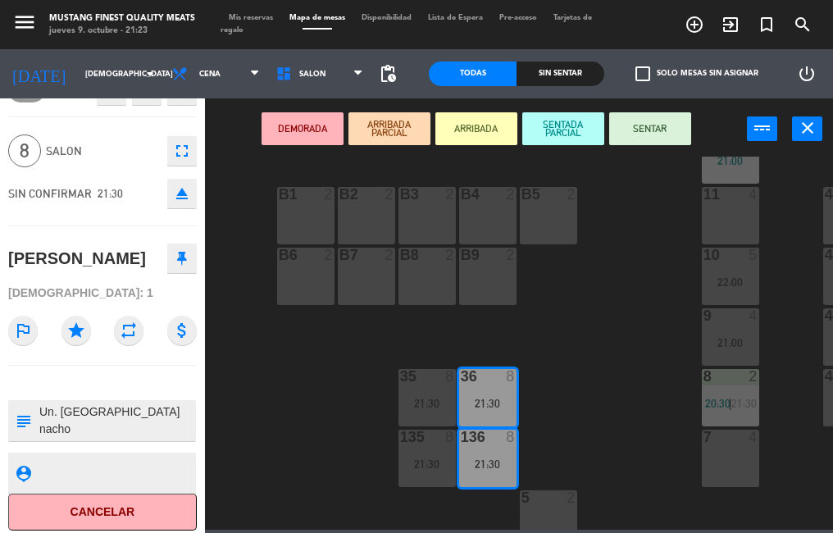
scroll to position [37, 0]
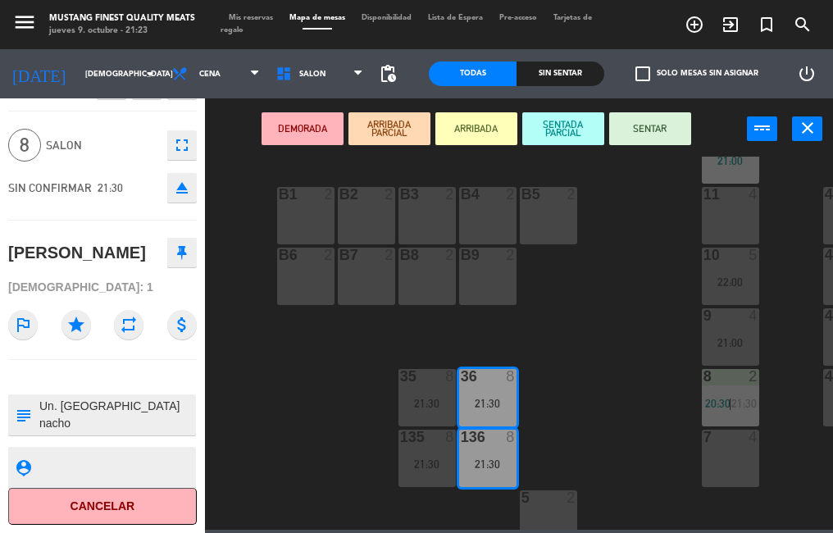
click at [119, 501] on button "Cancelar" at bounding box center [102, 506] width 188 height 37
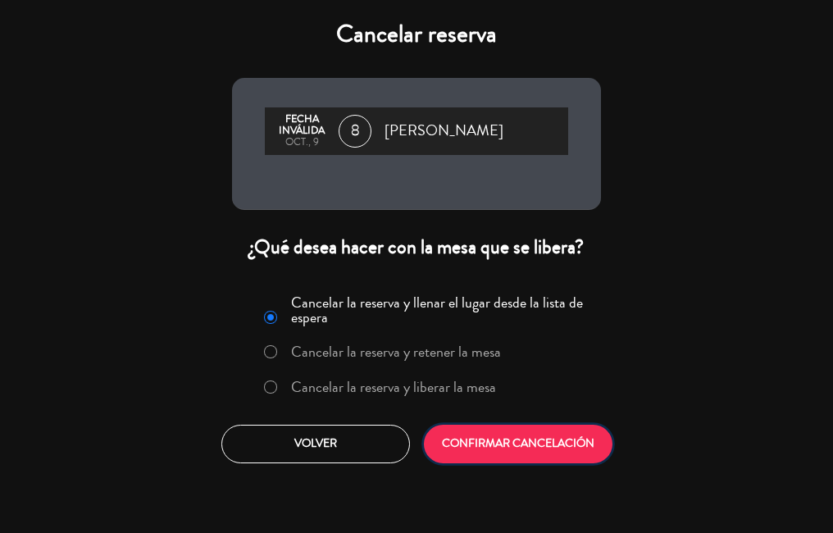
click at [520, 447] on button "CONFIRMAR CANCELACIÓN" at bounding box center [518, 443] width 188 height 39
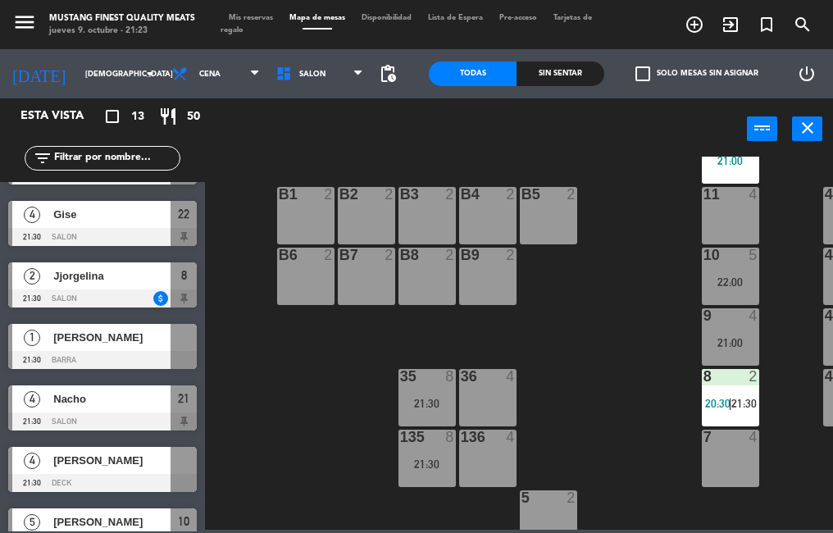
scroll to position [450, 0]
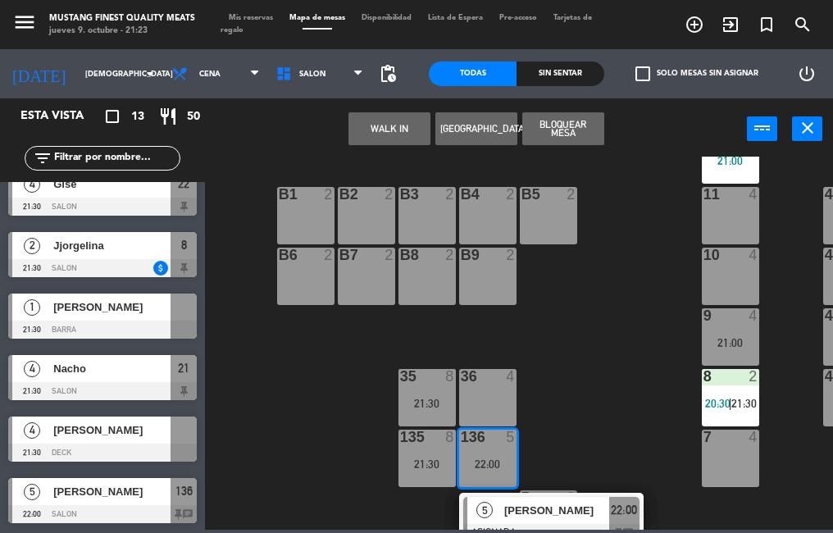
click at [288, 430] on div "73 4 72 4 71 4 69 8 20:30 70 4 80 8 50 2 53 2 52 2 51 2 49 2 68 6 81 8 18 4 16 …" at bounding box center [522, 343] width 619 height 373
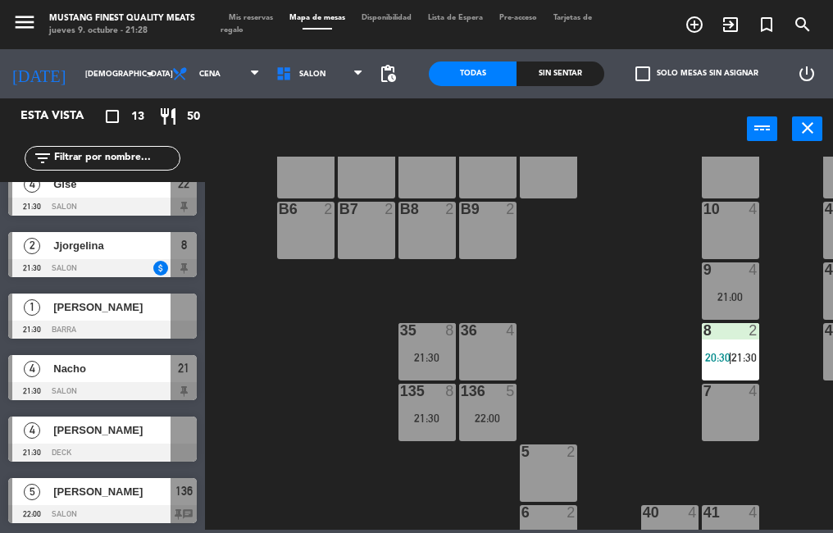
scroll to position [449, 0]
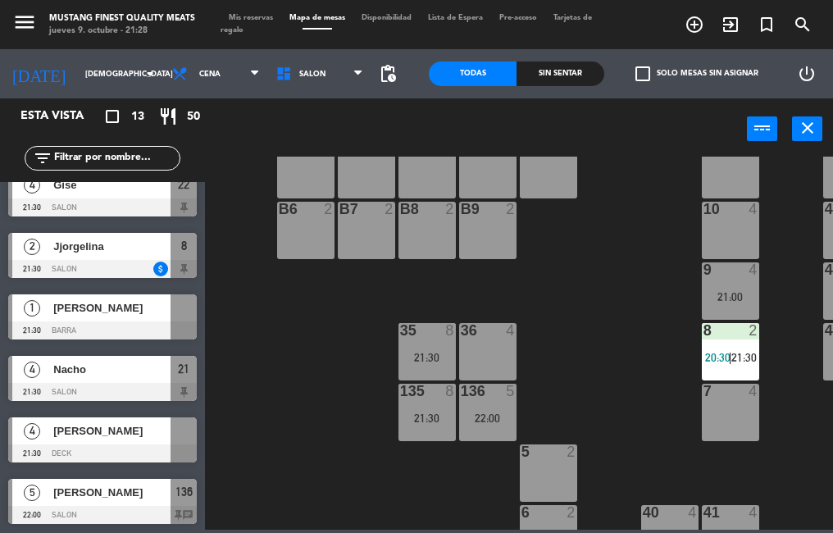
click at [142, 451] on div at bounding box center [102, 453] width 188 height 18
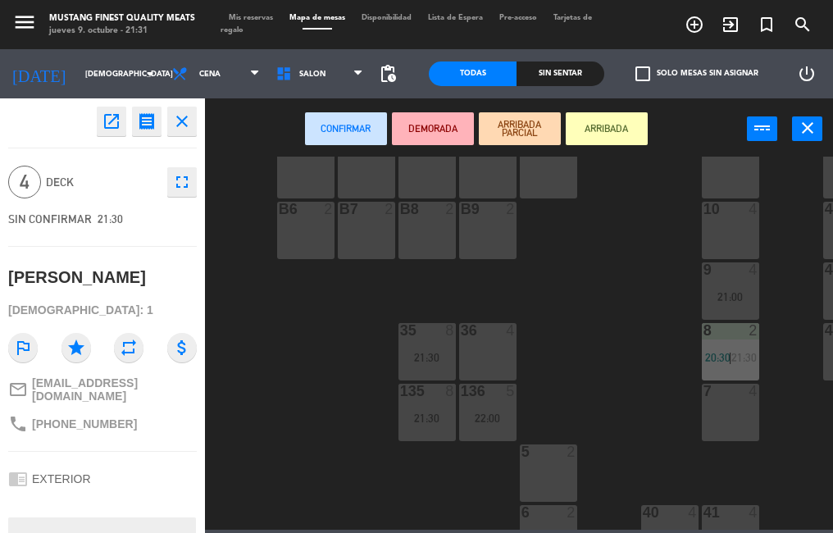
click at [187, 122] on icon "close" at bounding box center [182, 121] width 20 height 20
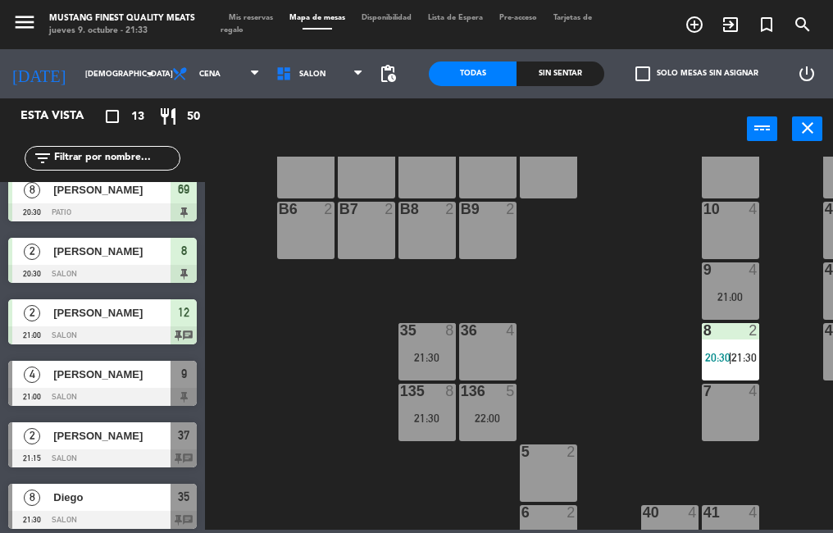
scroll to position [12, 0]
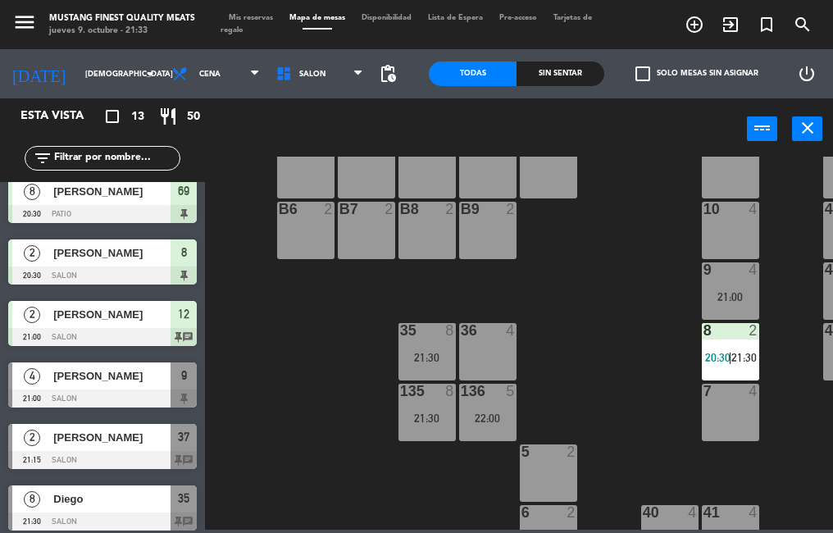
click at [90, 374] on span "[PERSON_NAME]" at bounding box center [111, 375] width 117 height 17
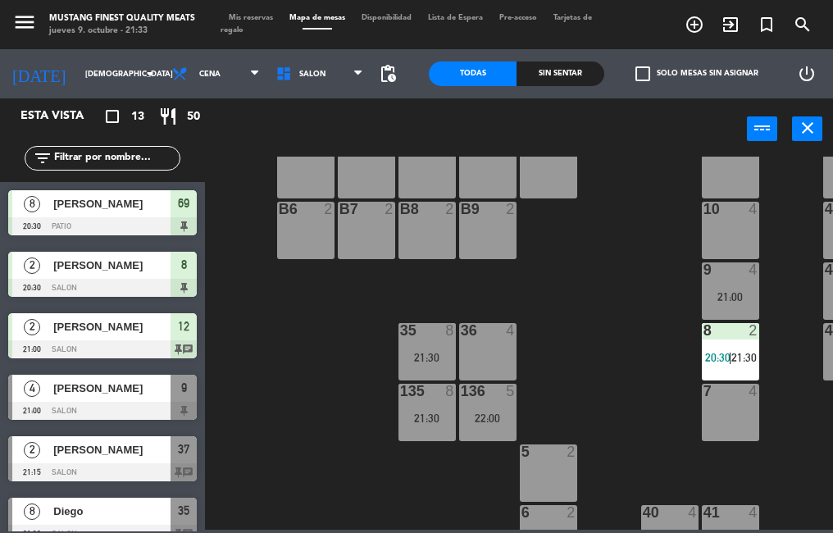
click at [285, 428] on div "73 4 72 4 71 4 69 8 20:30 70 4 80 8 50 2 53 2 52 2 51 2 49 2 68 6 81 8 18 4 16 …" at bounding box center [522, 343] width 619 height 373
click at [84, 392] on span "[PERSON_NAME]" at bounding box center [111, 387] width 117 height 17
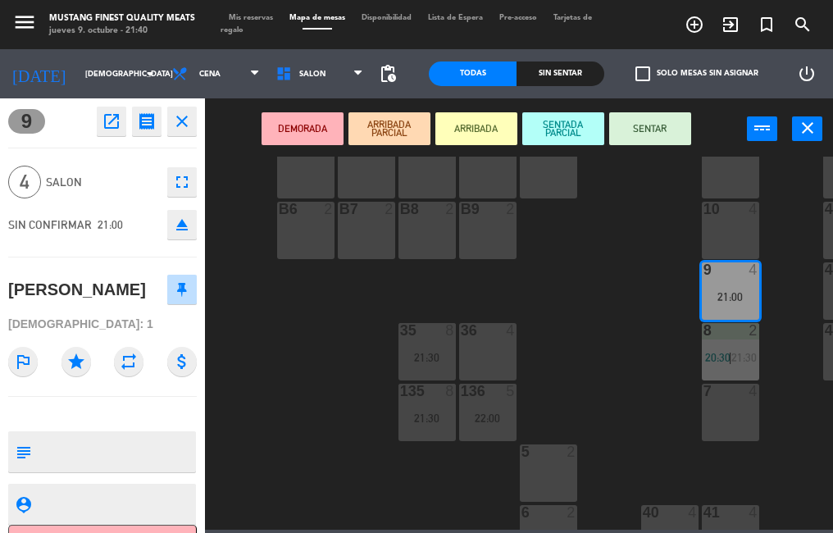
click at [186, 129] on icon "close" at bounding box center [182, 121] width 20 height 20
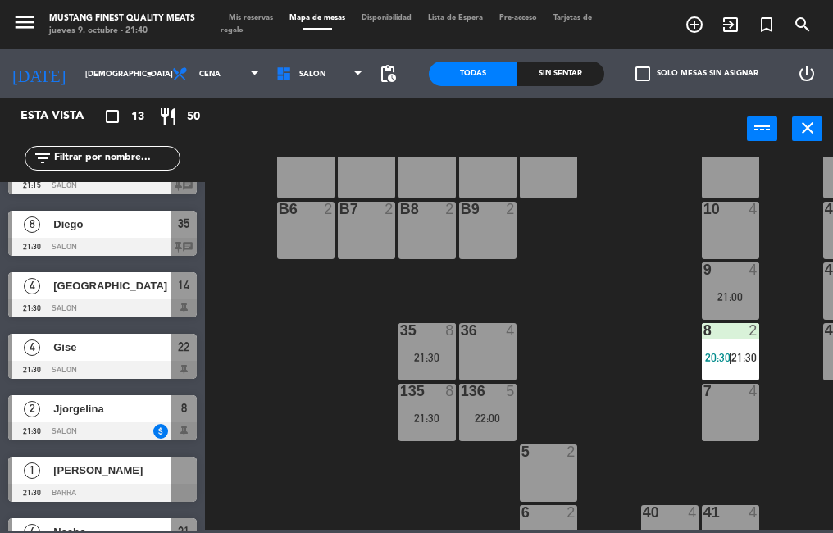
scroll to position [231, 0]
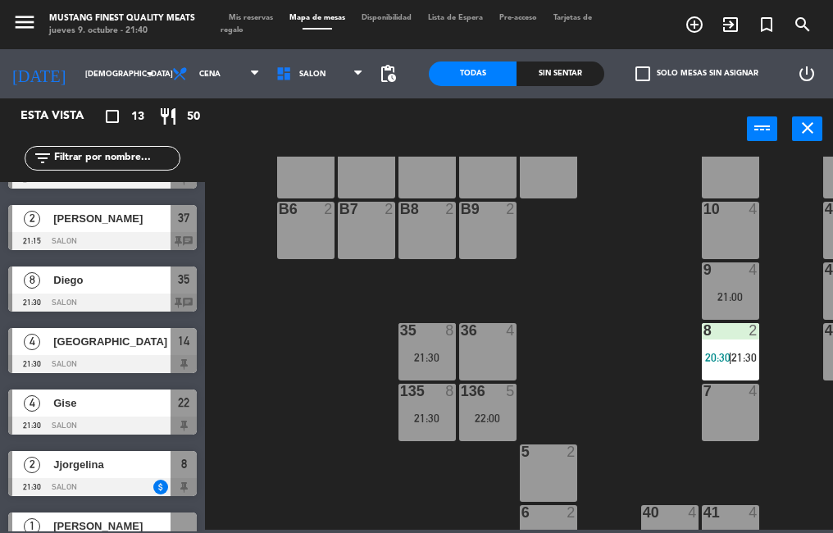
click at [104, 524] on span "[PERSON_NAME]" at bounding box center [111, 525] width 117 height 17
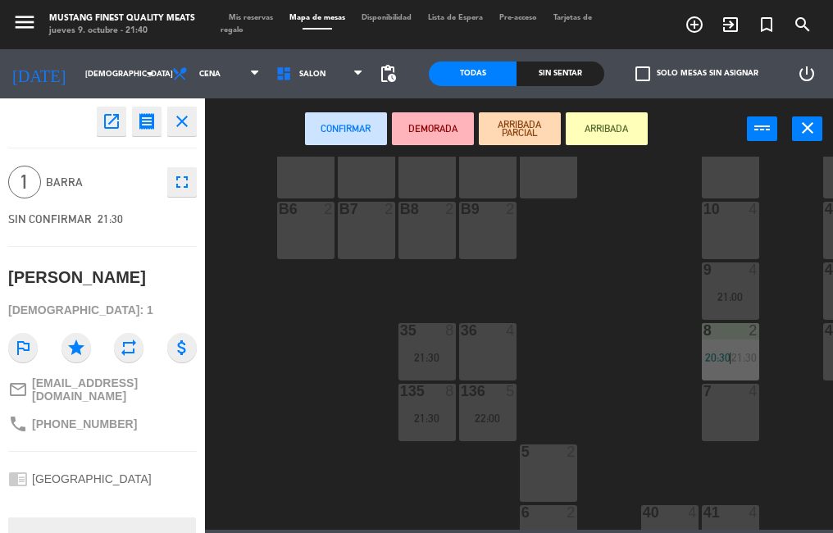
click at [181, 127] on icon "close" at bounding box center [182, 121] width 20 height 20
click at [180, 127] on div "open_in_new receipt 9:30 PM jue., [DATE] 1 personas [PERSON_NAME] EXPERIENCE BA…" at bounding box center [102, 315] width 205 height 434
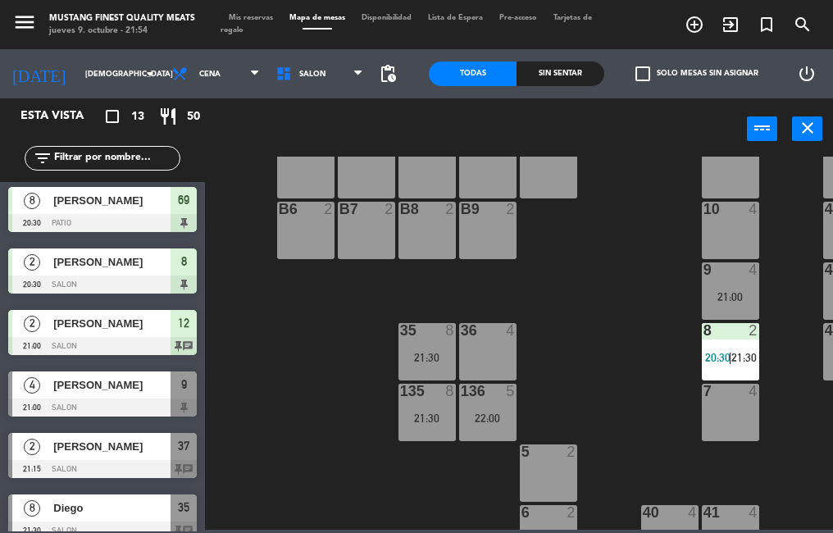
scroll to position [4, 0]
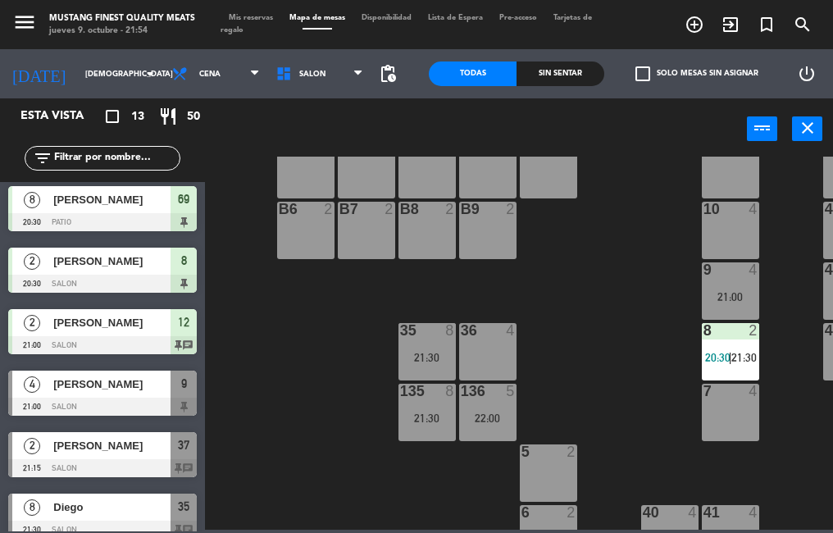
click at [121, 333] on div "[PERSON_NAME]" at bounding box center [111, 322] width 119 height 27
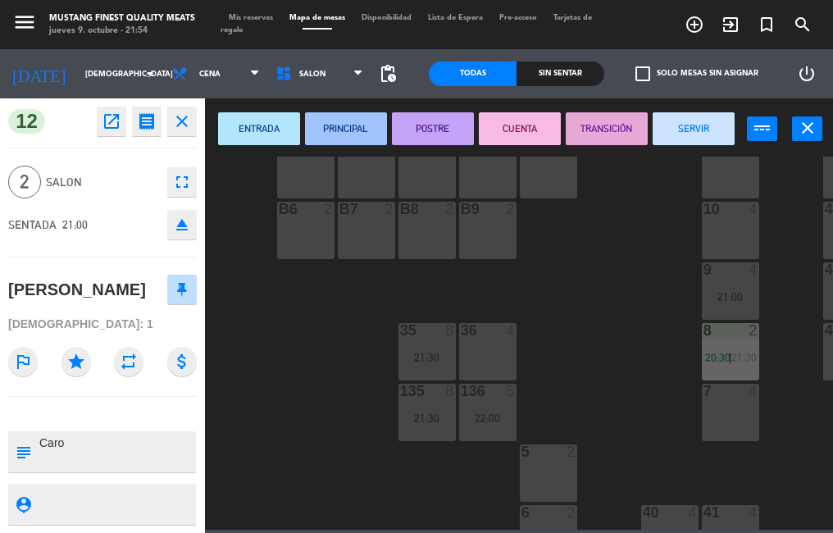
click at [190, 119] on icon "close" at bounding box center [182, 121] width 20 height 20
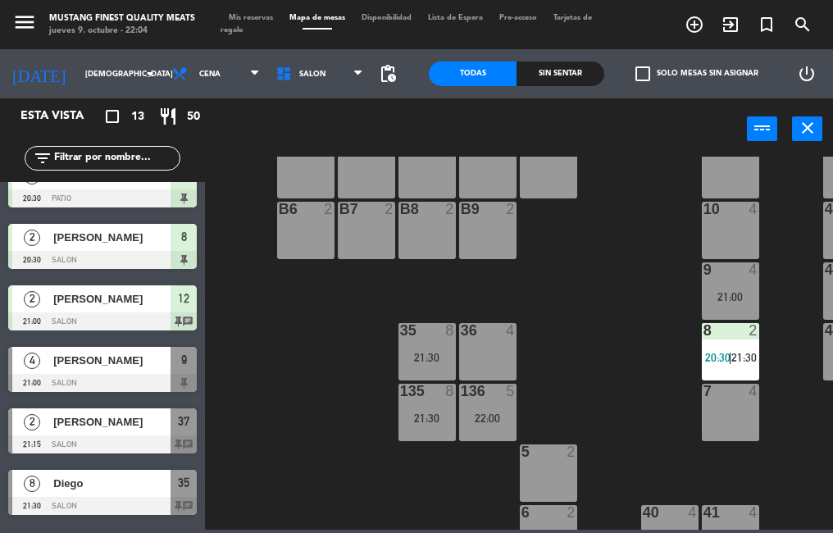
scroll to position [0, 0]
